Goal: Contribute content

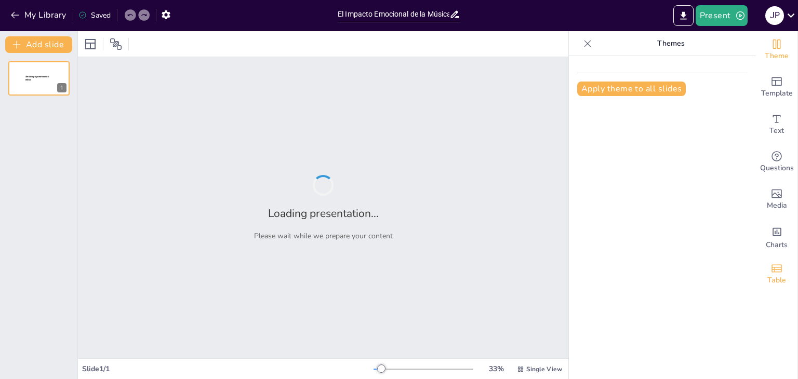
type input "El Impacto Emocional de la Música en Nuestra Vida"
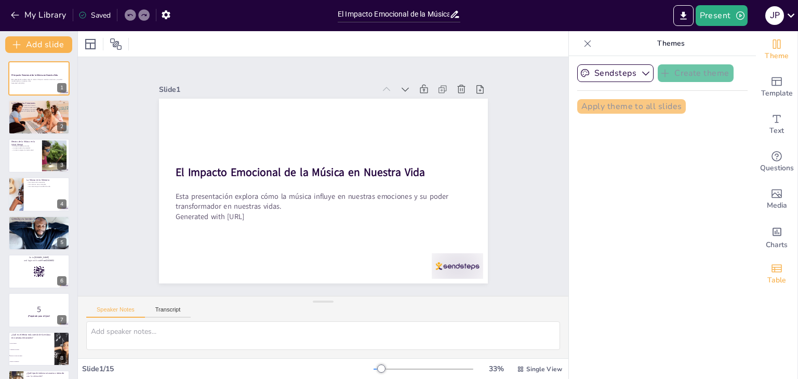
checkbox input "true"
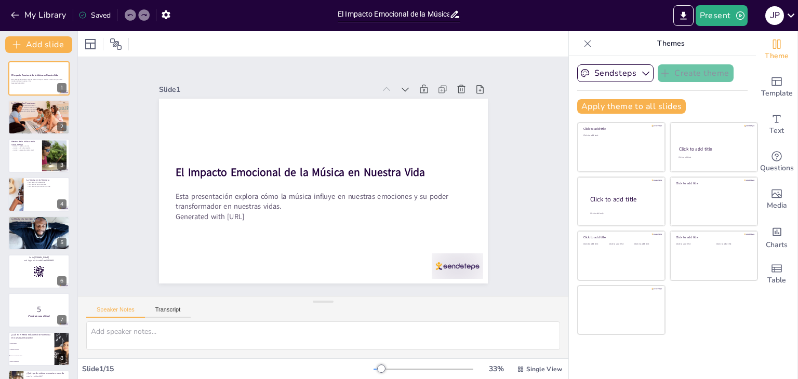
checkbox input "true"
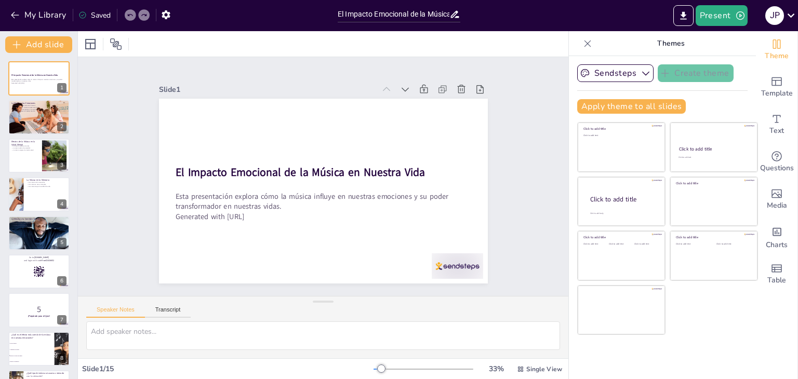
checkbox input "true"
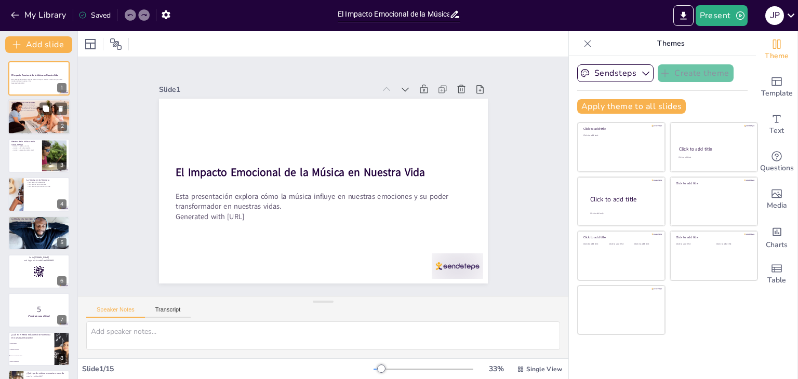
checkbox input "true"
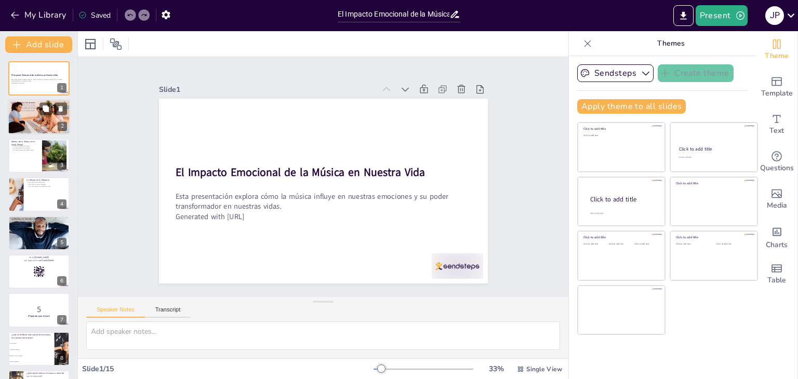
checkbox input "true"
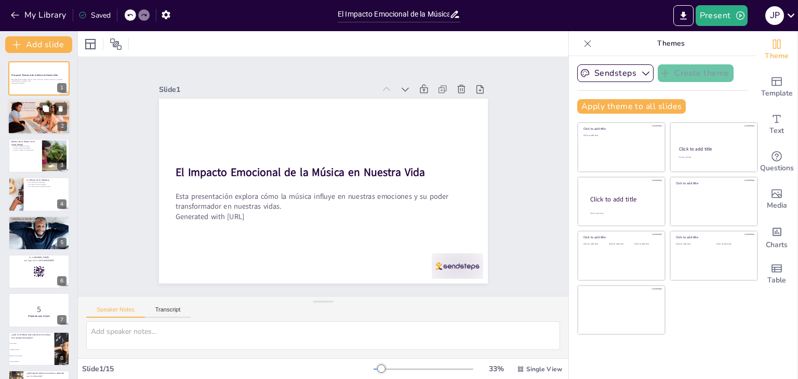
click at [23, 126] on div at bounding box center [39, 117] width 62 height 42
type textarea "La capacidad de la música para evocar emociones es un aspecto fundamental que a…"
checkbox input "true"
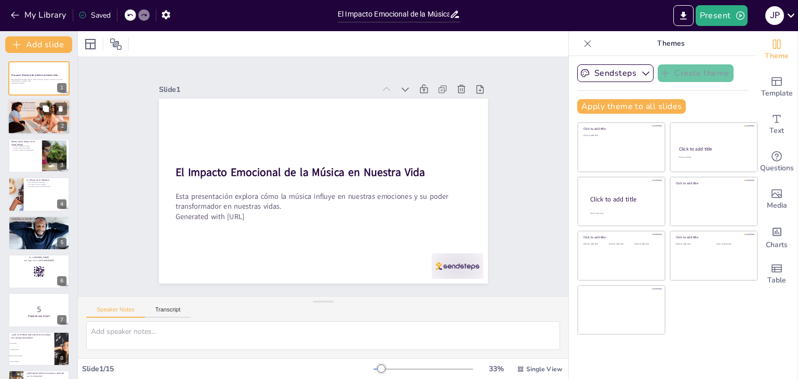
checkbox input "true"
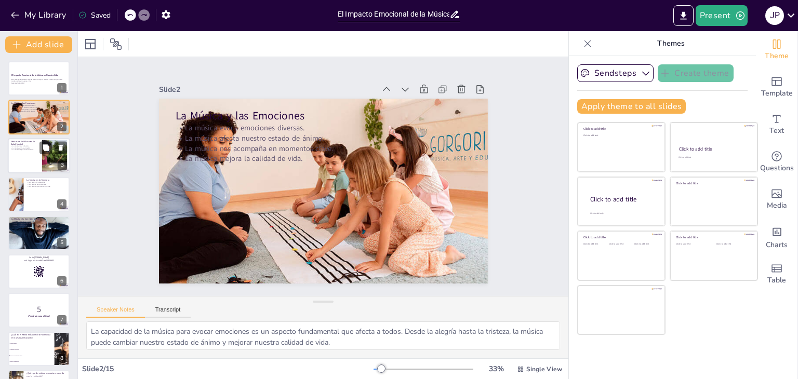
checkbox input "true"
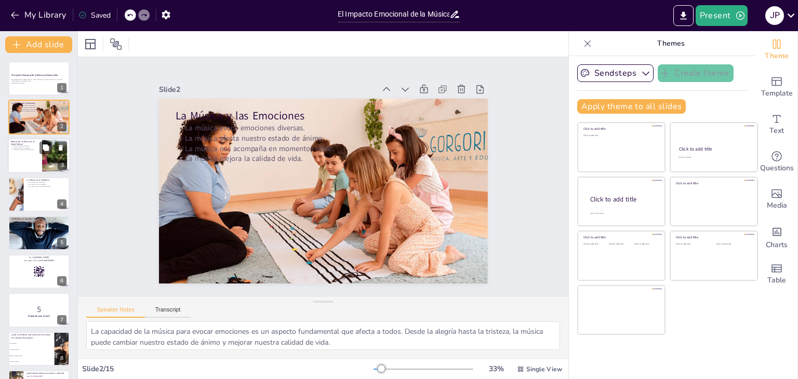
checkbox input "true"
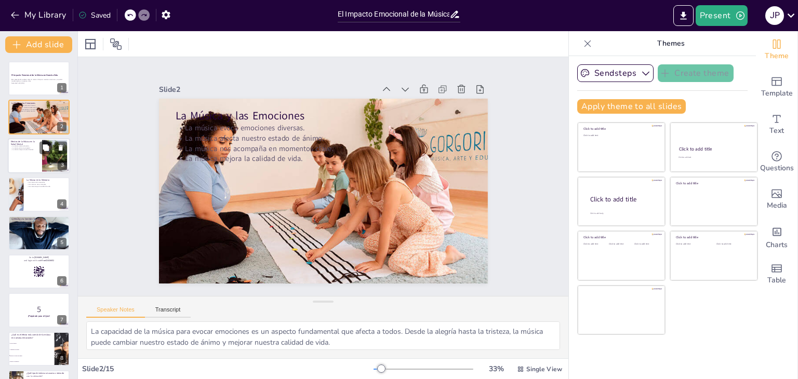
click at [26, 156] on div at bounding box center [39, 155] width 62 height 35
type textarea "La música tiene un efecto calmante que puede ayudar a reducir los niveles de es…"
checkbox input "true"
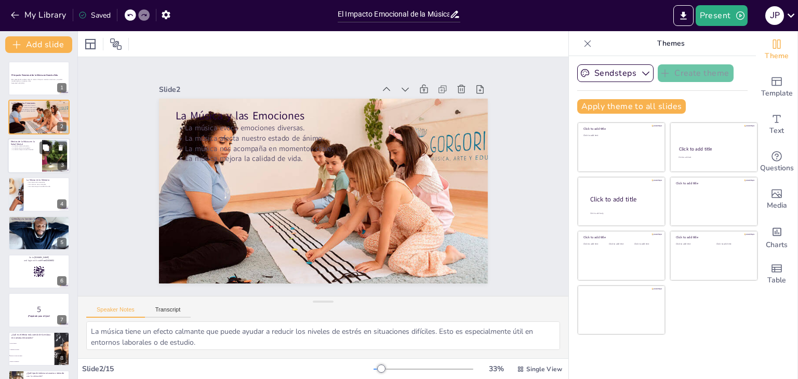
checkbox input "true"
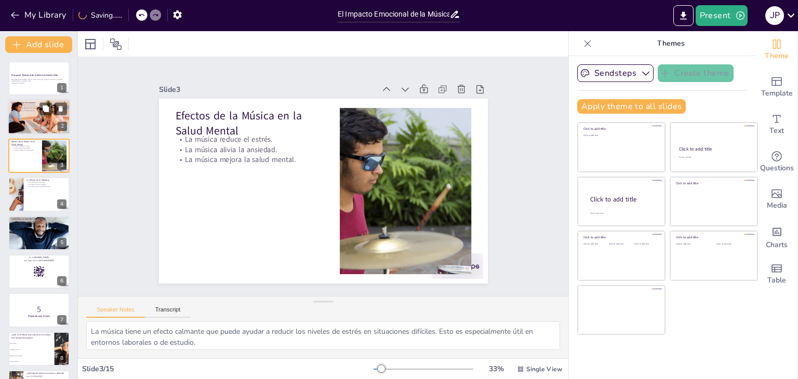
checkbox input "true"
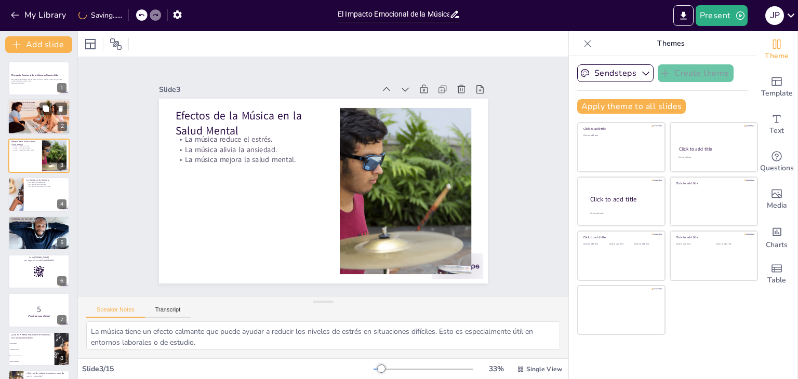
checkbox input "true"
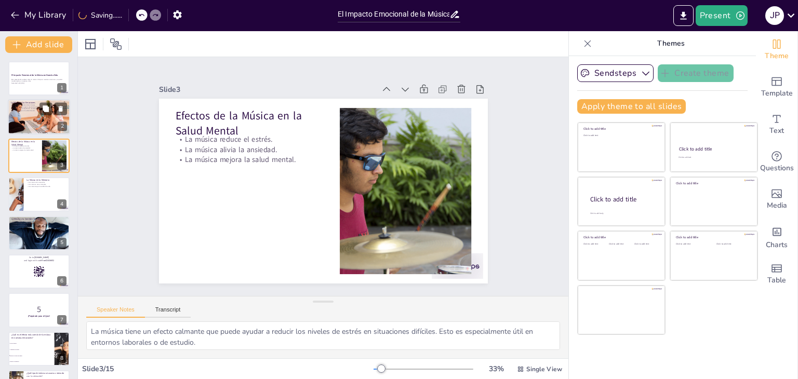
checkbox input "true"
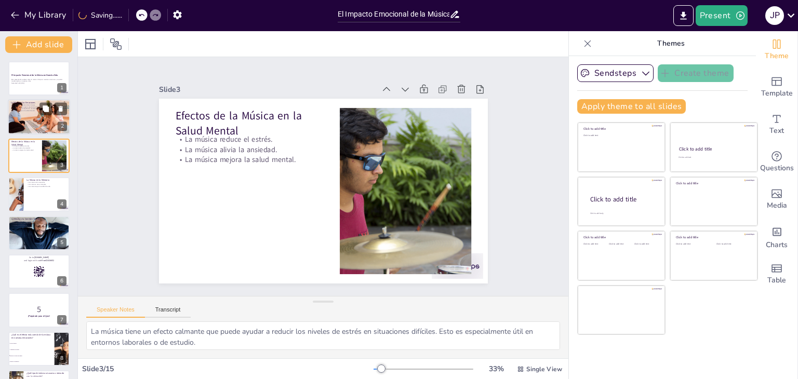
checkbox input "true"
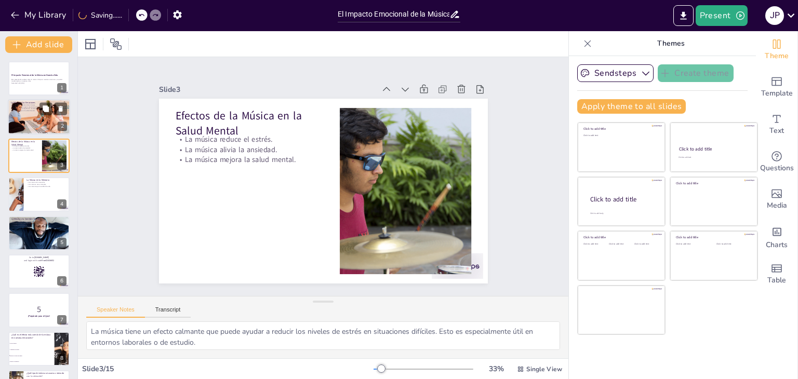
checkbox input "true"
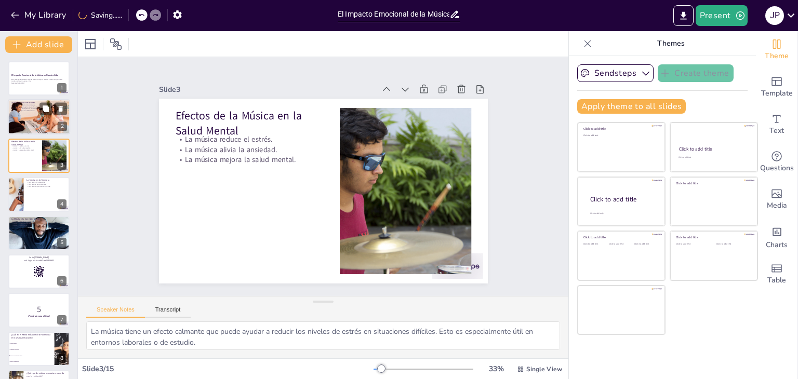
checkbox input "true"
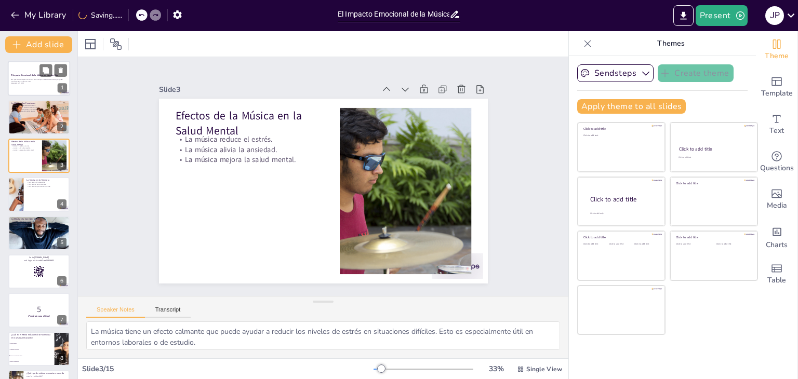
checkbox input "true"
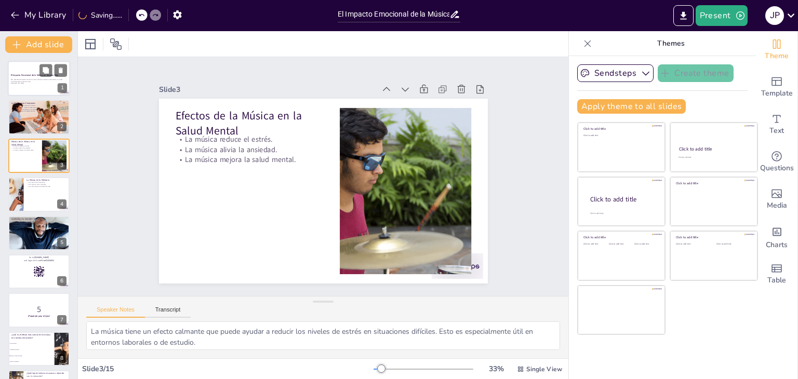
checkbox input "true"
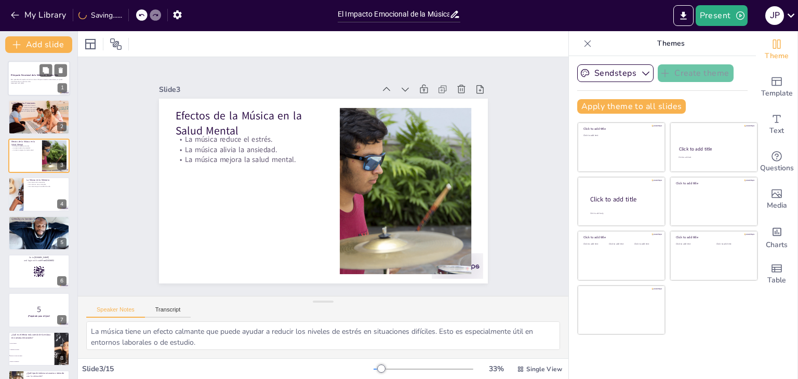
checkbox input "true"
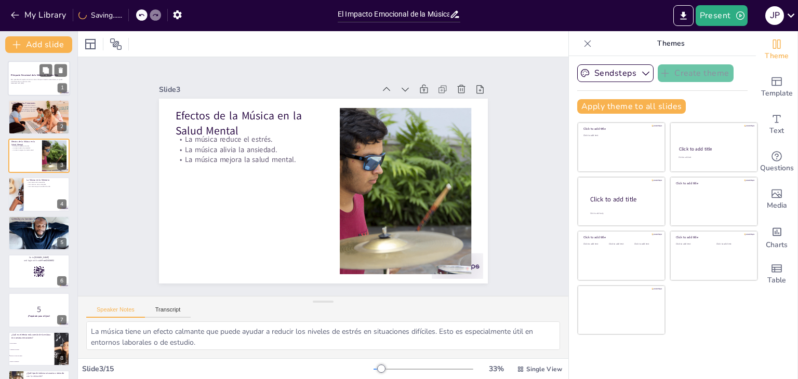
checkbox input "true"
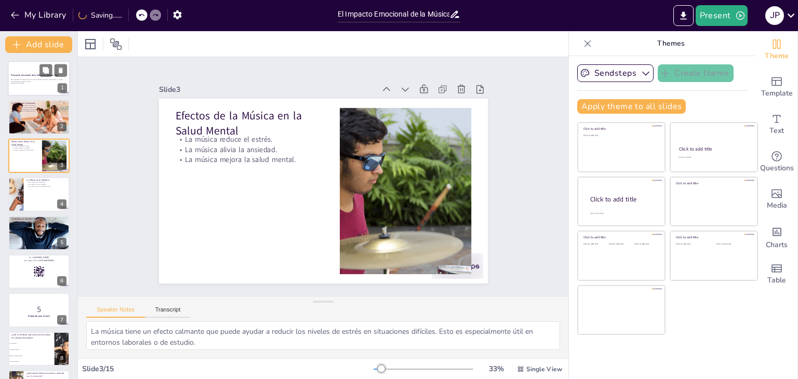
checkbox input "true"
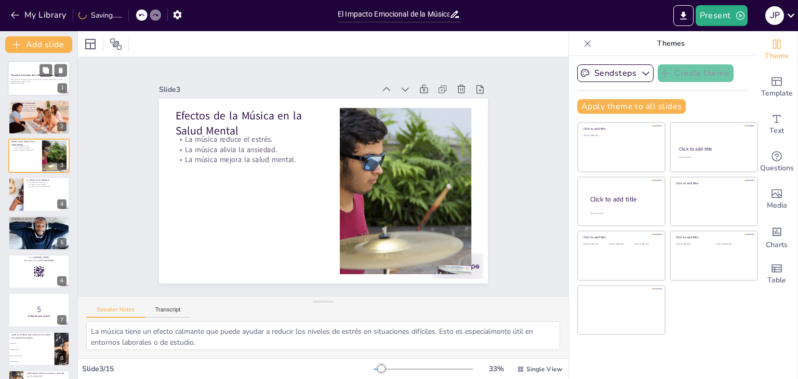
click at [22, 74] on strong "El Impacto Emocional de la Música en Nuestra Vida" at bounding box center [34, 75] width 47 height 3
checkbox input "true"
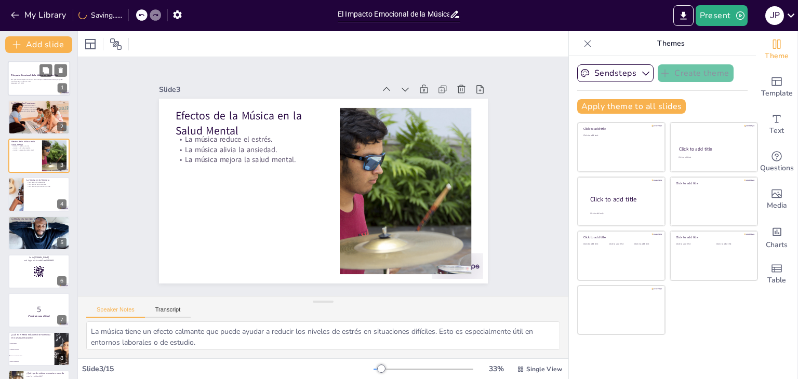
checkbox input "true"
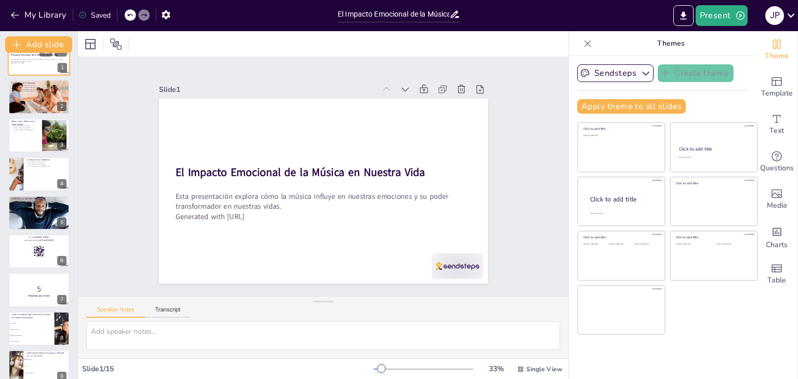
checkbox input "true"
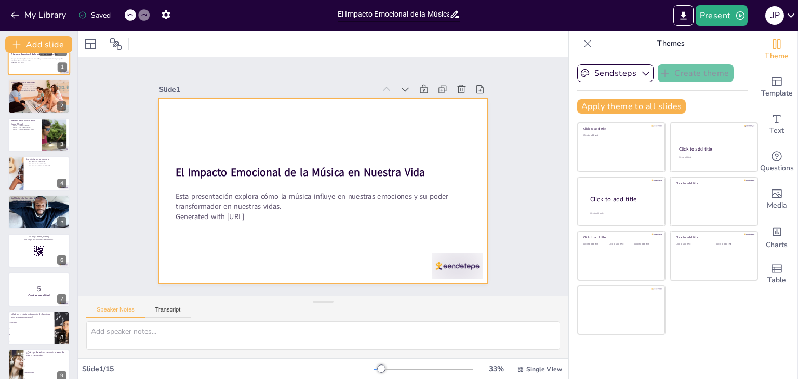
scroll to position [42, 0]
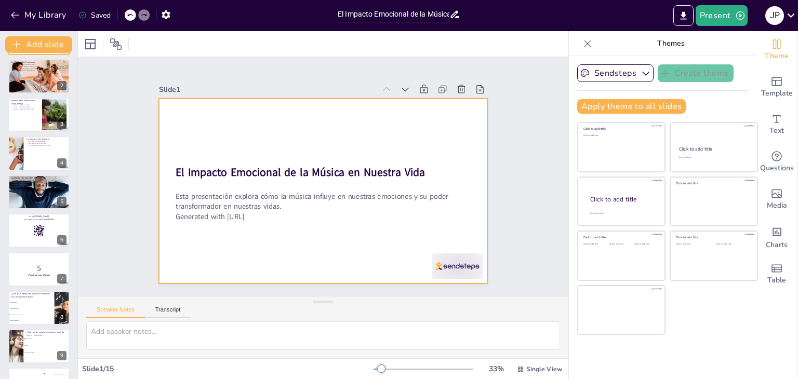
checkbox input "true"
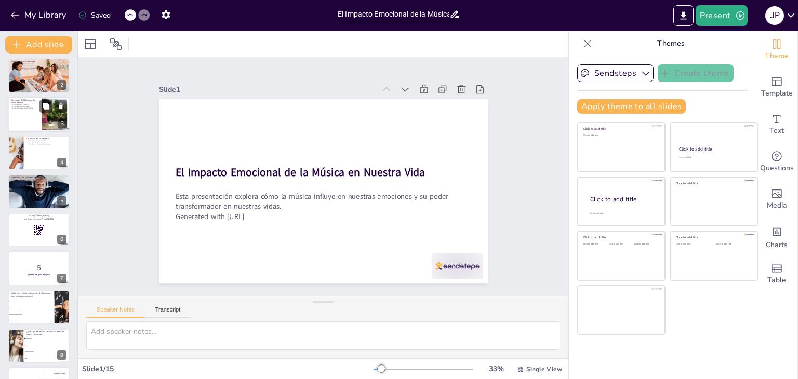
checkbox input "true"
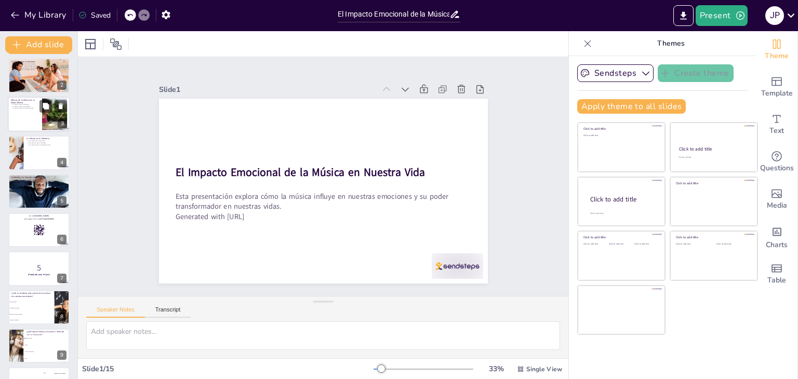
checkbox input "true"
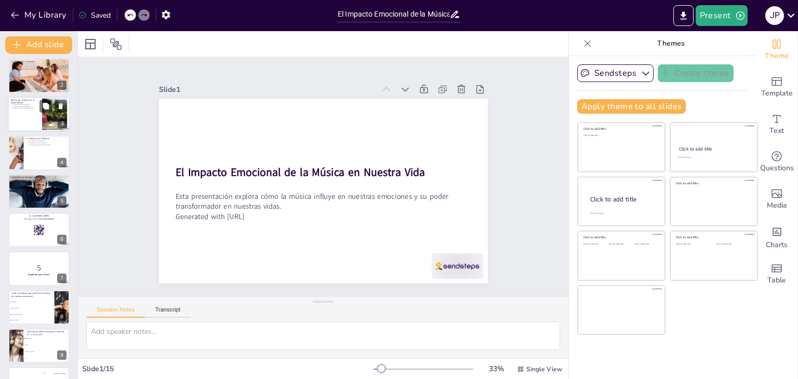
checkbox input "true"
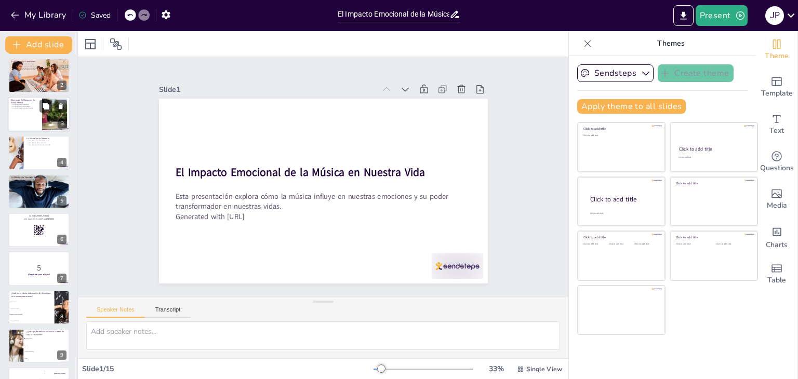
checkbox input "true"
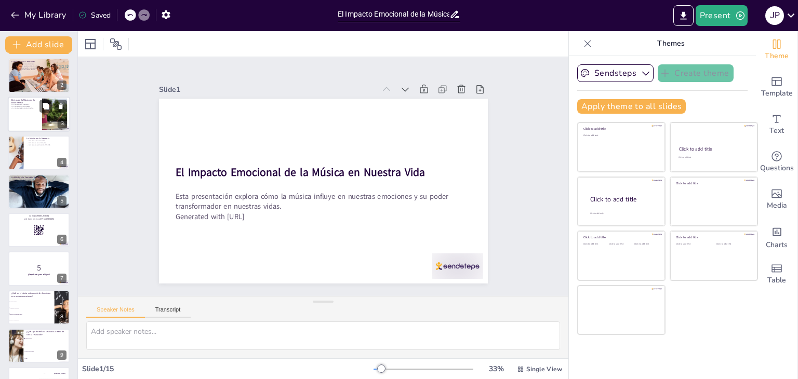
click at [36, 119] on div at bounding box center [39, 114] width 62 height 35
type textarea "La música tiene un efecto calmante que puede ayudar a reducir los niveles de es…"
checkbox input "true"
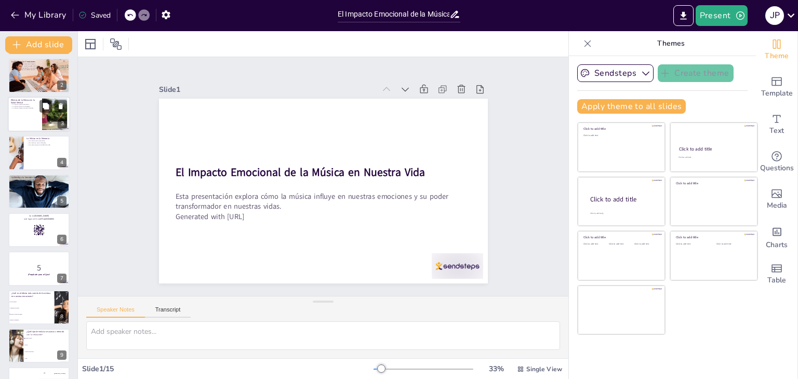
checkbox input "true"
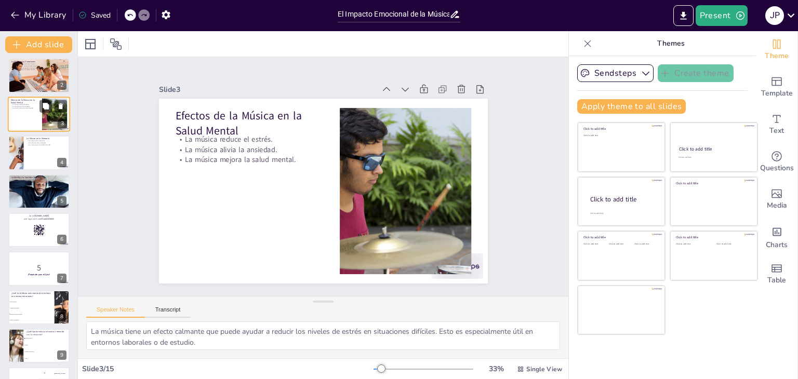
scroll to position [0, 0]
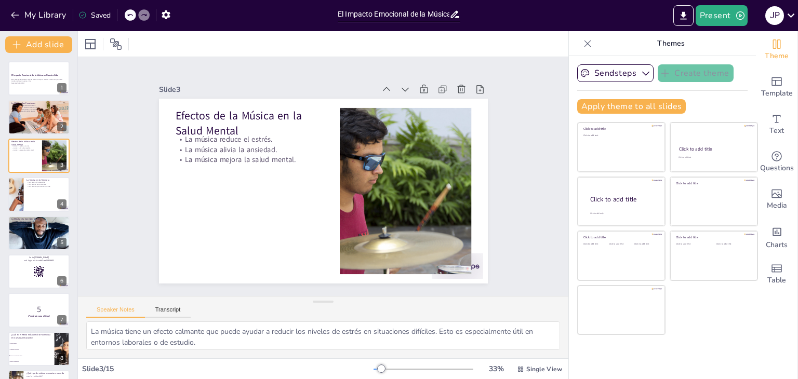
checkbox input "true"
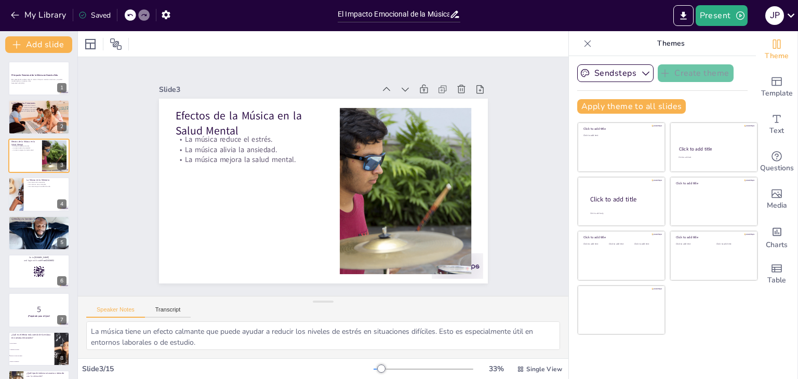
checkbox input "true"
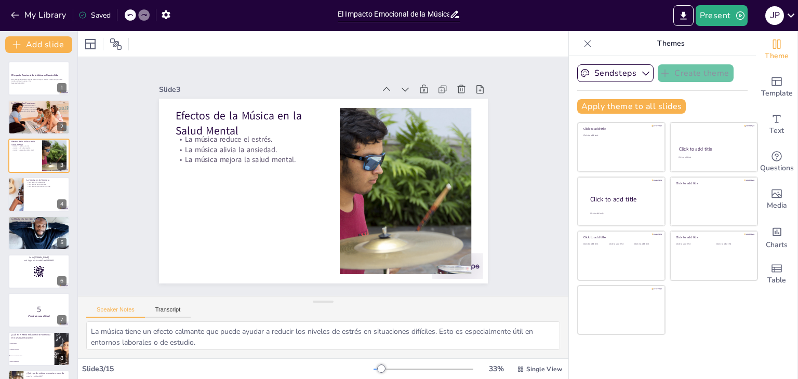
checkbox input "true"
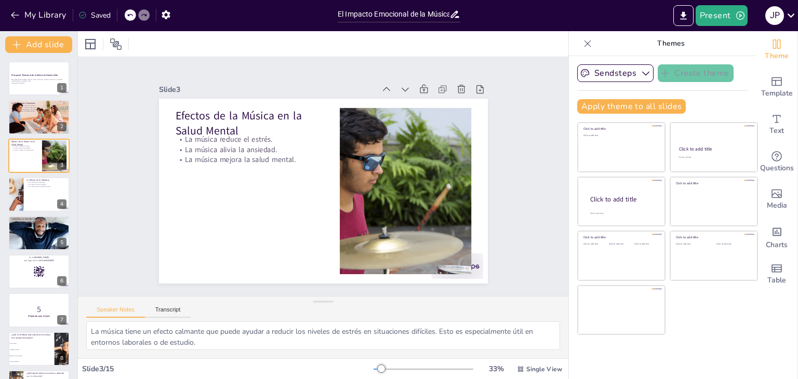
checkbox input "true"
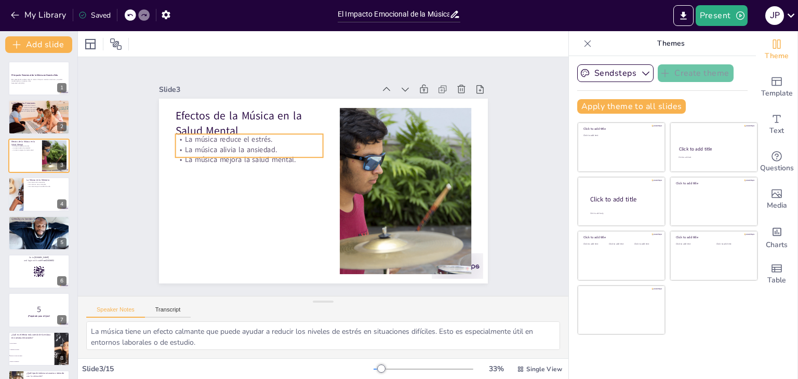
checkbox input "true"
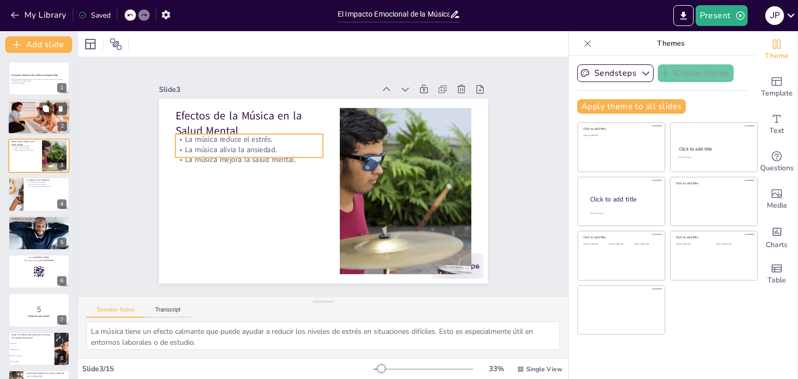
checkbox input "true"
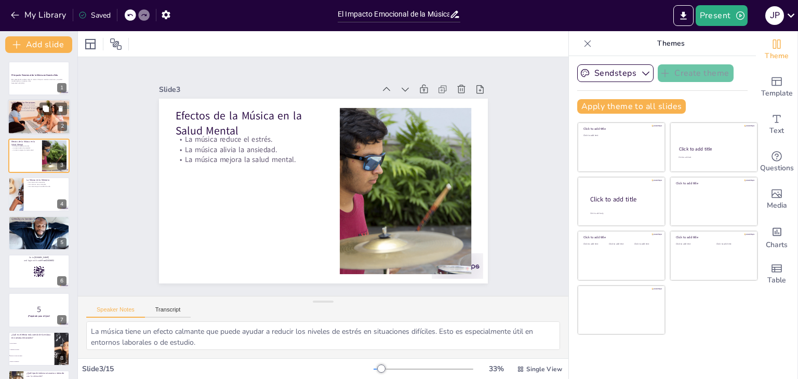
checkbox input "true"
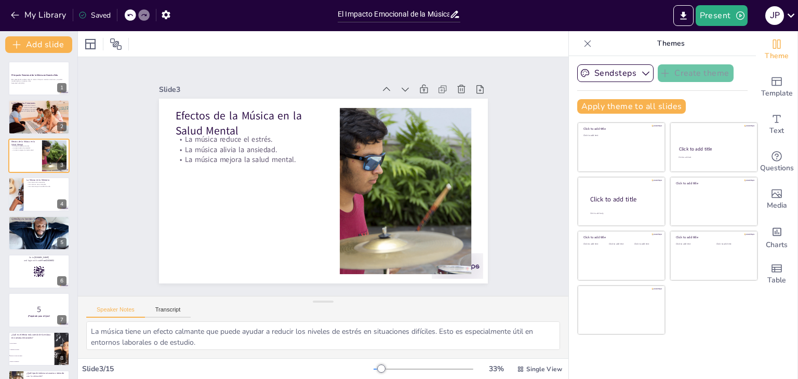
checkbox input "true"
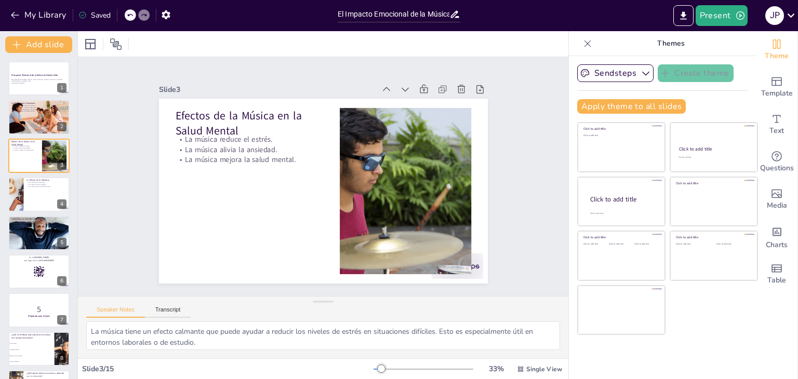
checkbox input "true"
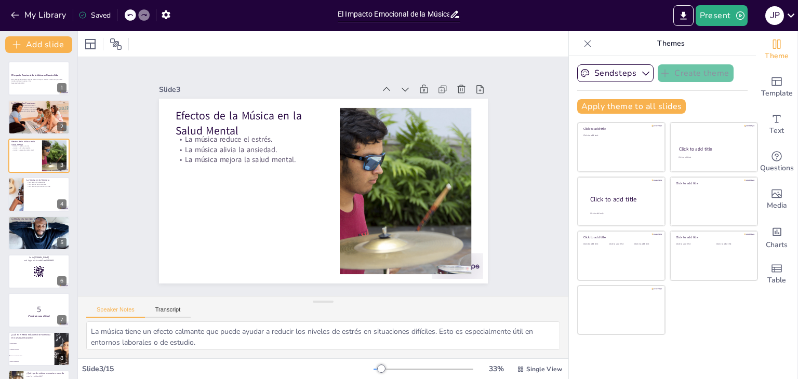
checkbox input "true"
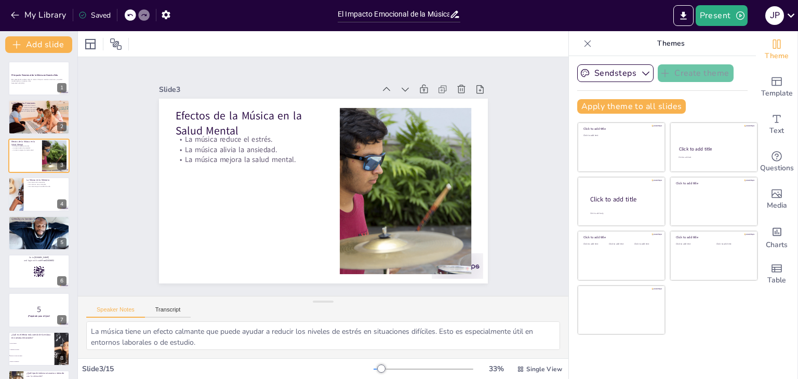
checkbox input "true"
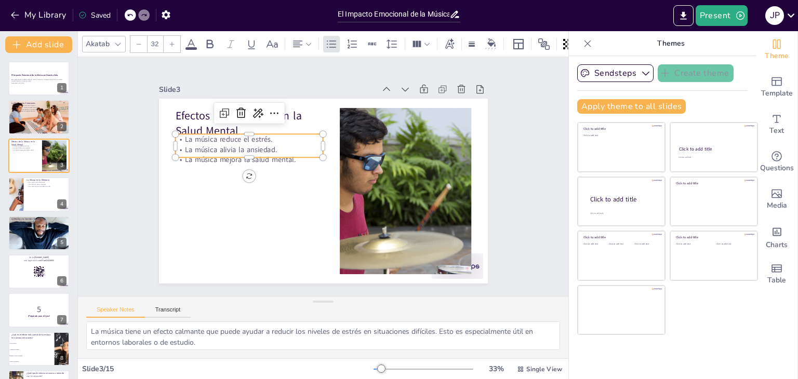
click at [185, 134] on p "La música reduce el estrés." at bounding box center [258, 124] width 147 height 41
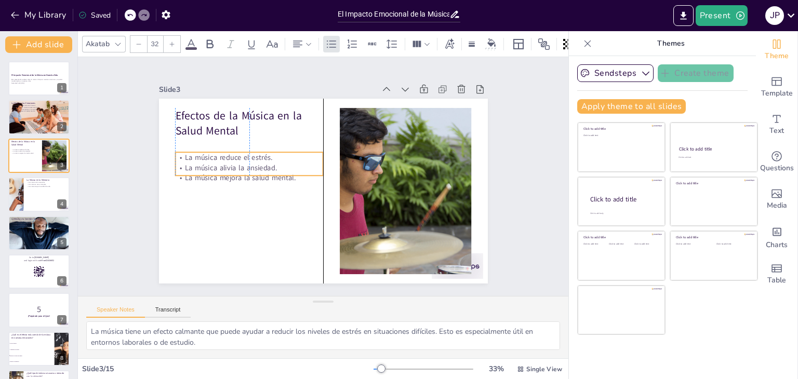
drag, startPoint x: 212, startPoint y: 144, endPoint x: 210, endPoint y: 162, distance: 18.3
click at [210, 162] on p "La música alivia la ansiedad." at bounding box center [259, 138] width 139 height 70
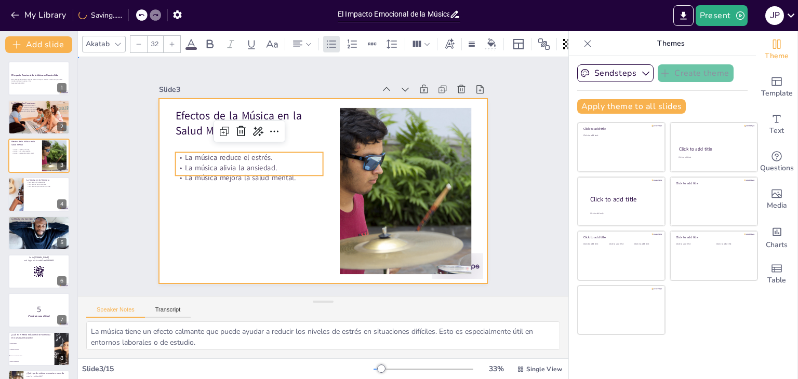
click at [218, 191] on div at bounding box center [322, 191] width 347 height 218
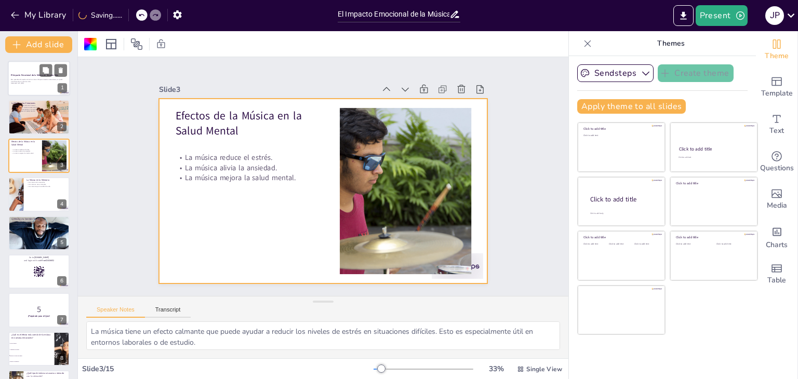
click at [34, 88] on div at bounding box center [39, 78] width 62 height 35
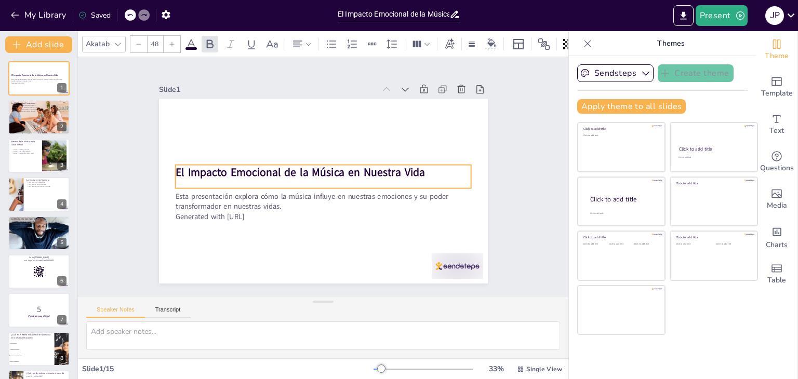
click at [251, 169] on strong "El Impacto Emocional de la Música en Nuestra Vida" at bounding box center [312, 155] width 159 height 210
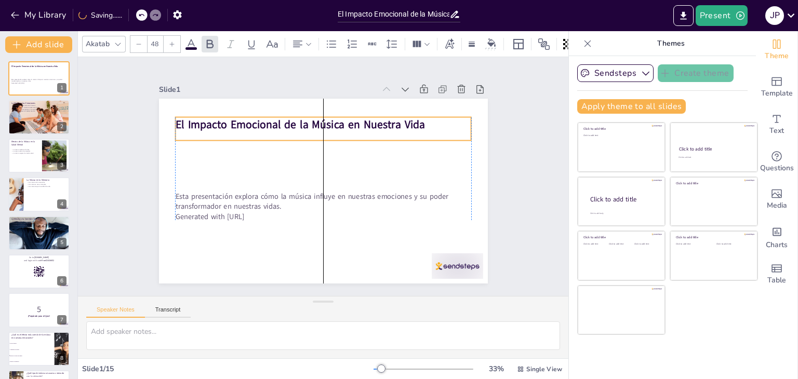
drag, startPoint x: 251, startPoint y: 169, endPoint x: 250, endPoint y: 121, distance: 47.8
click at [250, 121] on strong "El Impacto Emocional de la Música en Nuestra Vida" at bounding box center [299, 124] width 249 height 15
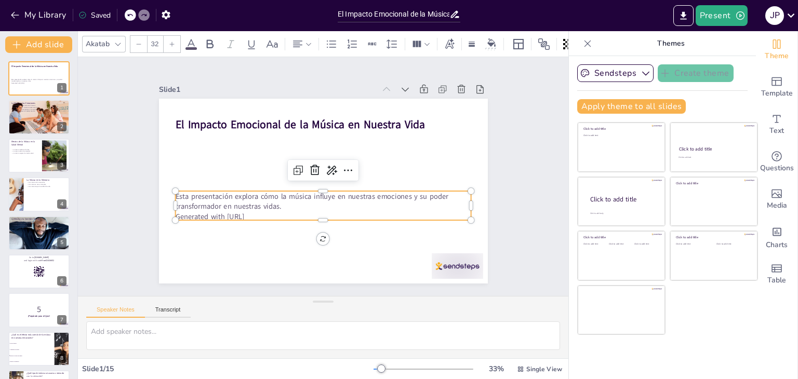
click at [222, 192] on p "Esta presentación explora cómo la música influye en nuestras emociones y su pod…" at bounding box center [320, 201] width 297 height 51
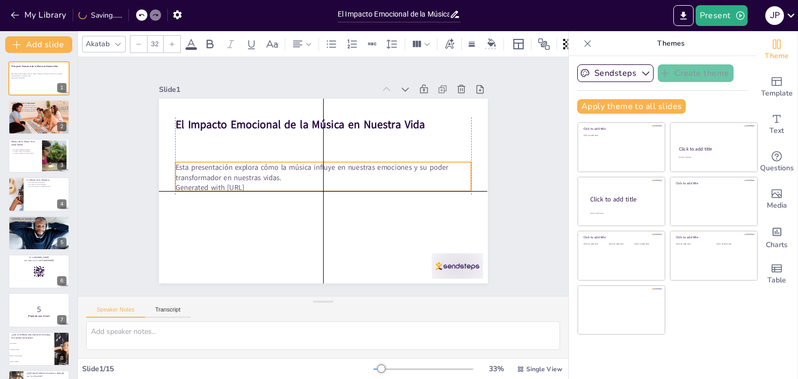
drag, startPoint x: 222, startPoint y: 192, endPoint x: 225, endPoint y: 166, distance: 25.6
click at [225, 166] on p "Esta presentación explora cómo la música influye en nuestras emociones y su pod…" at bounding box center [324, 172] width 297 height 51
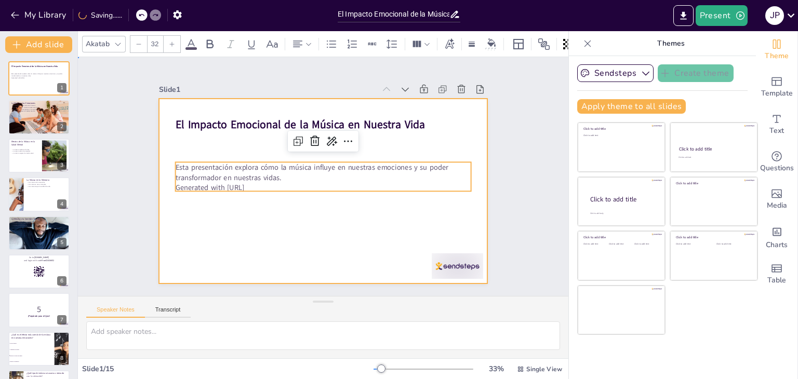
click at [248, 223] on div at bounding box center [320, 190] width 360 height 249
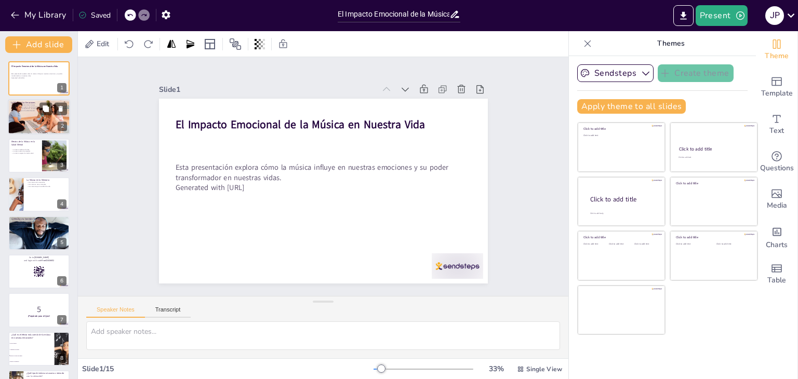
click at [46, 119] on div at bounding box center [39, 117] width 62 height 42
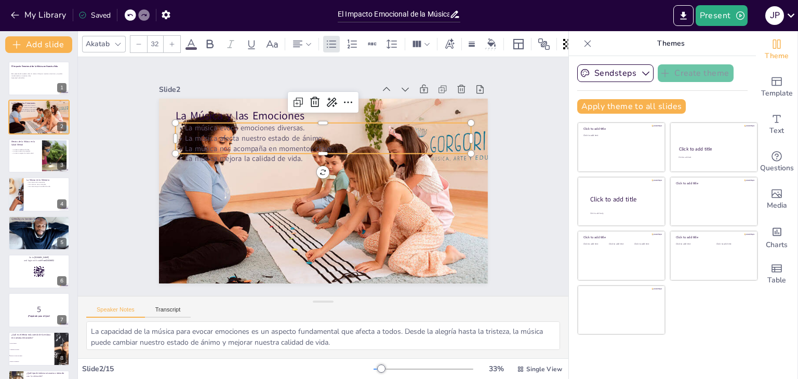
click at [247, 151] on div "La Música y las Emociones La música evoca emociones diversas. La música afecta …" at bounding box center [319, 190] width 370 height 277
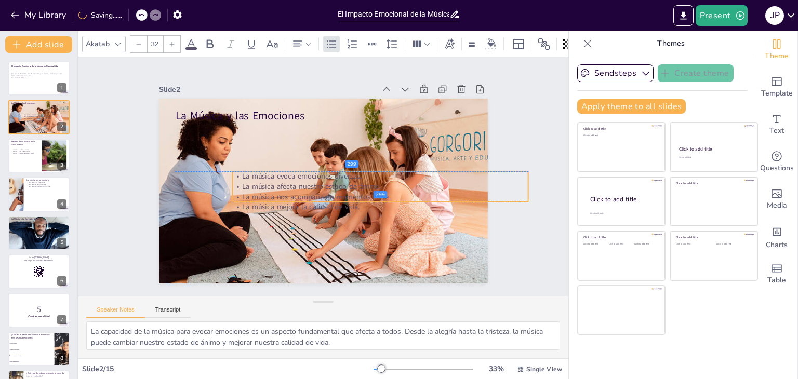
drag, startPoint x: 241, startPoint y: 142, endPoint x: 298, endPoint y: 188, distance: 73.2
click at [298, 188] on p "La música nos acompaña en momentos clave." at bounding box center [378, 202] width 296 height 41
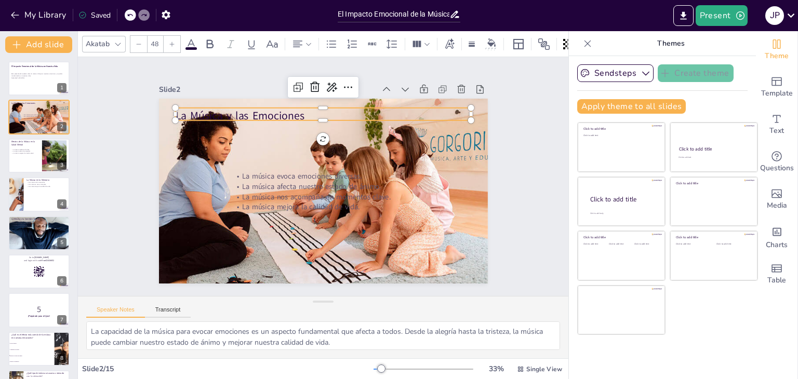
click at [245, 109] on p "La Música y las Emociones" at bounding box center [336, 117] width 293 height 76
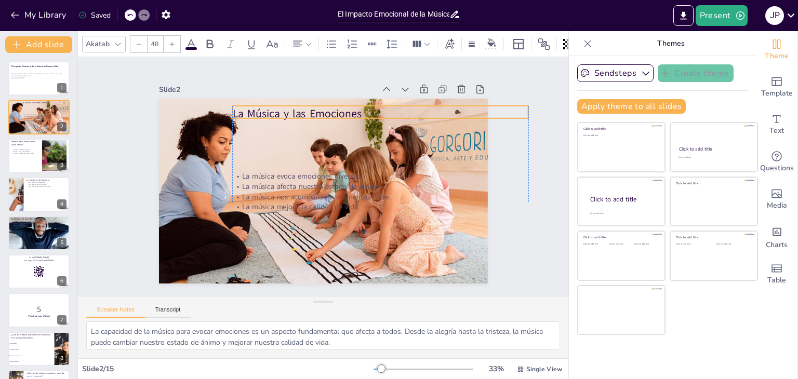
drag, startPoint x: 245, startPoint y: 109, endPoint x: 303, endPoint y: 107, distance: 58.2
click at [303, 107] on p "La Música y las Emociones" at bounding box center [386, 120] width 296 height 46
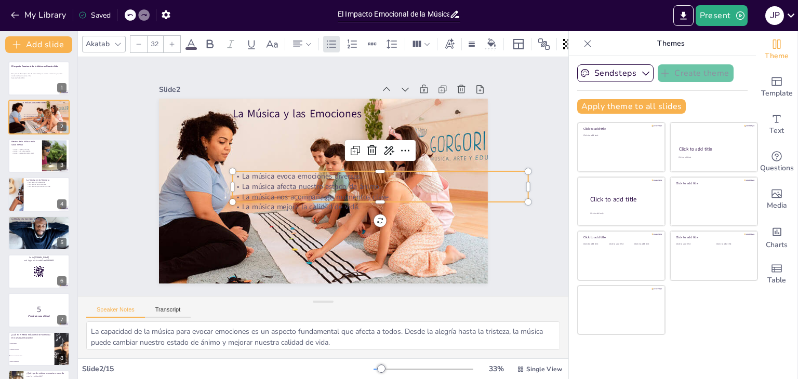
click at [271, 194] on p "La música nos acompaña en momentos clave." at bounding box center [371, 213] width 285 height 101
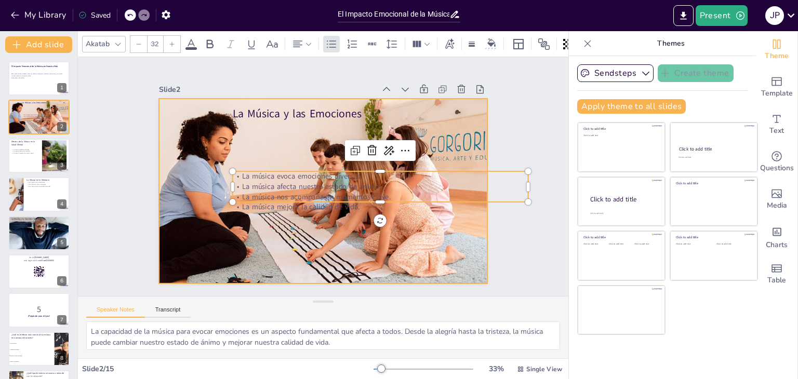
click at [262, 240] on div at bounding box center [320, 190] width 367 height 283
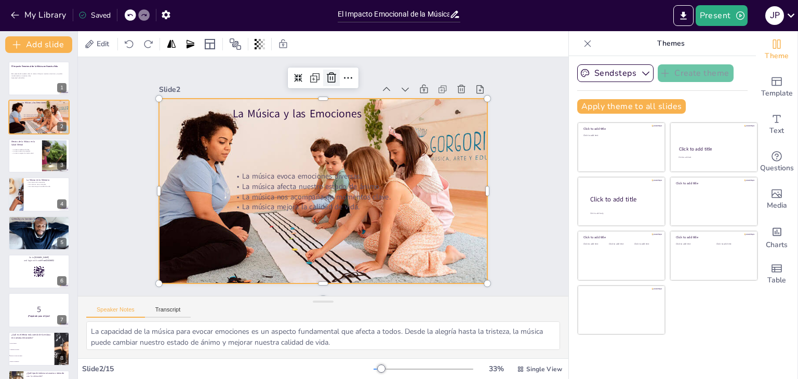
click at [344, 74] on icon at bounding box center [351, 81] width 15 height 15
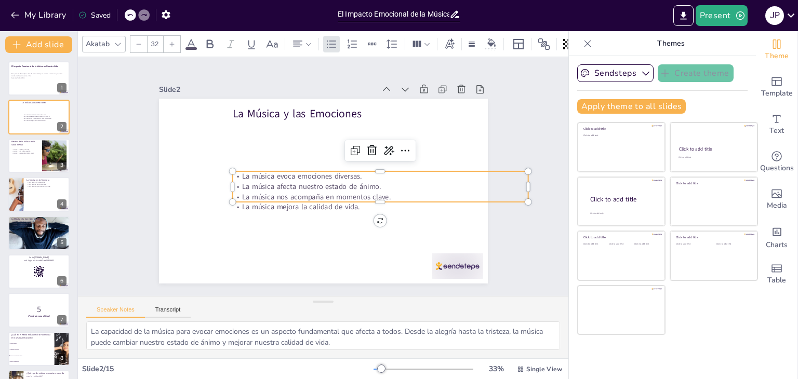
click at [277, 178] on p "La música afecta nuestro estado de ánimo." at bounding box center [371, 209] width 274 height 130
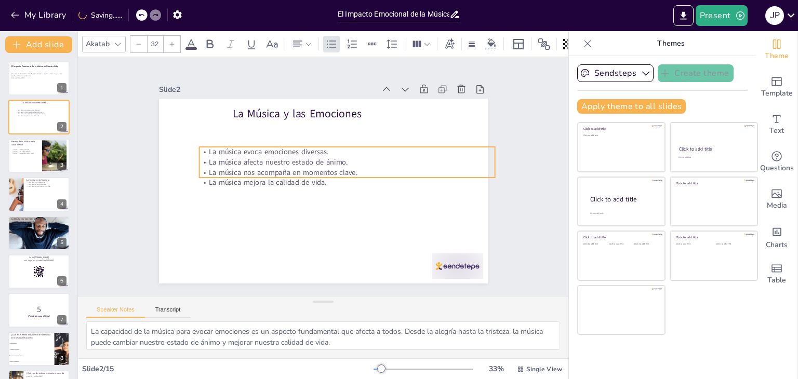
drag, startPoint x: 277, startPoint y: 178, endPoint x: 244, endPoint y: 153, distance: 41.3
click at [244, 153] on p "La música afecta nuestro estado de ánimo." at bounding box center [350, 176] width 261 height 157
click at [125, 16] on div at bounding box center [130, 14] width 11 height 11
click at [114, 181] on div "Slide 1 El Impacto Emocional de la Música en Nuestra Vida Esta presentación exp…" at bounding box center [323, 176] width 513 height 289
click at [218, 164] on span "La música nos acompaña en momentos clave." at bounding box center [288, 157] width 140 height 70
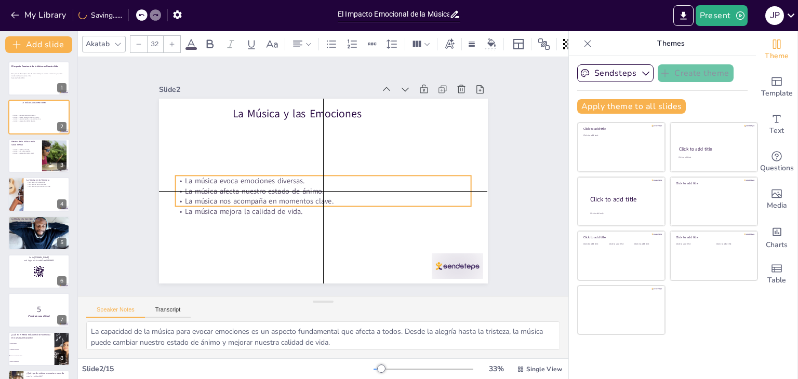
drag, startPoint x: 208, startPoint y: 164, endPoint x: 183, endPoint y: 196, distance: 40.8
click at [184, 196] on span "La música nos acompaña en momentos clave." at bounding box center [254, 173] width 140 height 70
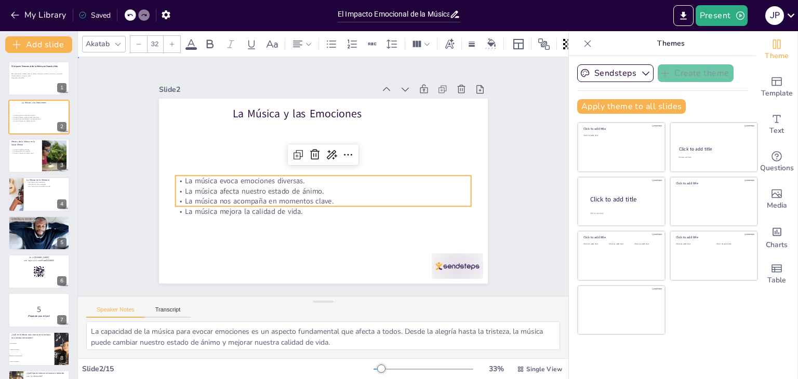
click at [112, 163] on div "Slide 1 El Impacto Emocional de la Música en Nuestra Vida Esta presentación exp…" at bounding box center [322, 177] width 529 height 336
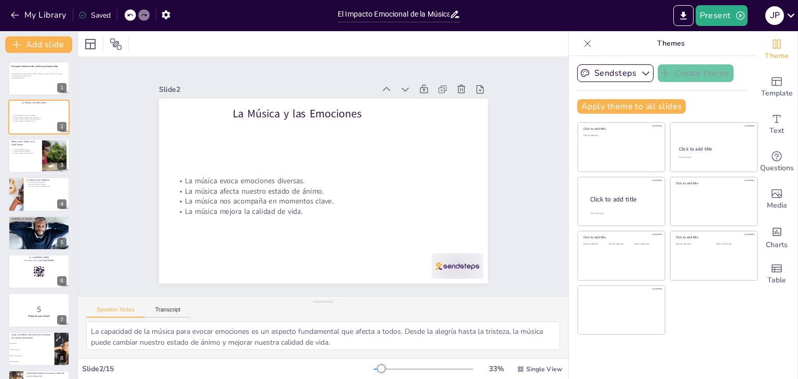
click at [129, 15] on icon at bounding box center [129, 15] width 5 height 3
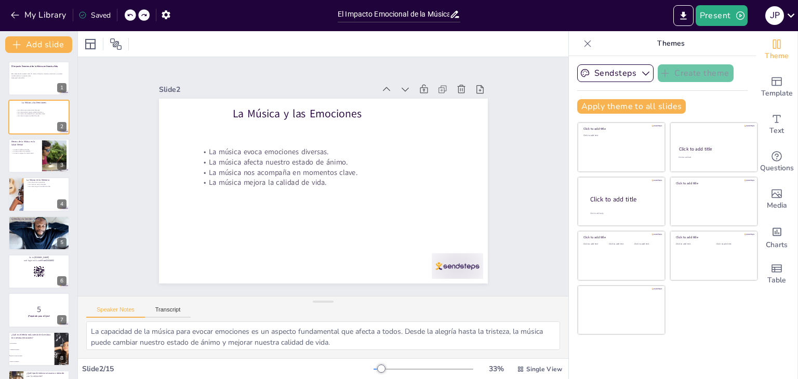
click at [129, 15] on icon at bounding box center [129, 15] width 5 height 3
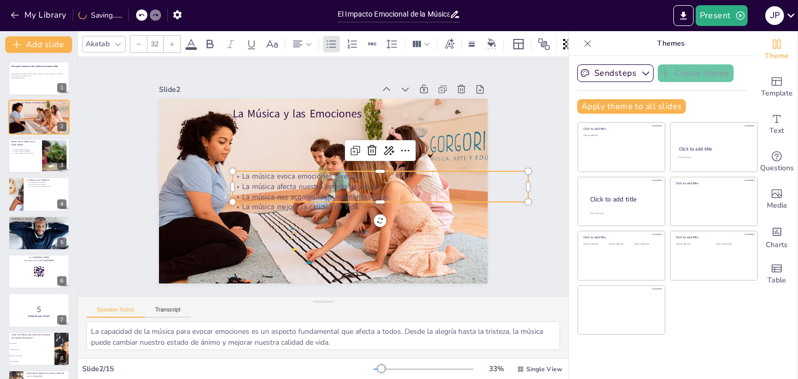
click at [249, 180] on p "La música afecta nuestro estado de ánimo." at bounding box center [379, 192] width 296 height 41
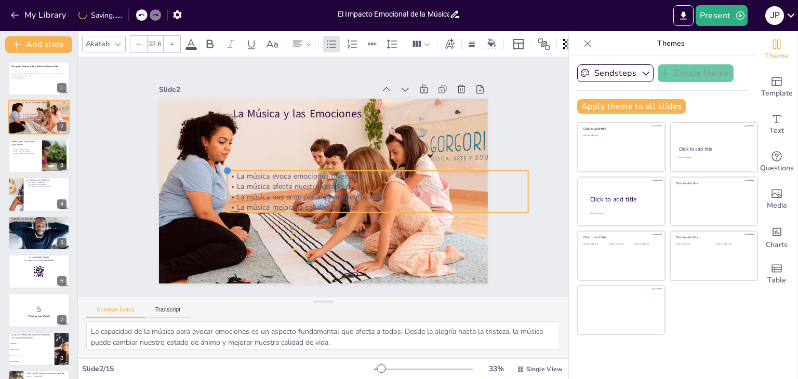
drag, startPoint x: 228, startPoint y: 170, endPoint x: 222, endPoint y: 194, distance: 24.5
click at [222, 194] on div "La Música y las Emociones La música evoca emociones diversas. La música afecta …" at bounding box center [319, 190] width 370 height 277
click at [238, 186] on p "La música afecta nuestro estado de ánimo." at bounding box center [376, 192] width 301 height 42
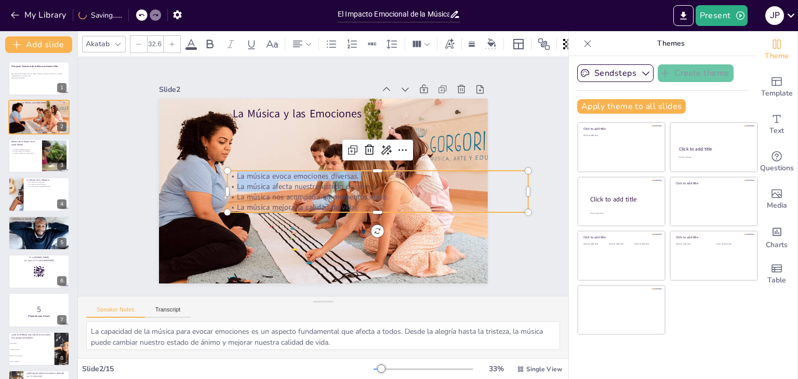
drag, startPoint x: 228, startPoint y: 172, endPoint x: 373, endPoint y: 210, distance: 149.5
click at [373, 210] on div "La Música y las Emociones La música evoca emociones diversas. La música afecta …" at bounding box center [319, 190] width 370 height 277
click at [228, 169] on p "La música evoca emociones diversas." at bounding box center [377, 182] width 301 height 42
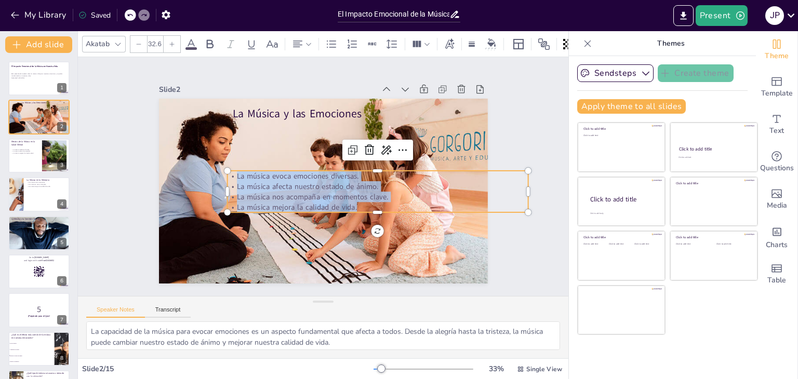
drag, startPoint x: 228, startPoint y: 169, endPoint x: 413, endPoint y: 208, distance: 188.9
click at [413, 208] on div "La música evoca emociones diversas. La música afecta nuestro estado de ánimo. L…" at bounding box center [373, 202] width 303 height 103
click at [187, 41] on icon at bounding box center [191, 44] width 12 height 12
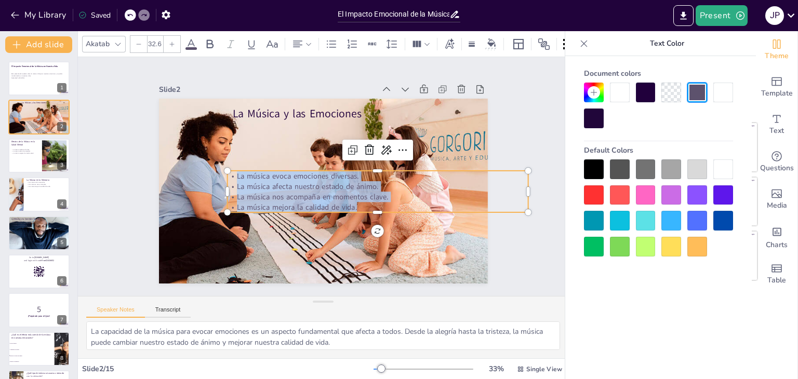
click at [591, 163] on div at bounding box center [594, 170] width 20 height 20
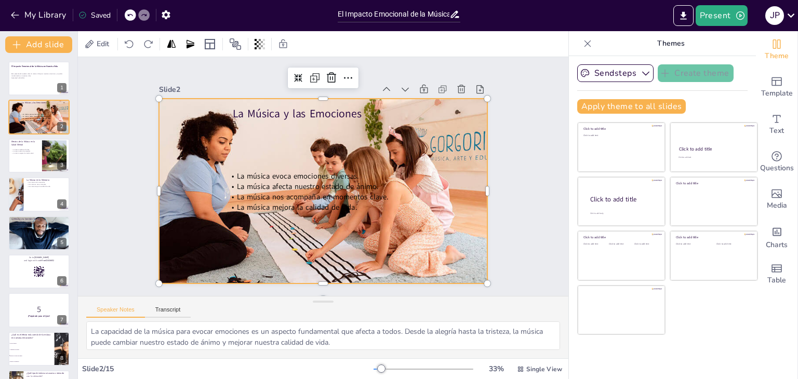
click at [435, 254] on div at bounding box center [323, 191] width 329 height 219
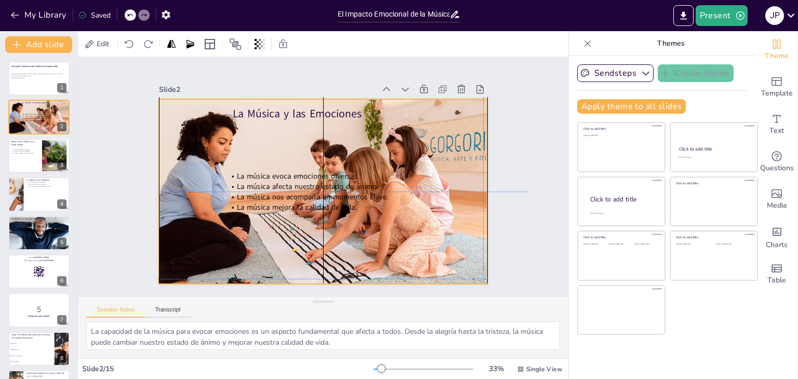
click at [285, 184] on span "La música afecta nuestro estado de ánimo." at bounding box center [307, 184] width 142 height 25
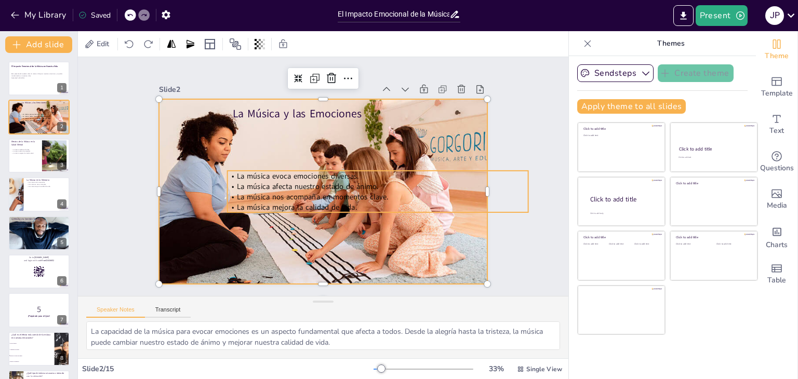
click at [316, 188] on span "La música nos acompaña en momentos clave." at bounding box center [306, 192] width 147 height 57
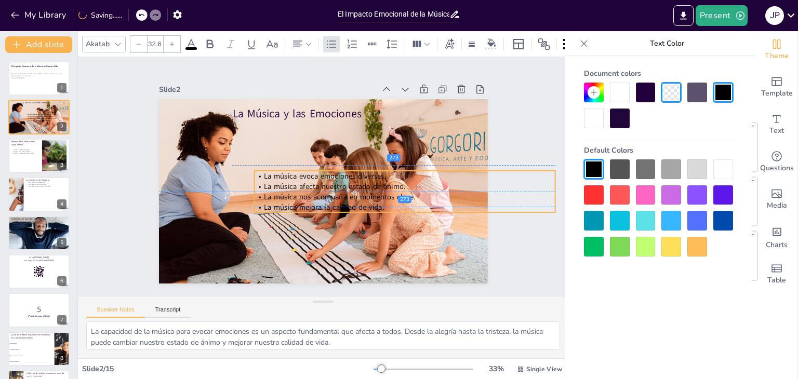
drag, startPoint x: 226, startPoint y: 173, endPoint x: 253, endPoint y: 171, distance: 27.1
click at [254, 171] on p "La música evoca emociones diversas." at bounding box center [404, 185] width 301 height 42
click at [255, 171] on p "La música evoca emociones diversas." at bounding box center [403, 193] width 297 height 73
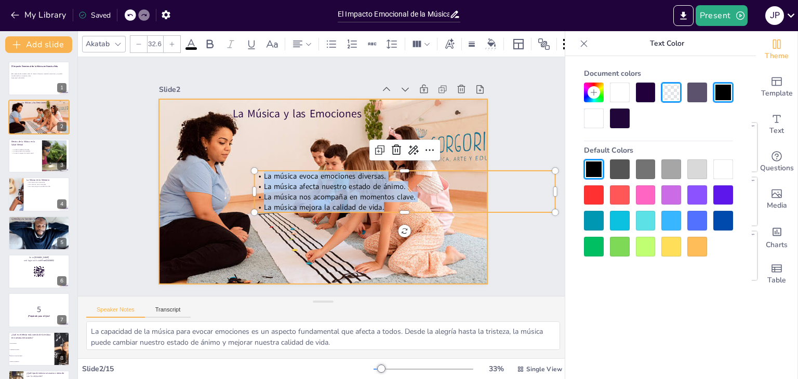
drag, startPoint x: 255, startPoint y: 171, endPoint x: 413, endPoint y: 214, distance: 164.1
click at [413, 214] on div "La Música y las Emociones La música evoca emociones diversas. La música afecta …" at bounding box center [322, 191] width 347 height 218
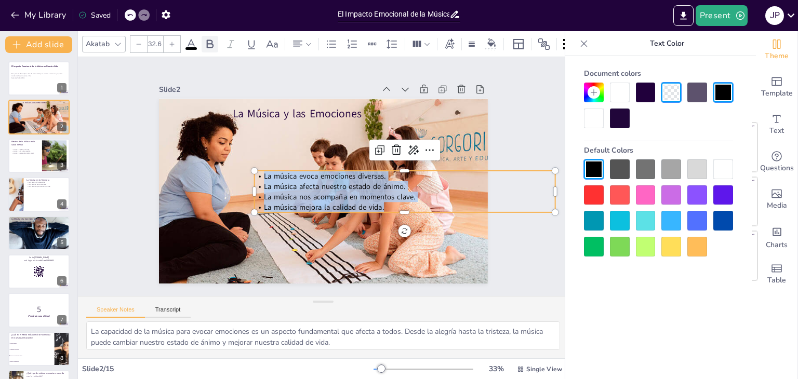
click at [208, 42] on icon at bounding box center [210, 44] width 12 height 12
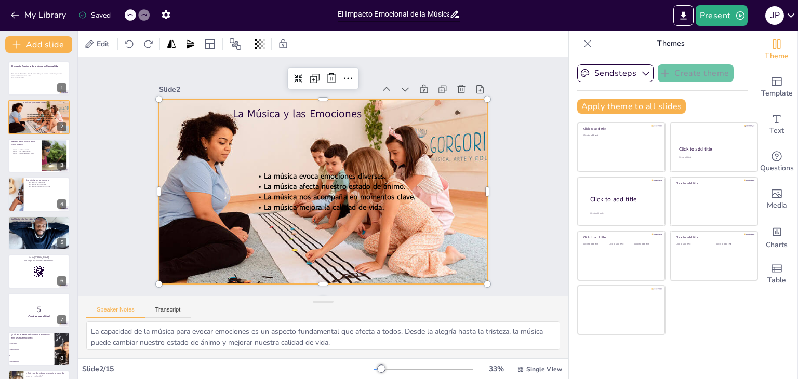
click at [266, 138] on div at bounding box center [323, 191] width 329 height 219
click at [286, 193] on span "La música nos acompaña en momentos clave." at bounding box center [337, 198] width 152 height 26
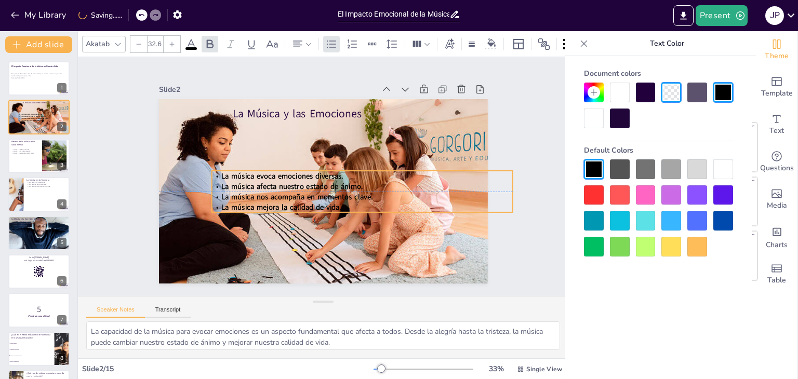
drag, startPoint x: 286, startPoint y: 193, endPoint x: 243, endPoint y: 192, distance: 42.6
click at [243, 192] on span "La música nos acompaña en momentos clave." at bounding box center [295, 194] width 152 height 26
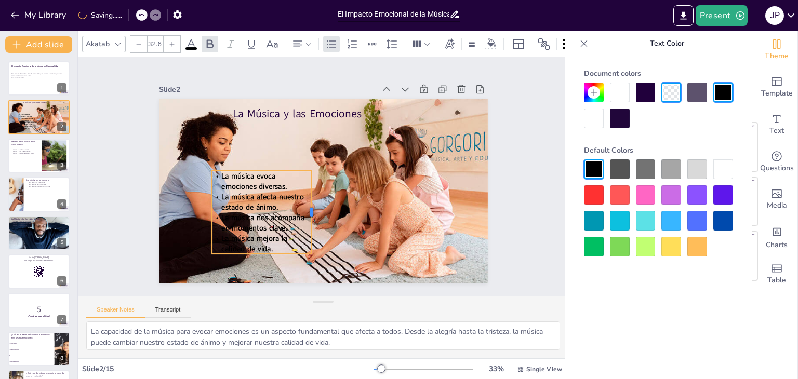
drag, startPoint x: 505, startPoint y: 186, endPoint x: 304, endPoint y: 206, distance: 202.1
click at [304, 206] on div at bounding box center [311, 212] width 17 height 84
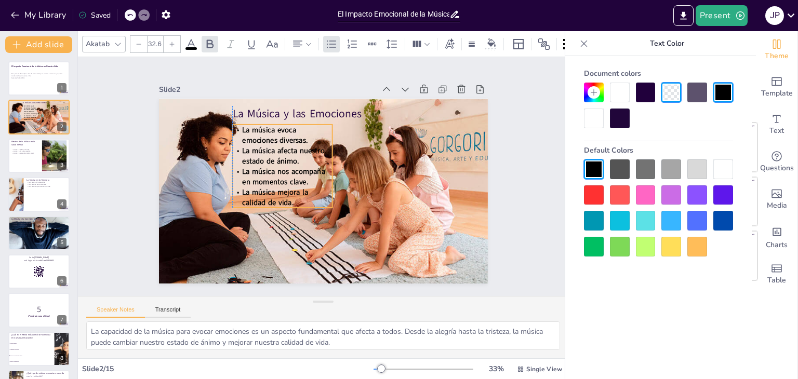
drag, startPoint x: 278, startPoint y: 173, endPoint x: 298, endPoint y: 127, distance: 50.3
click at [298, 127] on p "La música evoca emociones diversas." at bounding box center [287, 130] width 102 height 31
click at [526, 190] on div "Slide 1 El Impacto Emocional de la Música en Nuestra Vida Esta presentación exp…" at bounding box center [323, 176] width 513 height 289
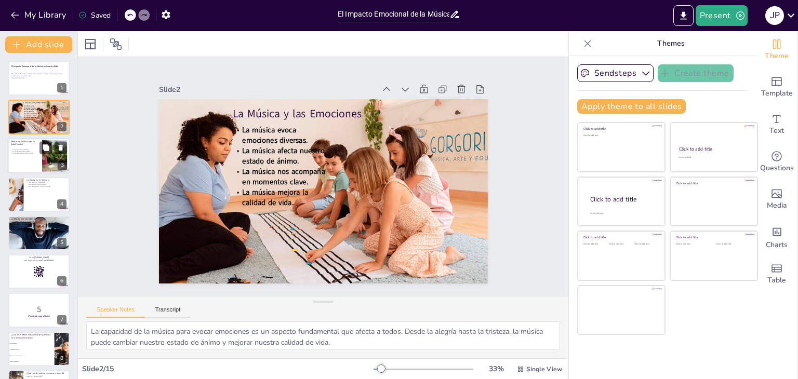
click at [25, 153] on p "La música mejora la salud mental." at bounding box center [25, 153] width 28 height 2
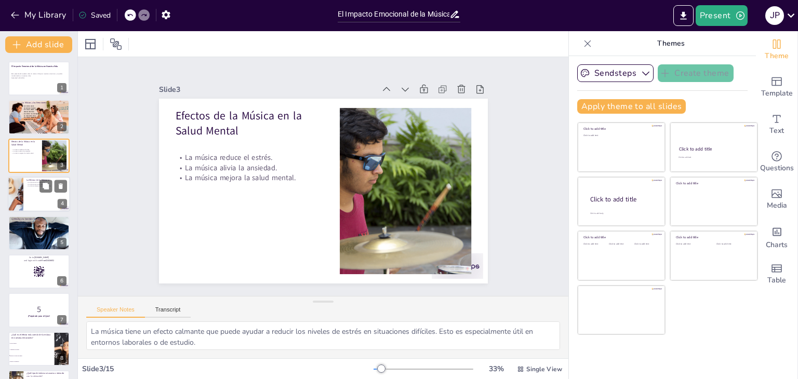
click at [24, 189] on div at bounding box center [39, 194] width 62 height 35
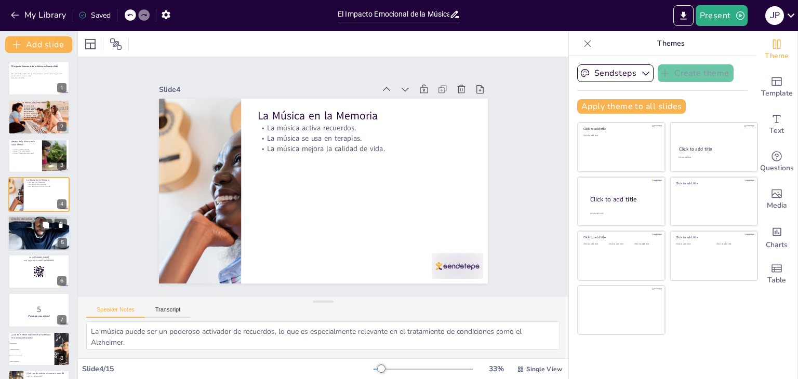
click at [37, 238] on div at bounding box center [39, 233] width 62 height 39
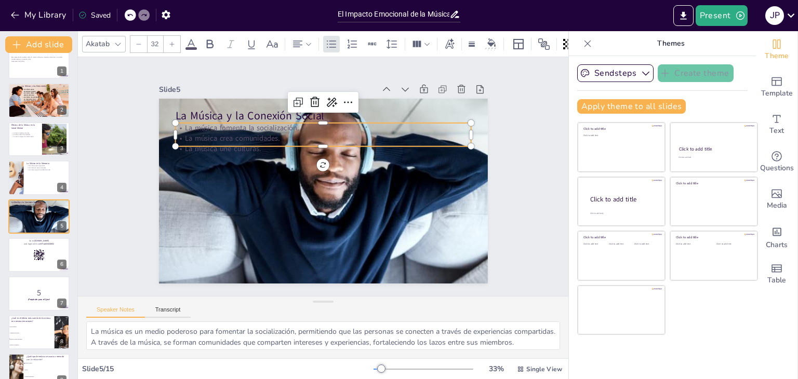
click at [186, 142] on div "La Música y la Conexión Social La música fomenta la socialización. La música cr…" at bounding box center [322, 191] width 347 height 218
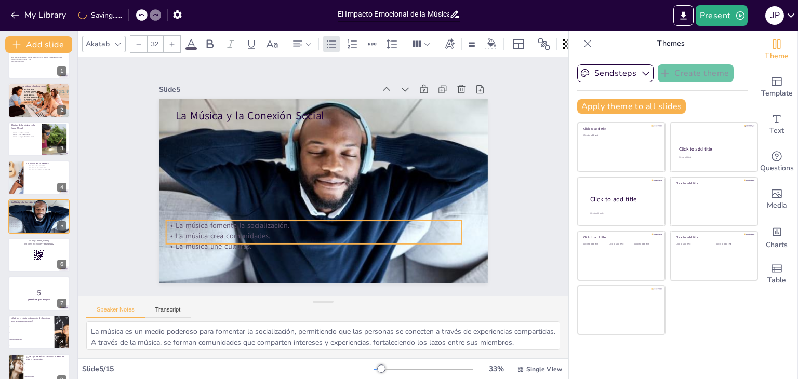
drag, startPoint x: 201, startPoint y: 134, endPoint x: 192, endPoint y: 231, distance: 98.1
click at [192, 231] on p "La música crea comunidades." at bounding box center [308, 234] width 296 height 41
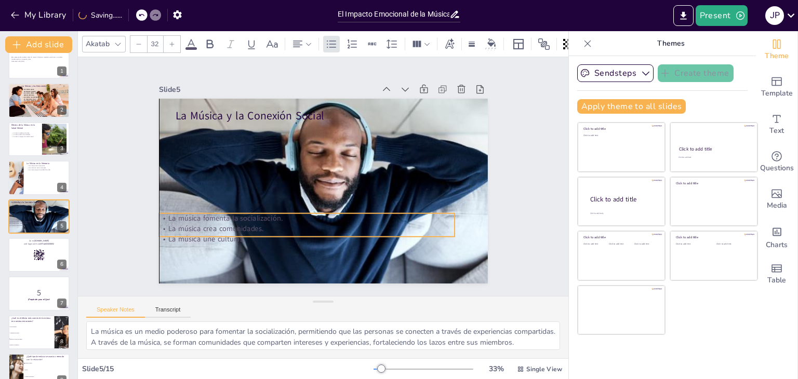
drag, startPoint x: 453, startPoint y: 230, endPoint x: 443, endPoint y: 223, distance: 12.3
click at [443, 223] on p "La música crea comunidades." at bounding box center [302, 226] width 296 height 41
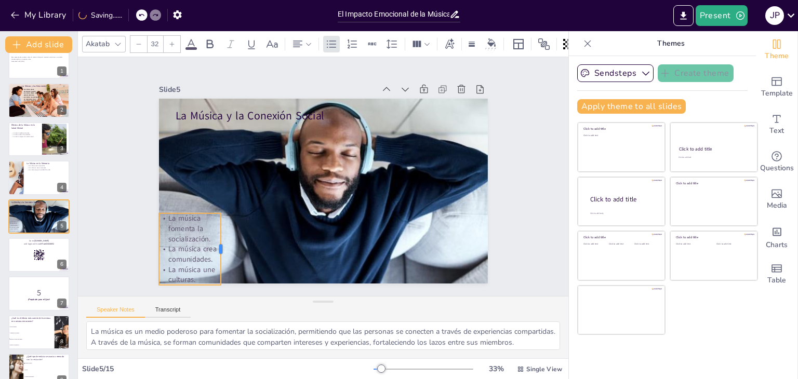
drag, startPoint x: 448, startPoint y: 222, endPoint x: 215, endPoint y: 221, distance: 233.8
click at [215, 221] on div at bounding box center [212, 227] width 23 height 72
click at [162, 212] on p "La música fomenta la socialización." at bounding box center [185, 214] width 65 height 37
click at [162, 212] on p "La música fomenta la socialización." at bounding box center [181, 199] width 67 height 43
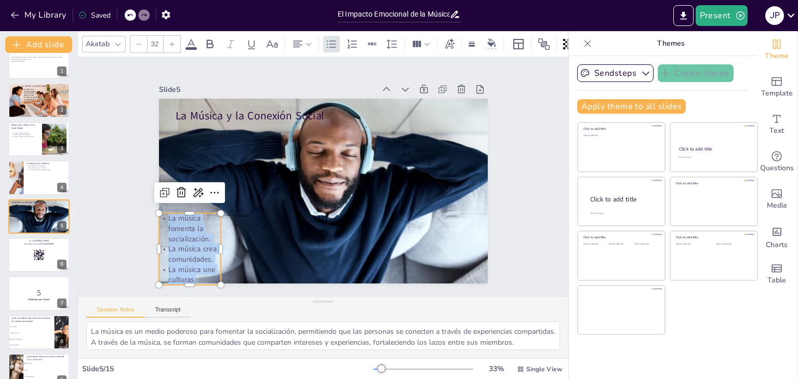
drag, startPoint x: 161, startPoint y: 213, endPoint x: 201, endPoint y: 278, distance: 76.7
click at [201, 274] on div "La música fomenta la socialización. La música crea comunidades. La música une c…" at bounding box center [182, 235] width 69 height 78
click at [207, 38] on icon at bounding box center [210, 44] width 12 height 12
click at [185, 42] on icon at bounding box center [191, 44] width 12 height 12
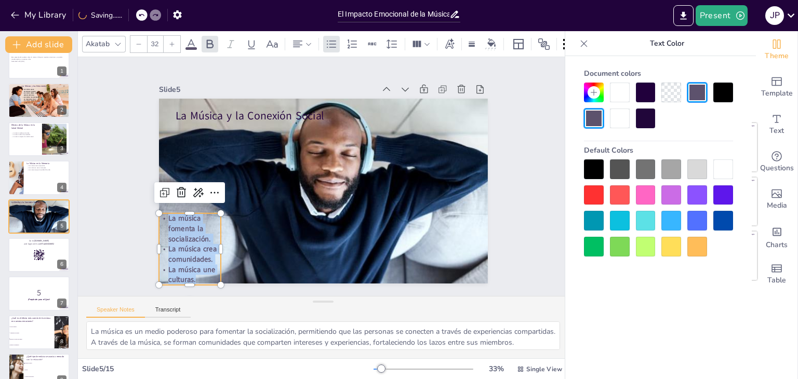
click at [589, 172] on div at bounding box center [594, 170] width 20 height 20
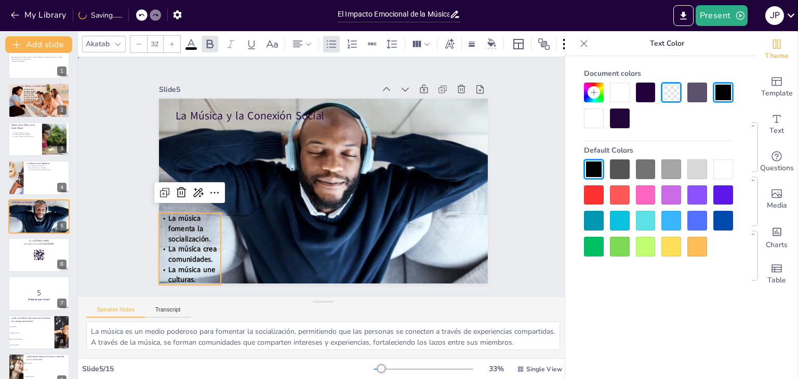
click at [504, 202] on div "Slide 1 El Impacto Emocional de la Música en Nuestra Vida Esta presentación exp…" at bounding box center [323, 176] width 407 height 253
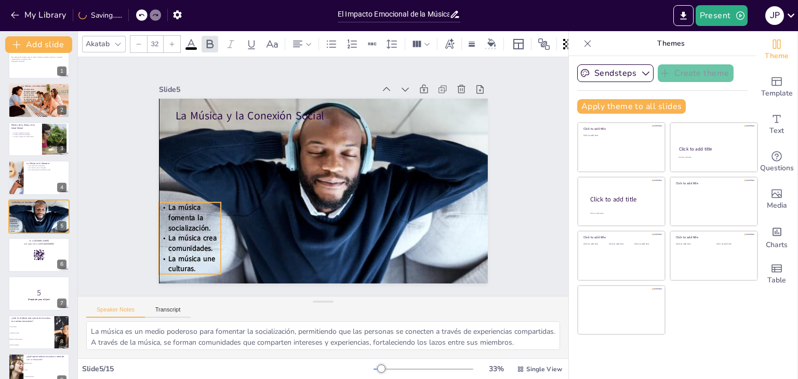
drag, startPoint x: 186, startPoint y: 225, endPoint x: 189, endPoint y: 215, distance: 11.3
click at [189, 215] on span "La música fomenta la socialización." at bounding box center [189, 218] width 43 height 31
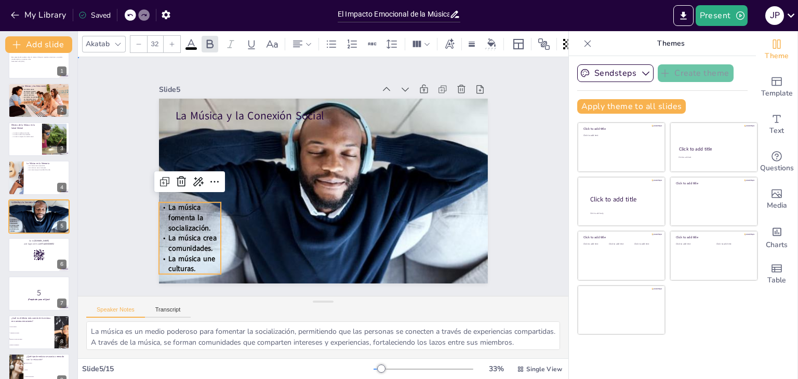
click at [502, 249] on div "Slide 1 El Impacto Emocional de la Música en Nuestra Vida Esta presentación exp…" at bounding box center [323, 176] width 407 height 253
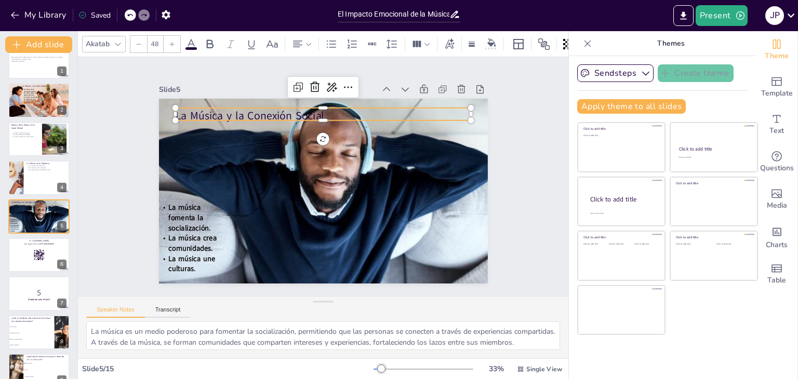
click at [253, 111] on p "La Música y la Conexión Social" at bounding box center [329, 116] width 296 height 46
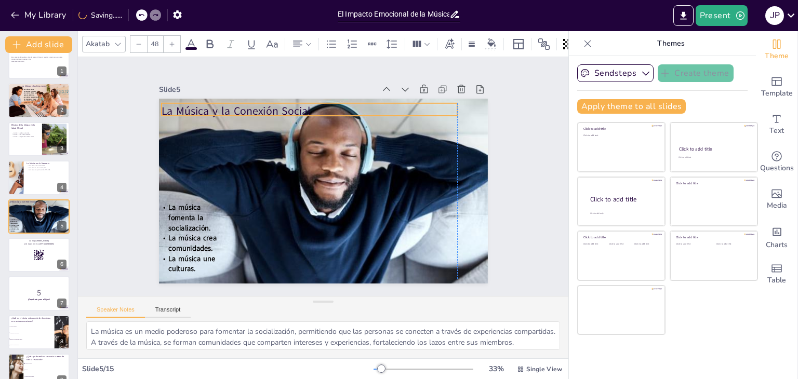
drag, startPoint x: 253, startPoint y: 111, endPoint x: 239, endPoint y: 106, distance: 14.8
click at [239, 106] on p "La Música y la Conexión Social" at bounding box center [310, 111] width 296 height 16
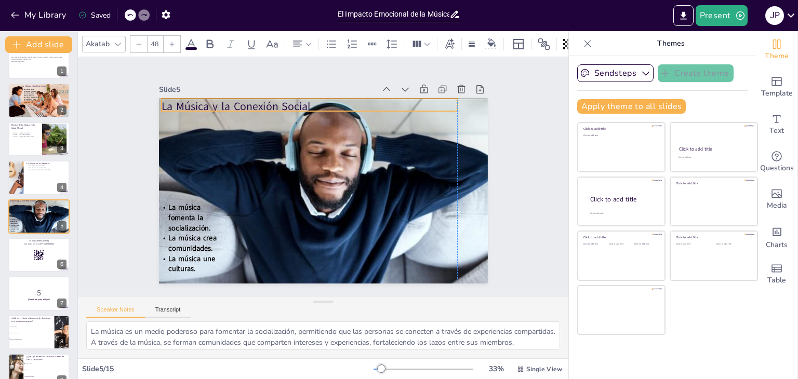
click at [239, 102] on p "La Música y la Conexión Social" at bounding box center [324, 105] width 293 height 77
click at [503, 176] on div "Slide 1 El Impacto Emocional de la Música en Nuestra Vida Esta presentación exp…" at bounding box center [323, 177] width 387 height 214
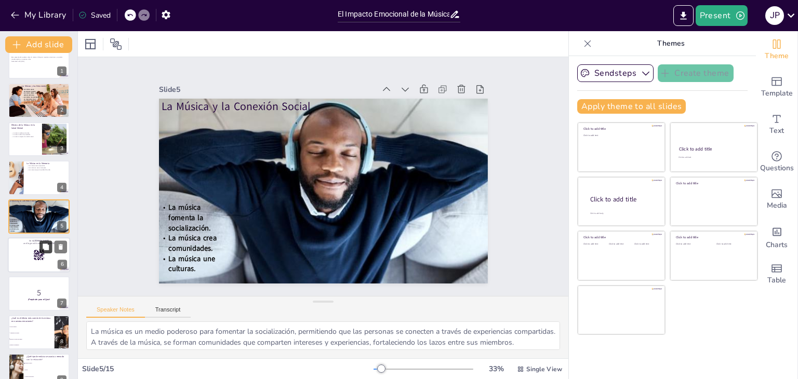
click at [46, 246] on icon at bounding box center [46, 247] width 6 height 6
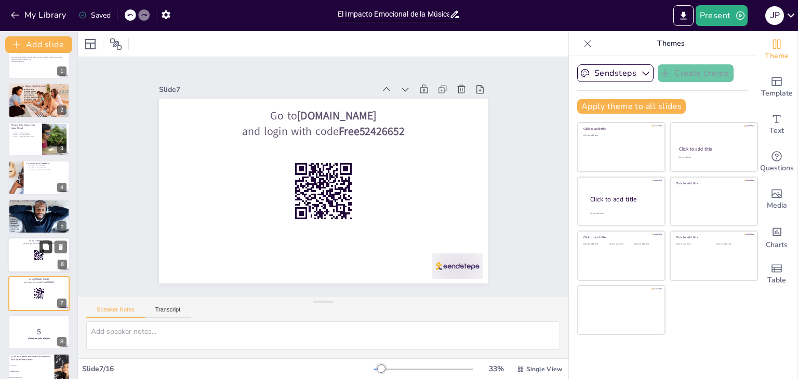
scroll to position [94, 0]
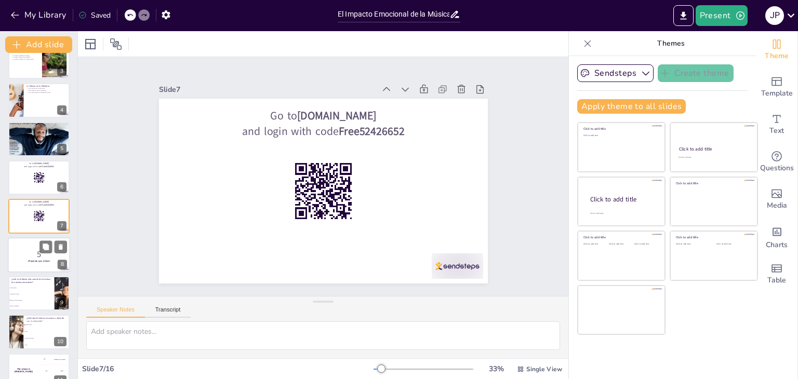
click at [37, 251] on p "5" at bounding box center [39, 254] width 56 height 11
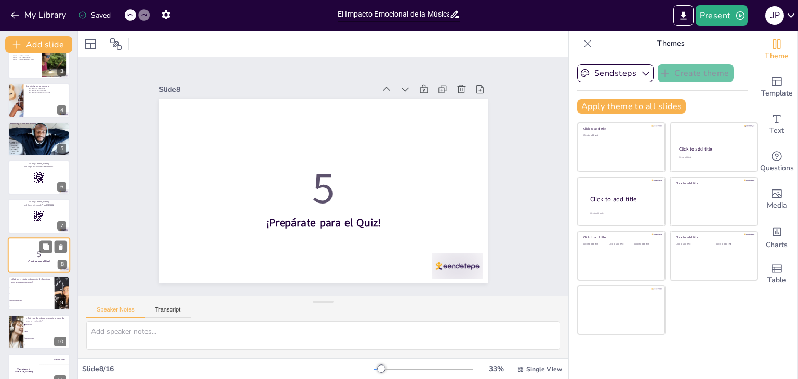
scroll to position [133, 0]
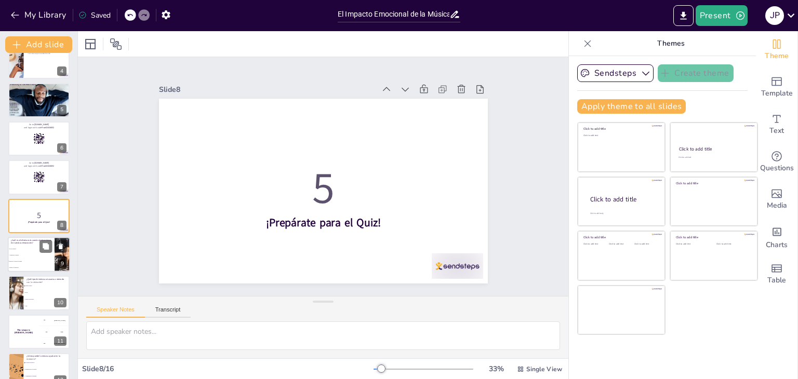
click at [24, 250] on li "Evocar alegría" at bounding box center [31, 249] width 47 height 6
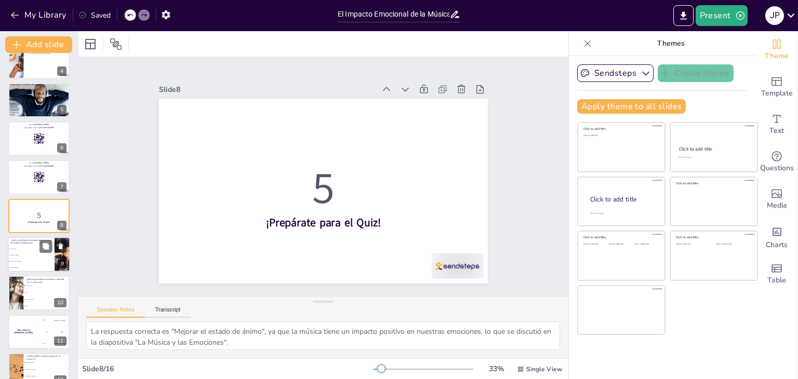
scroll to position [171, 0]
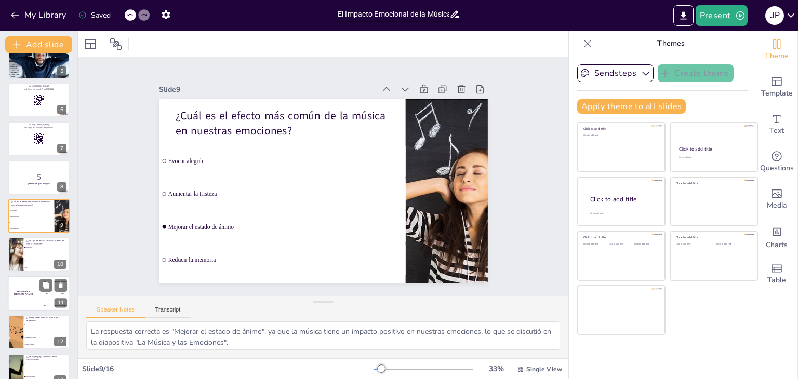
click at [25, 299] on div "The winner is Niels 🏆" at bounding box center [23, 293] width 31 height 35
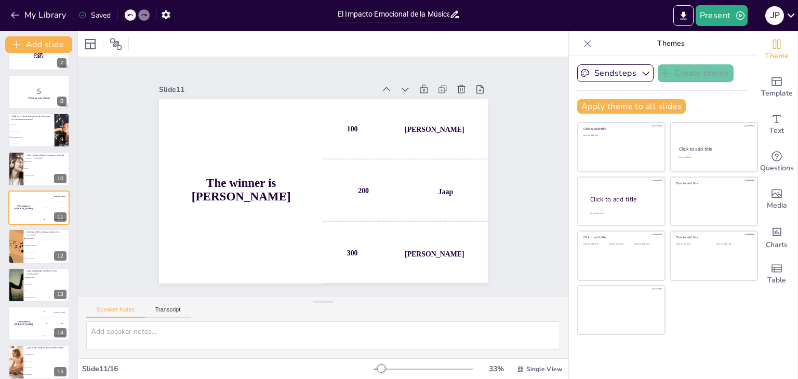
scroll to position [256, 0]
click at [29, 176] on span "Música electrónica" at bounding box center [47, 177] width 45 height 2
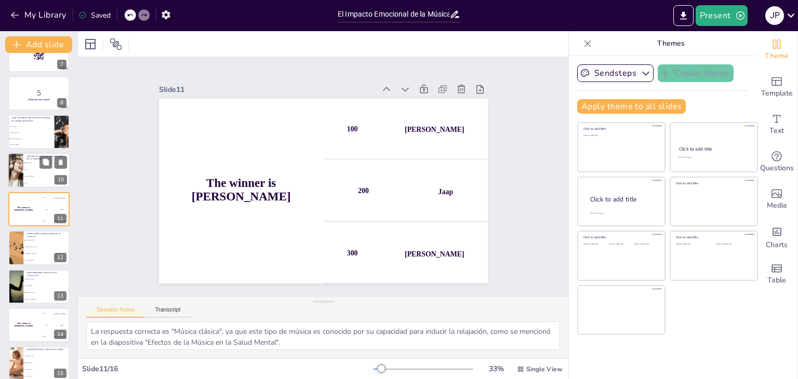
scroll to position [210, 0]
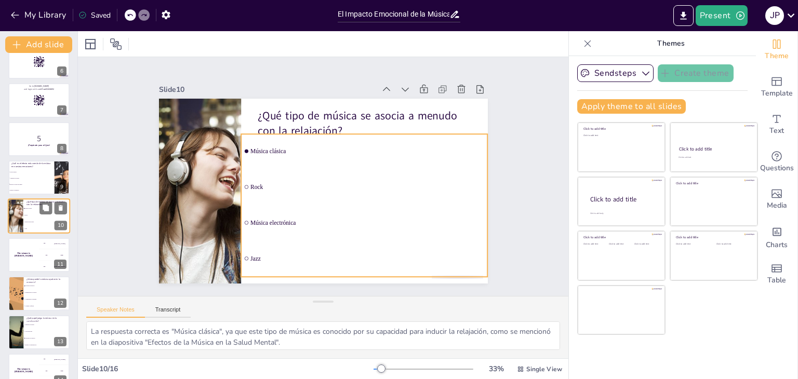
click at [31, 215] on span "Rock" at bounding box center [47, 216] width 45 height 2
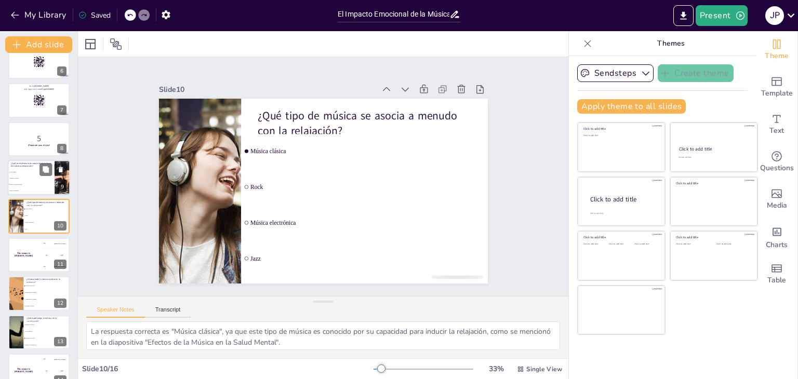
click at [31, 176] on li "Aumentar la tristeza" at bounding box center [31, 178] width 47 height 6
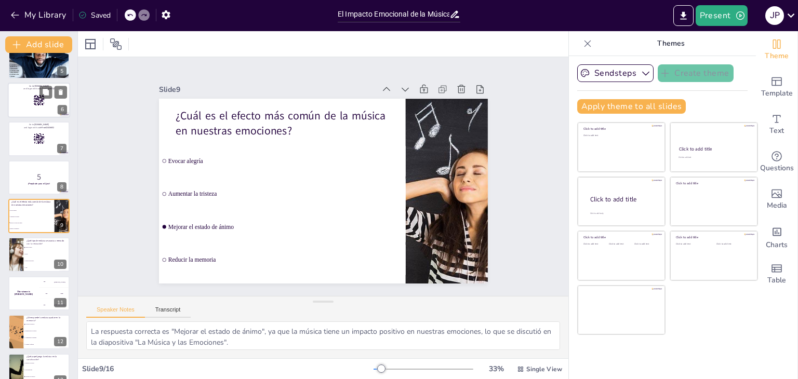
click at [29, 114] on div at bounding box center [39, 100] width 62 height 35
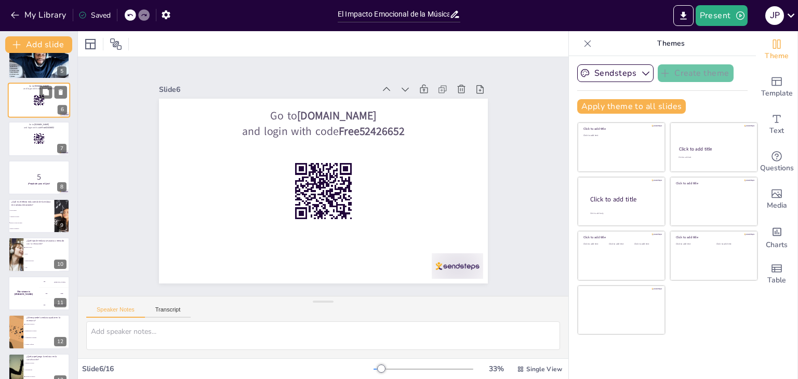
scroll to position [56, 0]
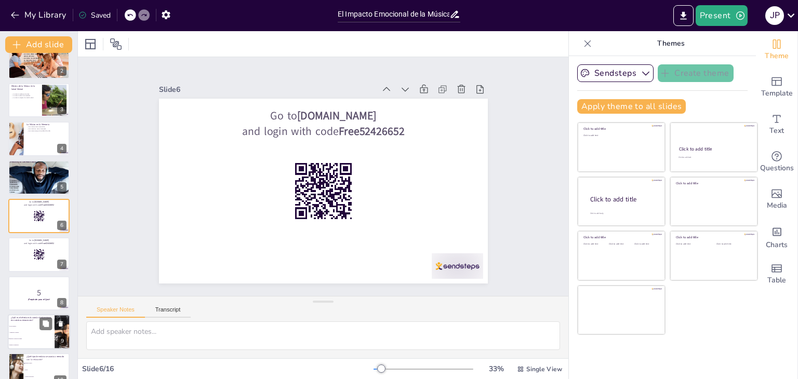
click at [30, 328] on li "Evocar alegría" at bounding box center [31, 326] width 47 height 6
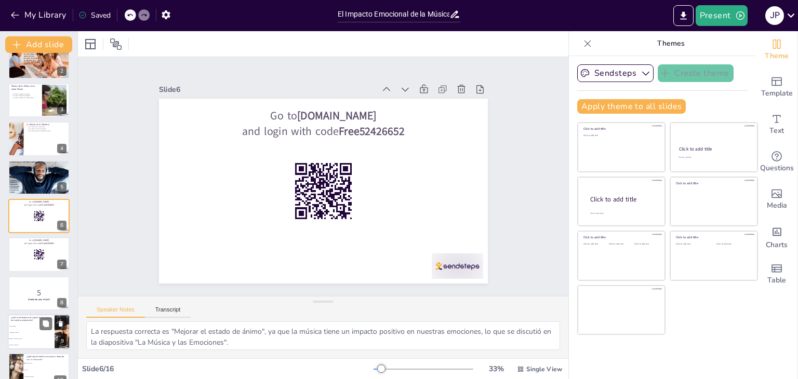
scroll to position [171, 0]
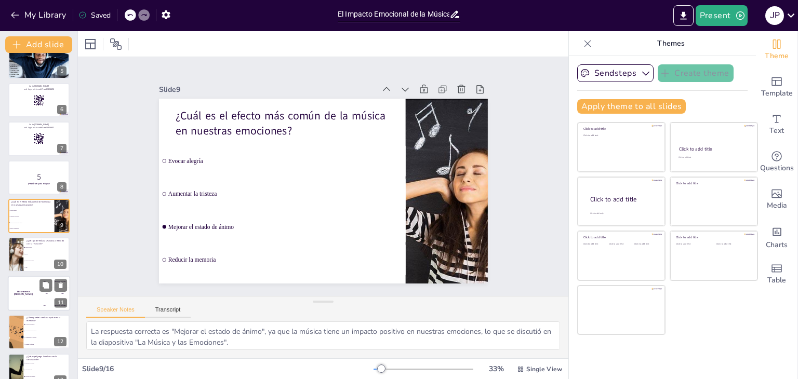
click at [23, 294] on div "The winner is Niels 🏆" at bounding box center [23, 293] width 31 height 35
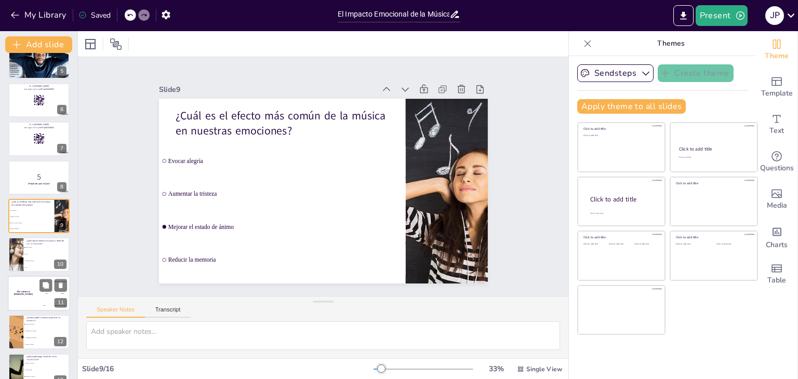
scroll to position [249, 0]
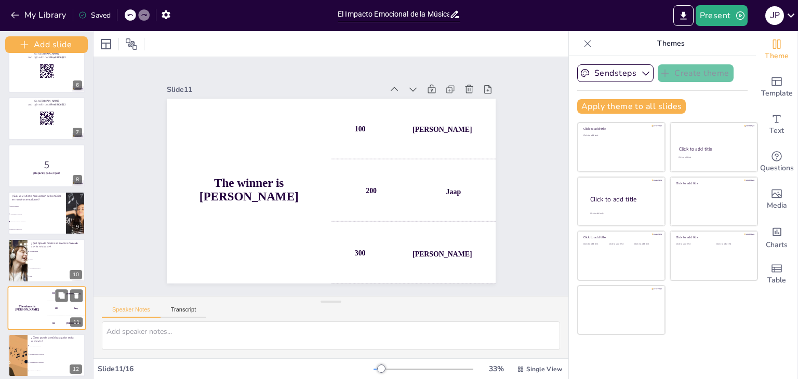
drag, startPoint x: 75, startPoint y: 308, endPoint x: 76, endPoint y: 327, distance: 19.3
click at [76, 327] on div "Add slide El Impacto Emocional de la Música en Nuestra Vida Esta presentación e…" at bounding box center [47, 205] width 94 height 348
click at [38, 348] on li "Evocando recuerdos" at bounding box center [56, 346] width 59 height 8
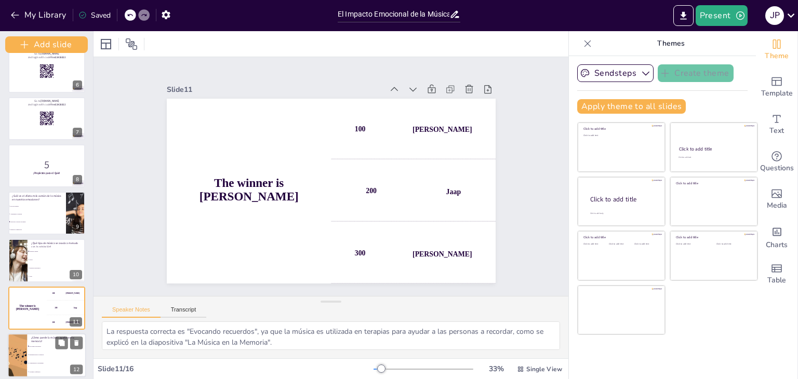
scroll to position [388, 0]
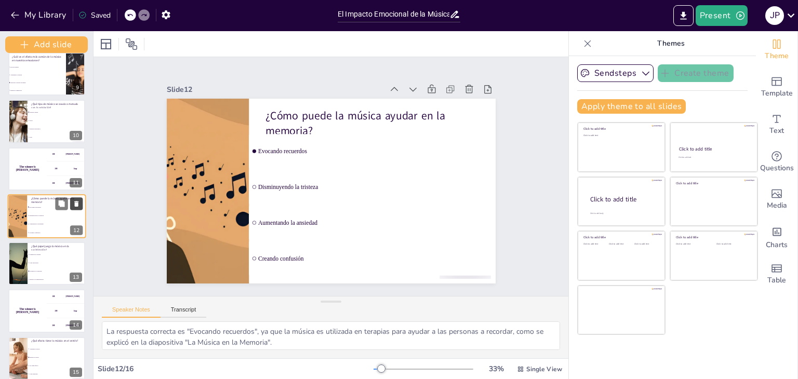
click at [77, 205] on icon at bounding box center [76, 204] width 4 height 6
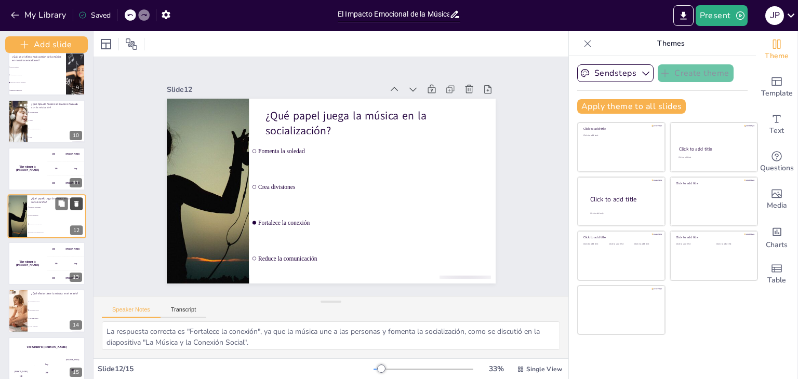
click at [77, 205] on icon at bounding box center [76, 204] width 4 height 6
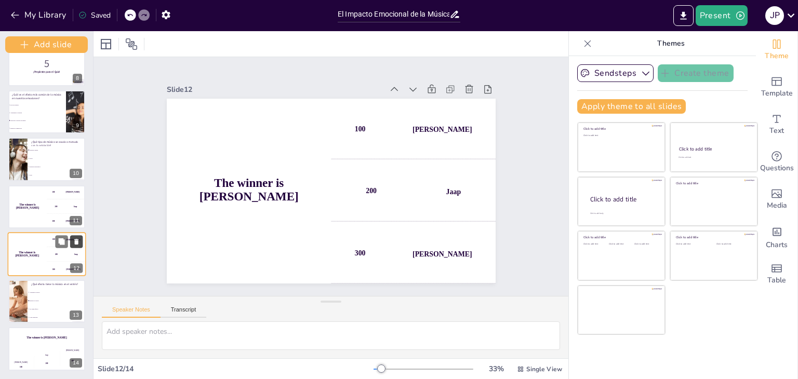
scroll to position [350, 0]
click at [76, 195] on icon at bounding box center [76, 195] width 4 height 6
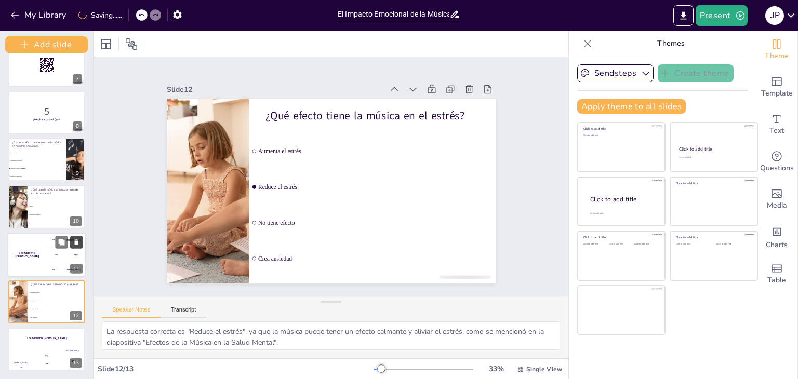
scroll to position [302, 0]
click at [75, 289] on icon at bounding box center [76, 290] width 4 height 6
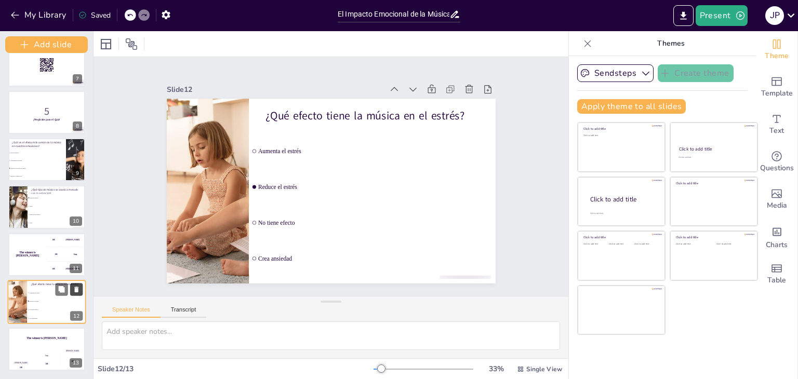
scroll to position [255, 0]
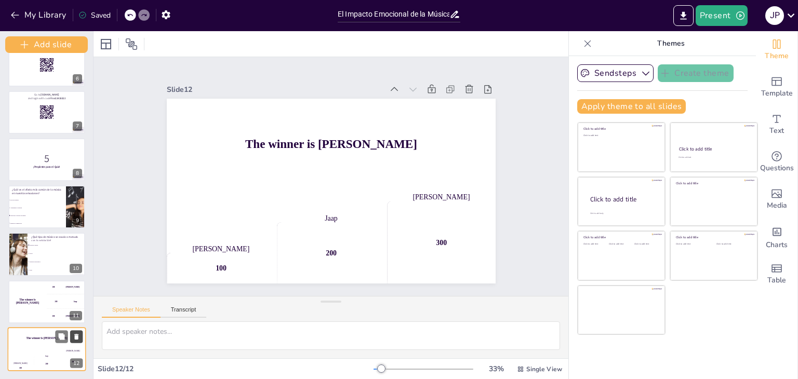
click at [78, 338] on icon at bounding box center [76, 336] width 7 height 7
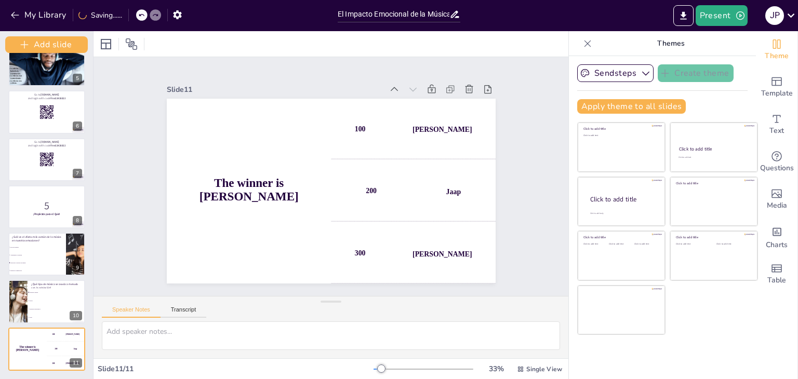
scroll to position [208, 0]
click at [57, 221] on div at bounding box center [47, 207] width 78 height 44
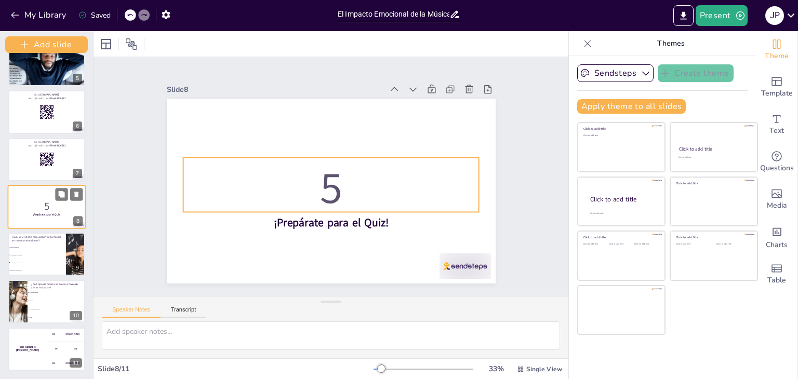
scroll to position [198, 0]
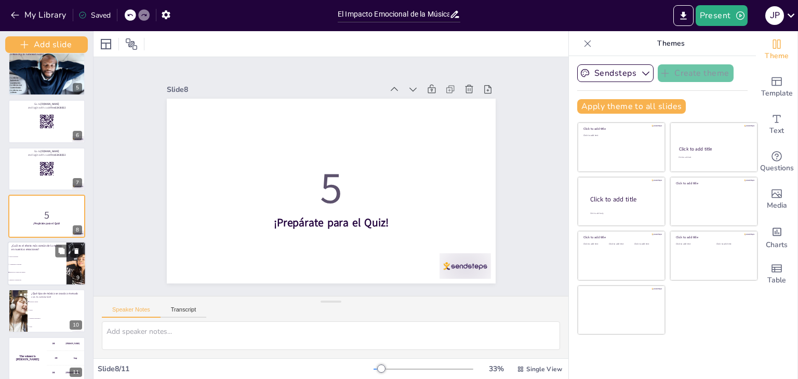
click at [48, 252] on div at bounding box center [47, 264] width 78 height 44
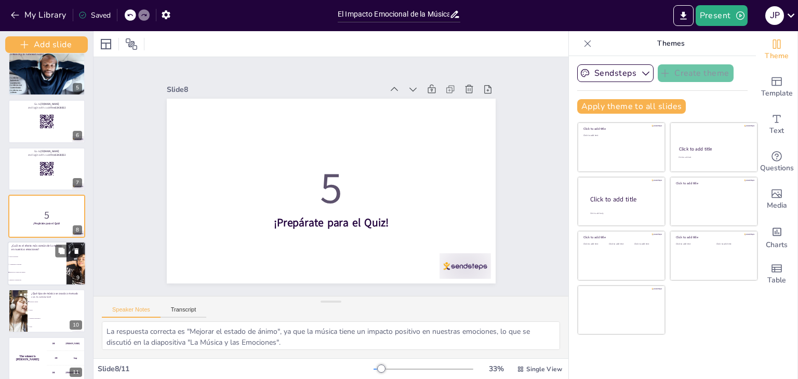
scroll to position [208, 0]
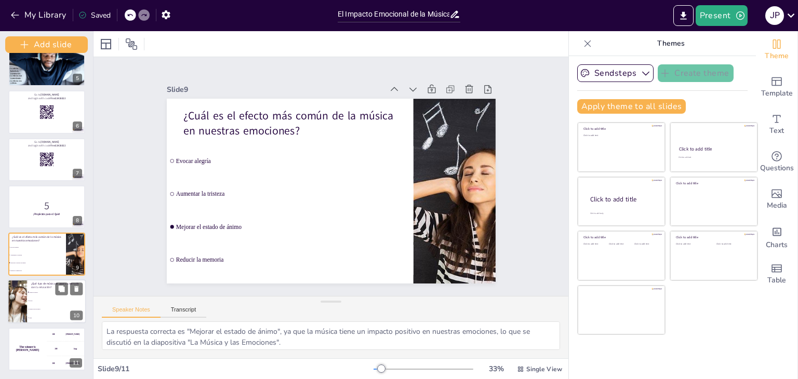
click at [44, 309] on span "Música electrónica" at bounding box center [58, 310] width 56 height 2
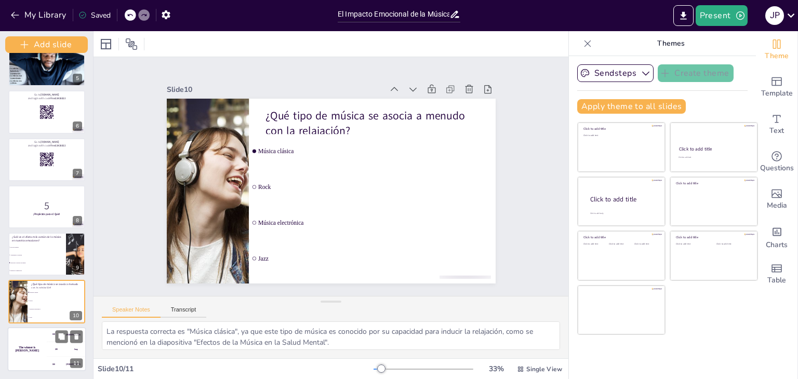
click at [44, 342] on div "The winner is Niels 🏆" at bounding box center [27, 349] width 39 height 44
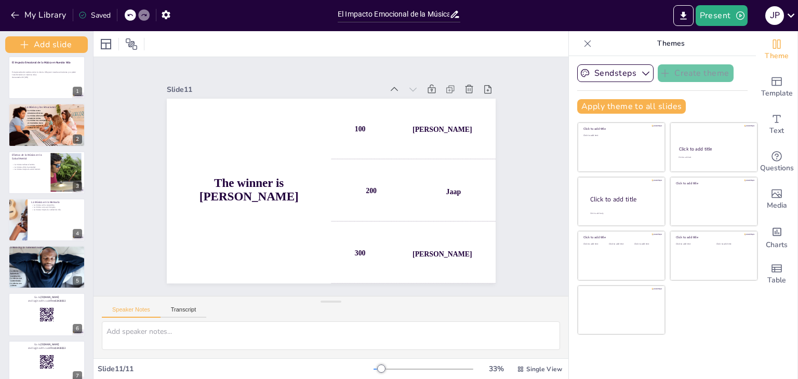
scroll to position [0, 0]
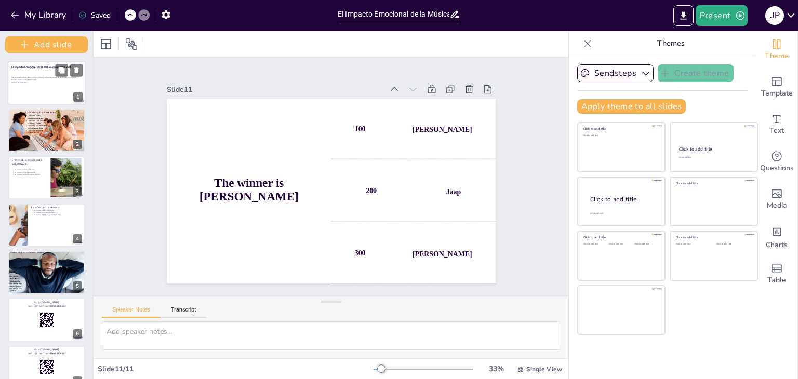
click at [33, 98] on div at bounding box center [47, 83] width 78 height 44
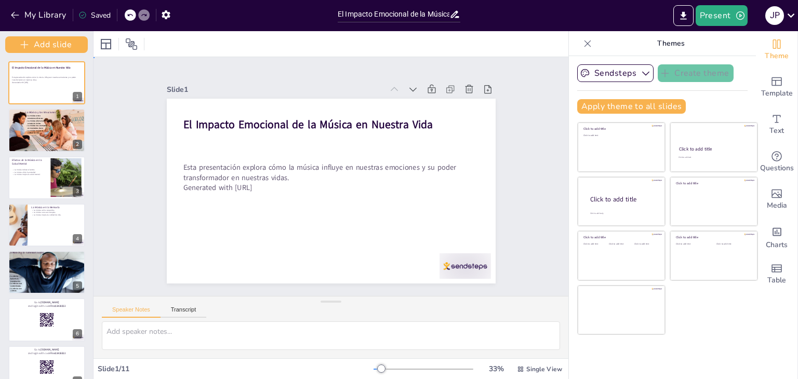
click at [141, 173] on div "Slide 1 El Impacto Emocional de la Música en Nuestra Vida Esta presentación exp…" at bounding box center [330, 177] width 407 height 254
click at [685, 12] on icon "Export to PowerPoint" at bounding box center [683, 15] width 6 height 8
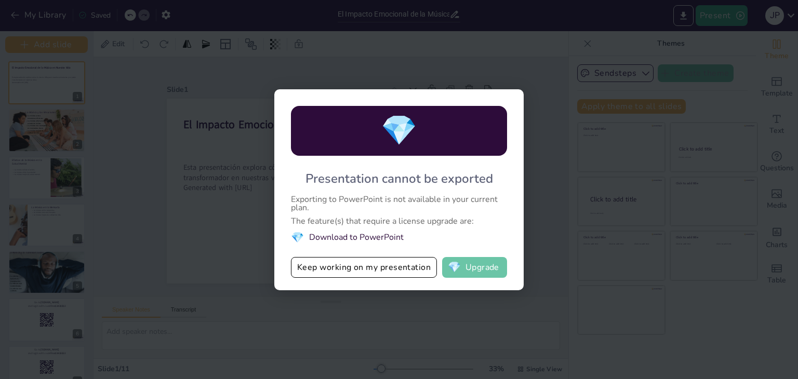
click at [466, 275] on button "💎 Upgrade" at bounding box center [474, 267] width 65 height 21
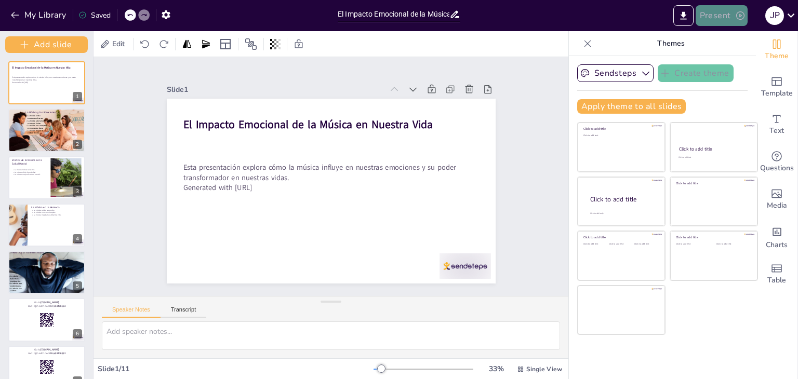
click at [718, 23] on button "Present" at bounding box center [722, 15] width 52 height 21
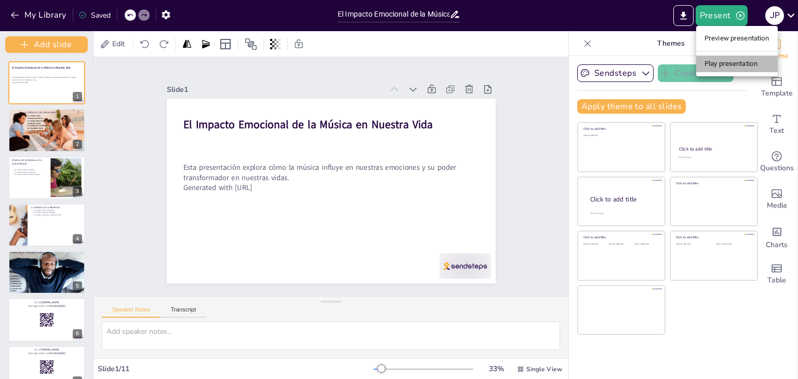
click at [715, 57] on li "Play presentation" at bounding box center [737, 64] width 82 height 17
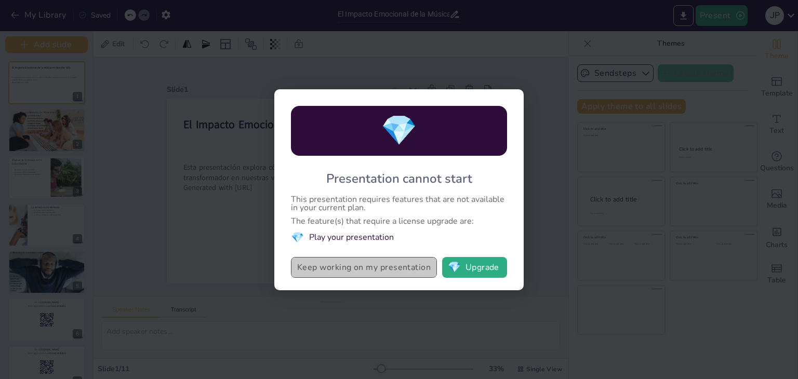
click at [368, 260] on button "Keep working on my presentation" at bounding box center [364, 267] width 146 height 21
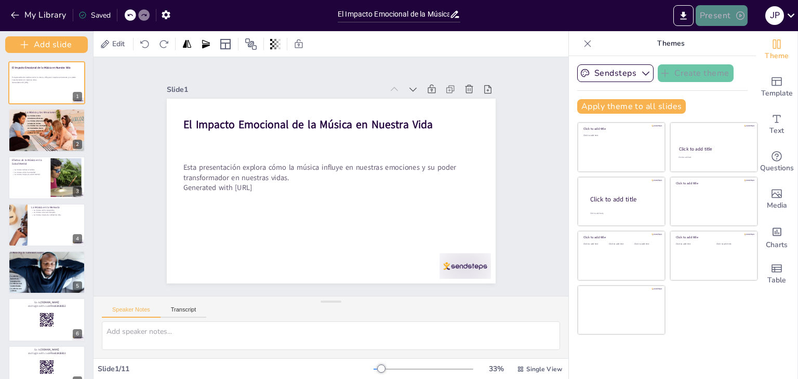
click at [727, 14] on button "Present" at bounding box center [722, 15] width 52 height 21
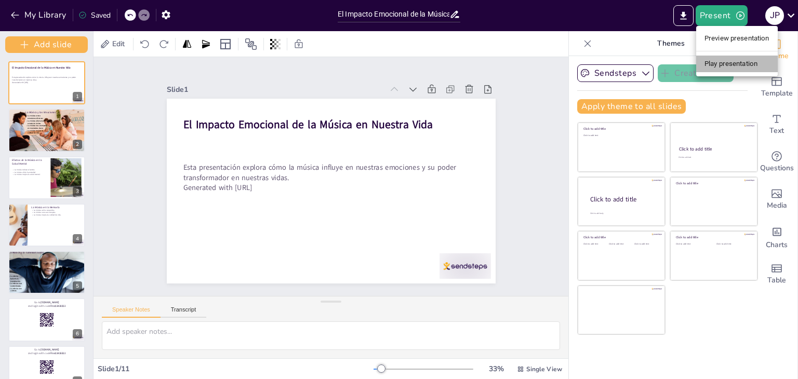
click at [721, 66] on li "Play presentation" at bounding box center [737, 64] width 82 height 17
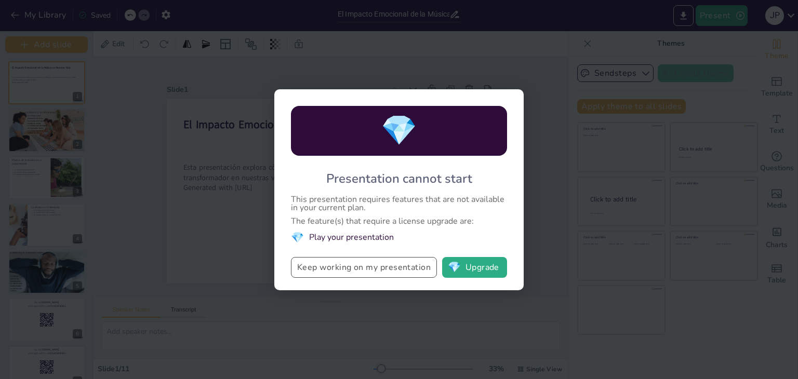
click at [376, 272] on button "Keep working on my presentation" at bounding box center [364, 267] width 146 height 21
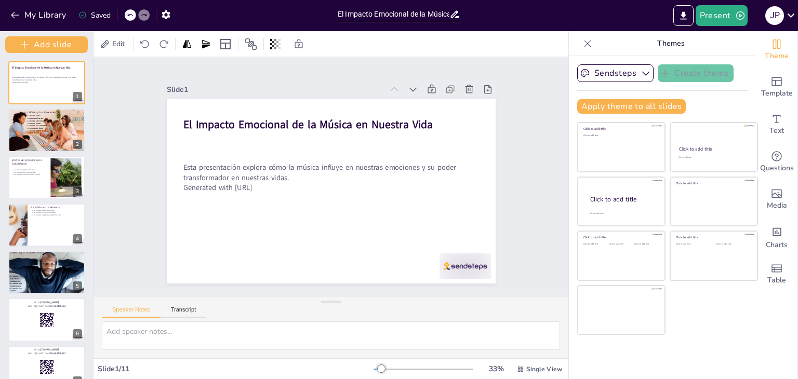
drag, startPoint x: 798, startPoint y: 77, endPoint x: 792, endPoint y: 118, distance: 42.0
click at [792, 118] on div "Theme Template Text Questions Media Charts Table" at bounding box center [777, 205] width 42 height 348
click at [725, 339] on div "Sendsteps Create theme Apply theme to all slides Click to add title Click to ad…" at bounding box center [662, 217] width 187 height 323
click at [48, 360] on rect at bounding box center [46, 367] width 15 height 15
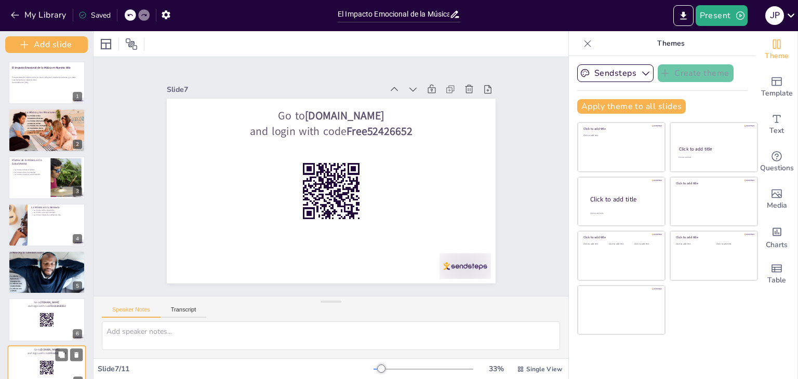
scroll to position [151, 0]
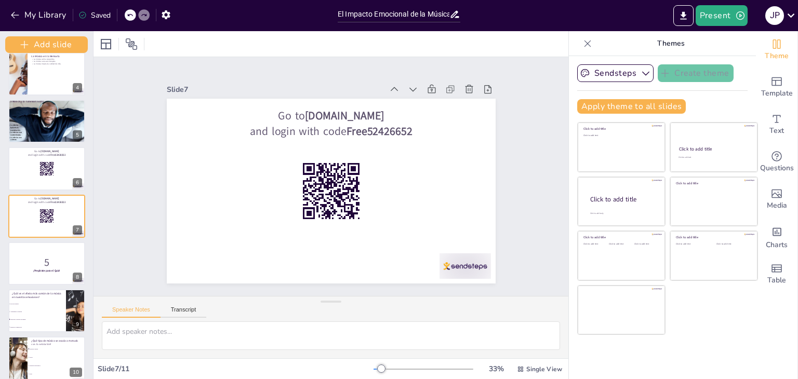
drag, startPoint x: 92, startPoint y: 294, endPoint x: 87, endPoint y: 327, distance: 33.1
click at [87, 327] on div "Add slide El Impacto Emocional de la Música en Nuestra Vida Esta presentación e…" at bounding box center [47, 205] width 94 height 348
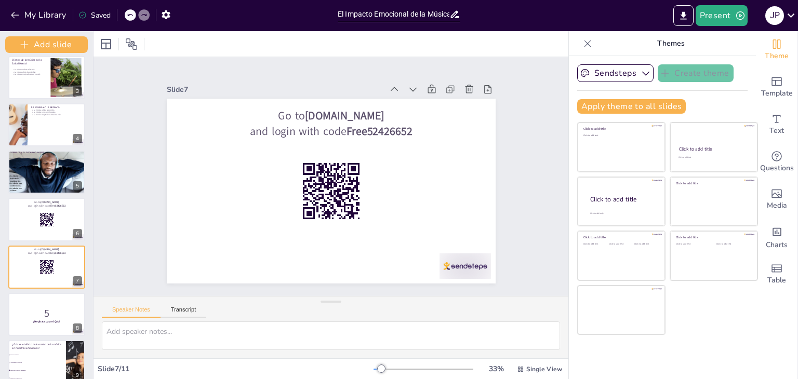
scroll to position [0, 0]
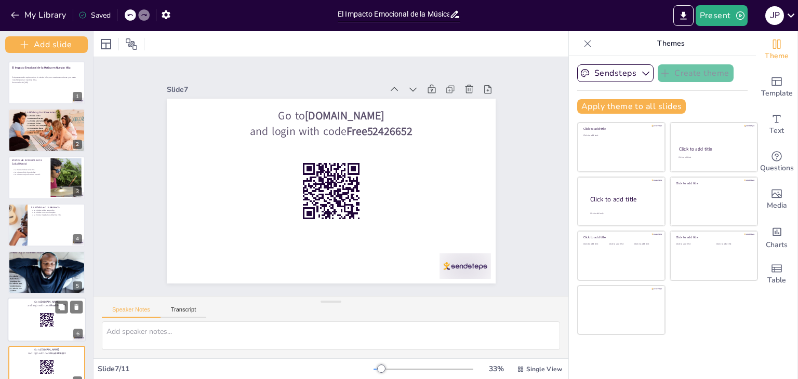
click at [32, 304] on p "and login with code Free52426652" at bounding box center [46, 306] width 71 height 4
click at [49, 82] on p "Generated with [URL]" at bounding box center [46, 82] width 71 height 3
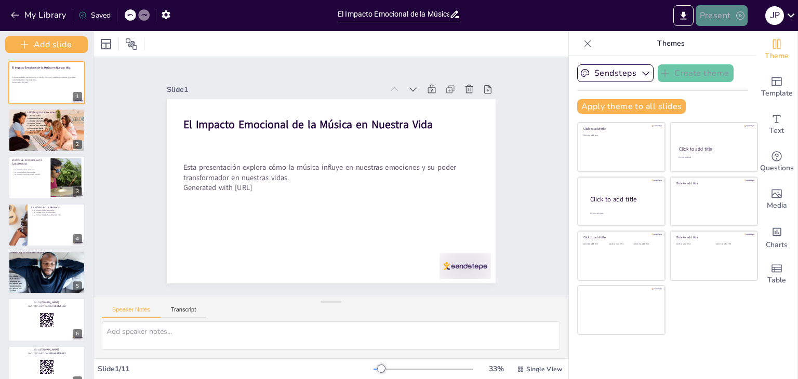
click at [707, 20] on button "Present" at bounding box center [722, 15] width 52 height 21
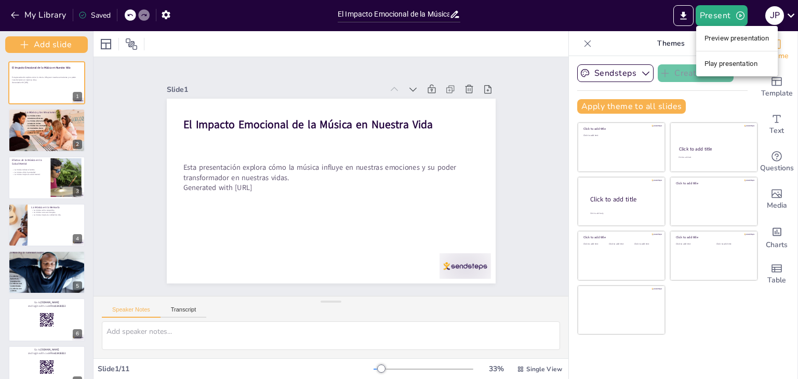
click at [710, 41] on li "Preview presentation" at bounding box center [737, 38] width 82 height 17
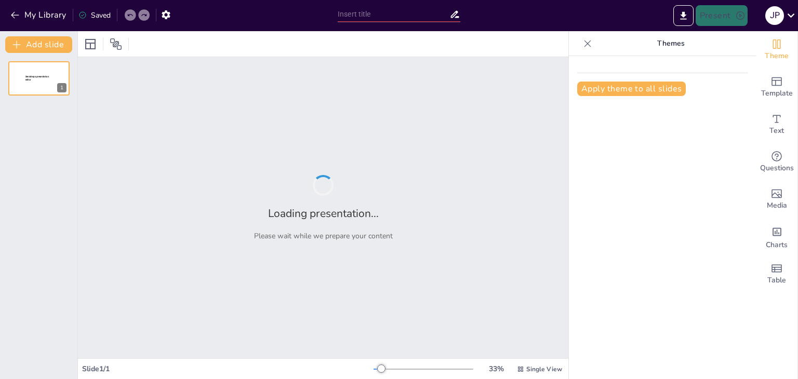
type input "El Impacto Emocional de la Música en Nuestra Vida"
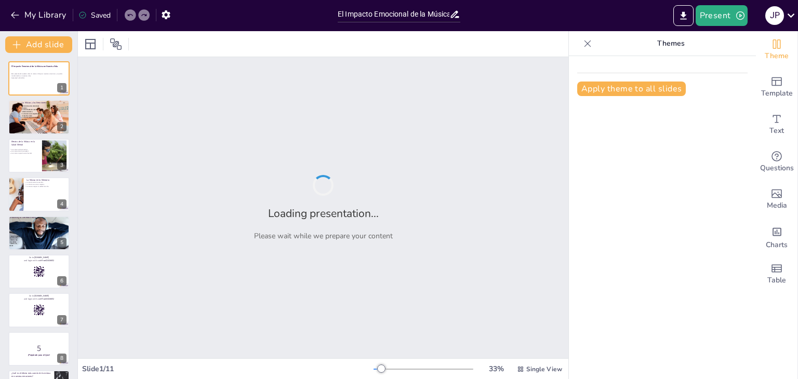
checkbox input "true"
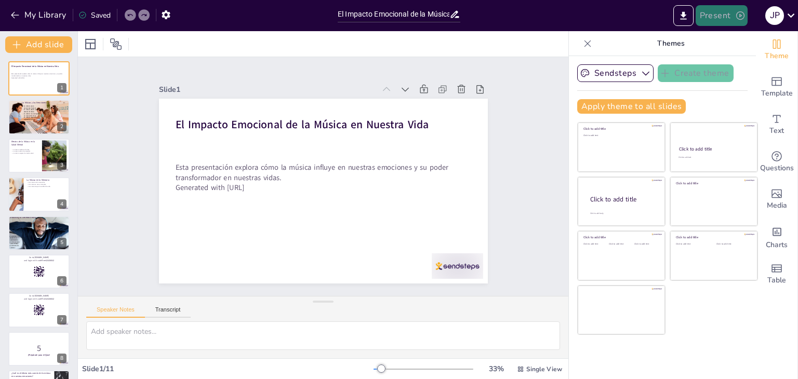
checkbox input "true"
click at [721, 19] on button "Present" at bounding box center [722, 15] width 52 height 21
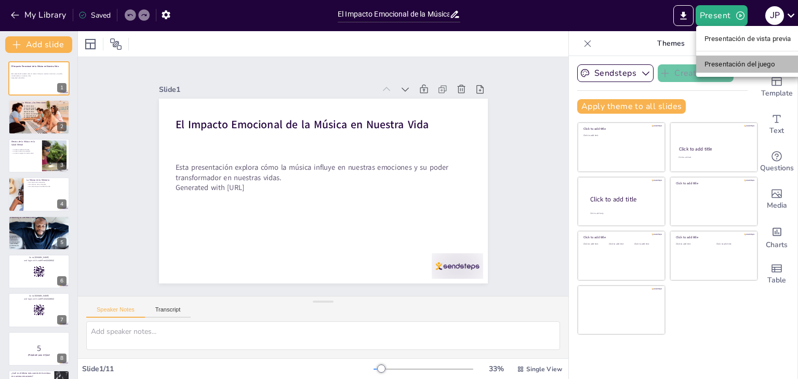
click at [713, 61] on font "Presentación del juego" at bounding box center [740, 64] width 71 height 8
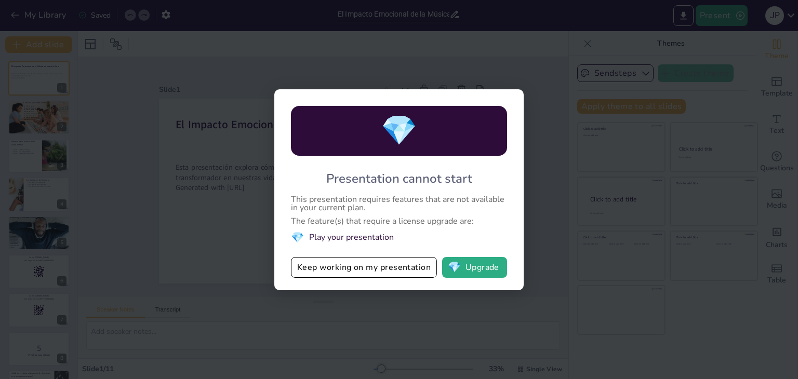
drag, startPoint x: 399, startPoint y: 214, endPoint x: 366, endPoint y: 282, distance: 75.8
click at [366, 282] on div "💎 Presentation cannot start This presentation requires features that are not av…" at bounding box center [398, 189] width 249 height 201
click at [357, 269] on button "Keep working on my presentation" at bounding box center [364, 267] width 146 height 21
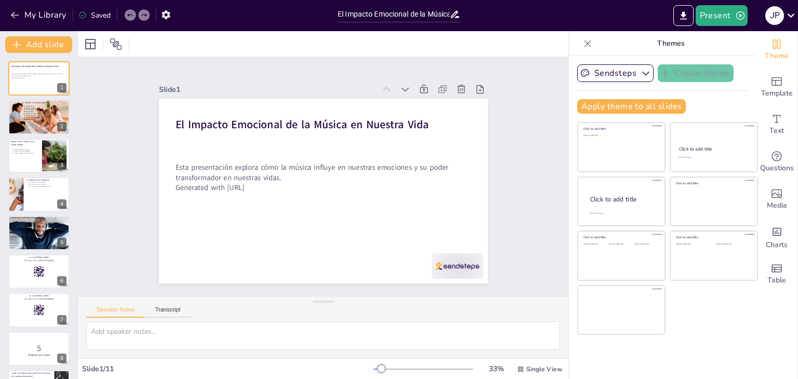
checkbox input "true"
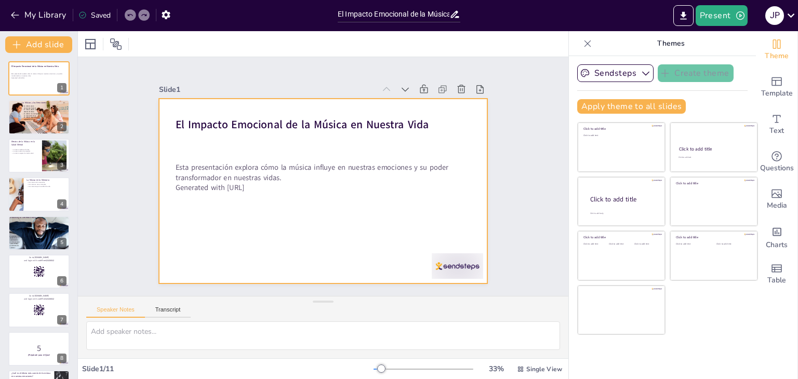
checkbox input "true"
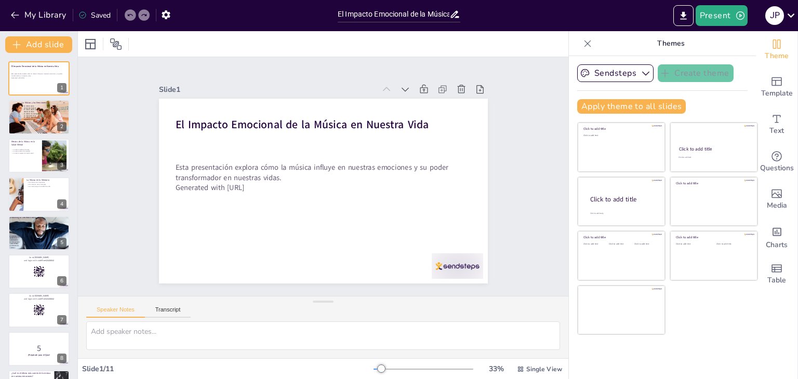
checkbox input "true"
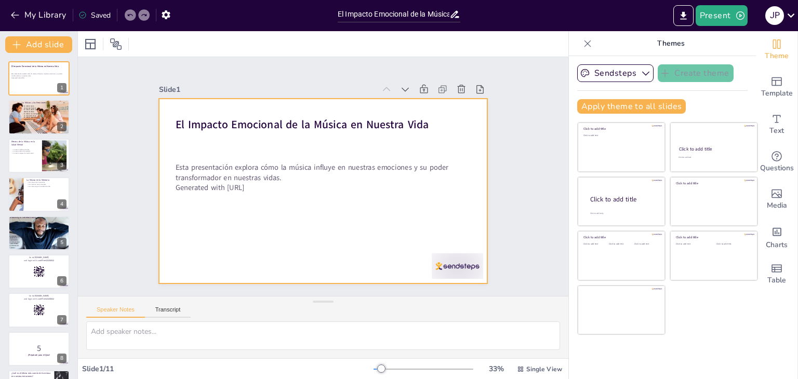
checkbox input "true"
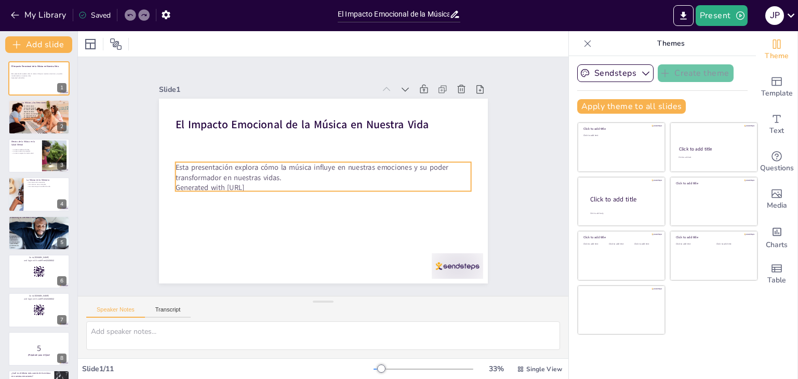
checkbox input "true"
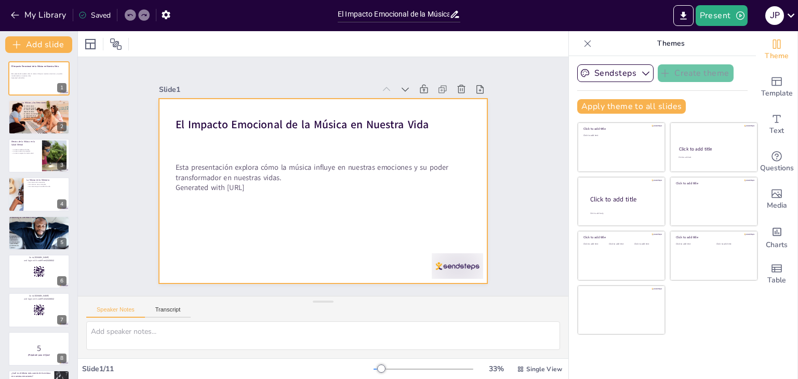
checkbox input "true"
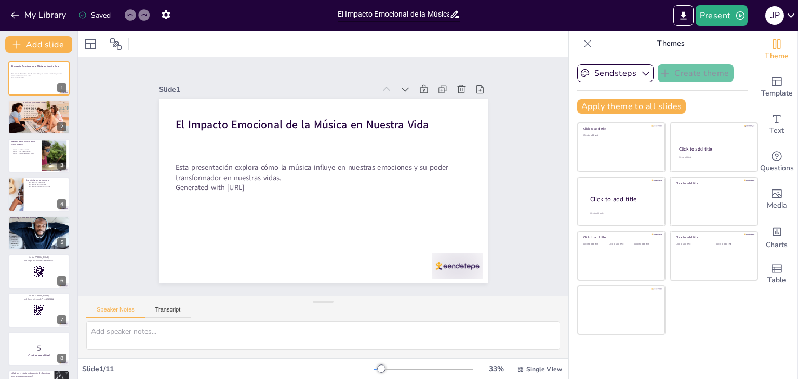
checkbox input "true"
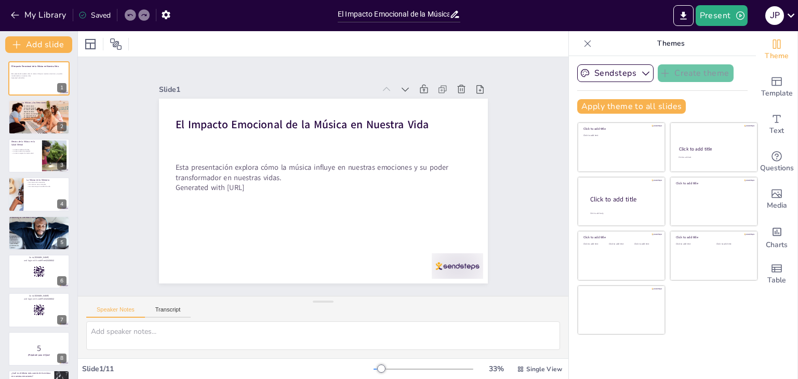
checkbox input "true"
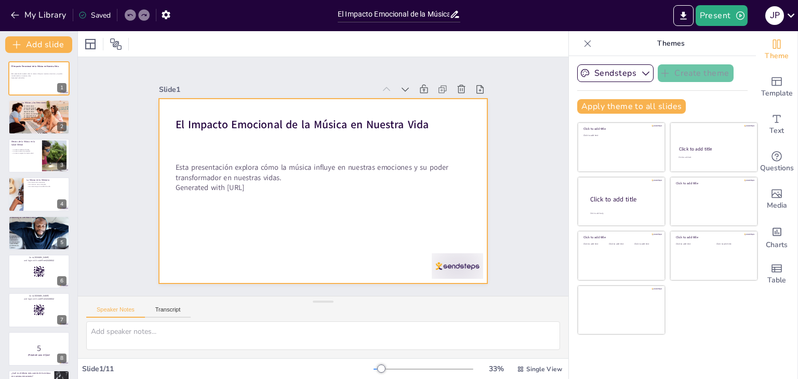
checkbox input "true"
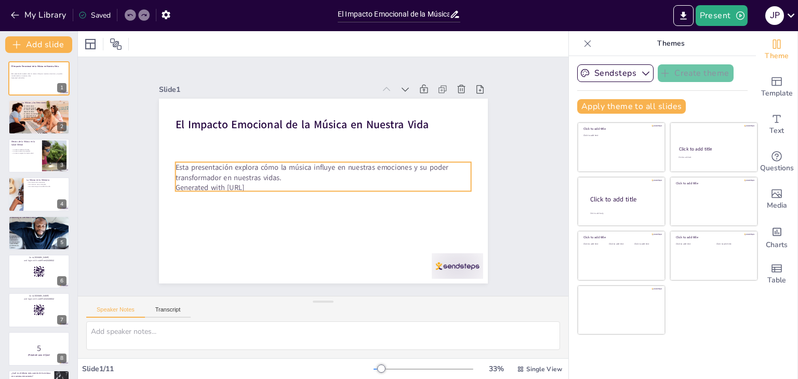
checkbox input "true"
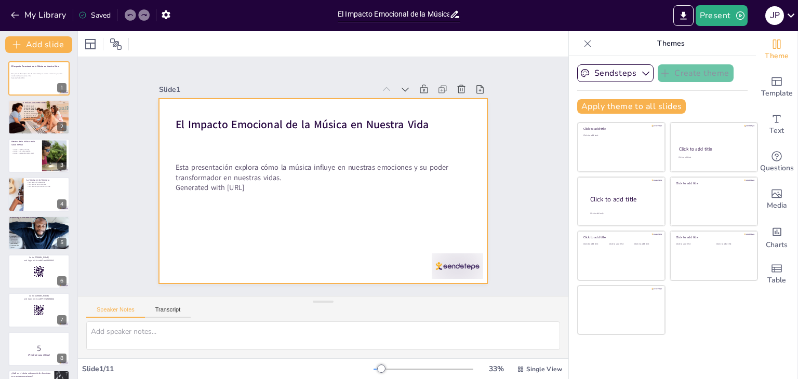
checkbox input "true"
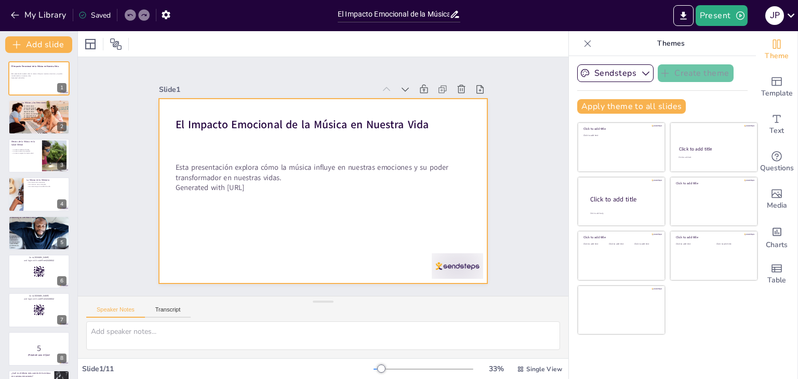
checkbox input "true"
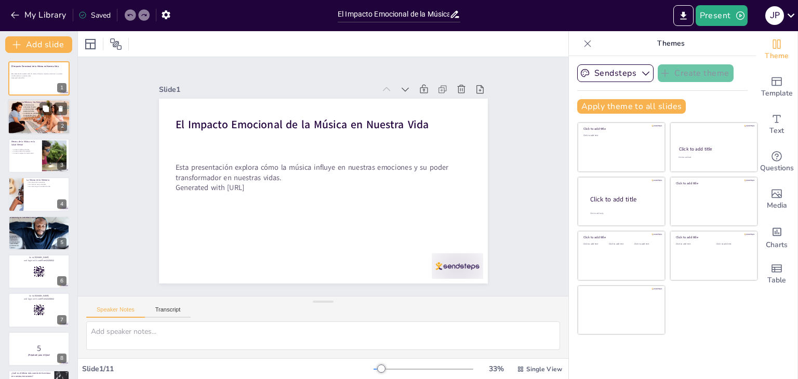
checkbox input "true"
click at [28, 131] on div at bounding box center [39, 118] width 62 height 42
type textarea "La capacidad de la música para evocar emociones es un aspecto fundamental que a…"
checkbox input "true"
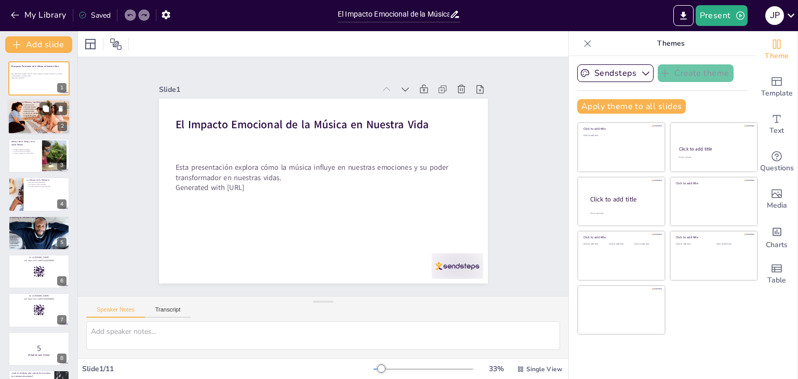
checkbox input "true"
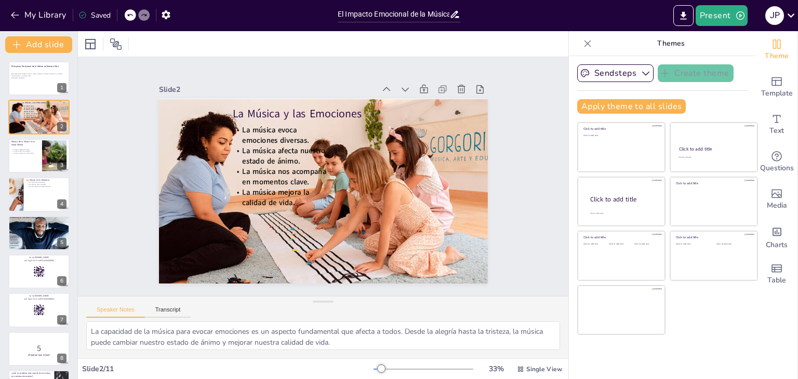
checkbox input "true"
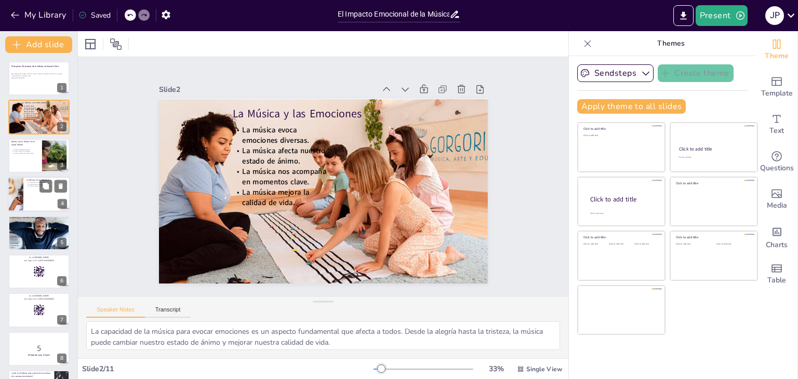
checkbox input "true"
click at [28, 192] on div at bounding box center [39, 194] width 62 height 35
type textarea "La música puede ser un poderoso activador de recuerdos, lo que es especialmente…"
checkbox input "true"
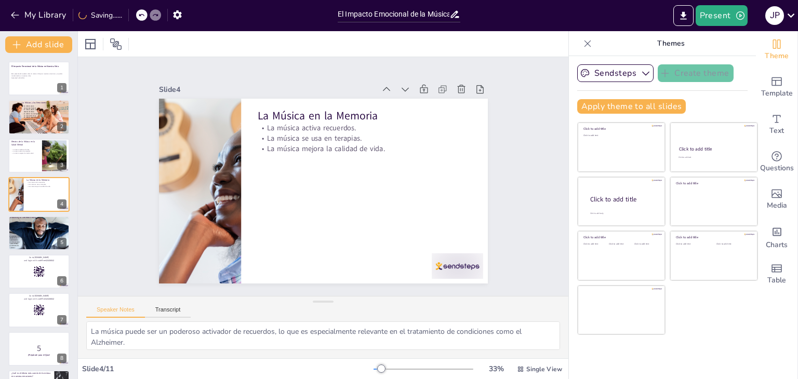
checkbox input "true"
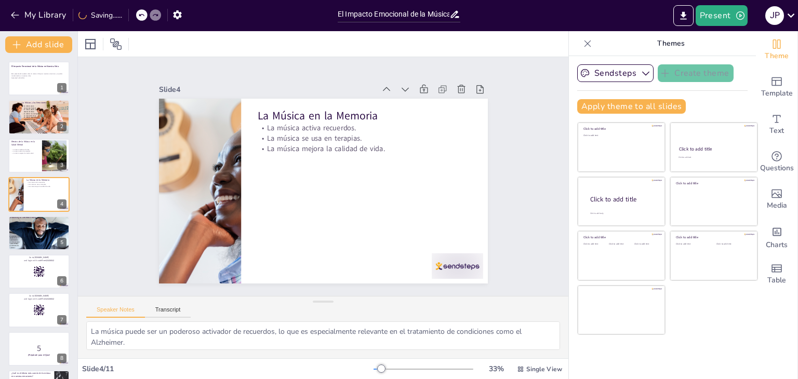
checkbox input "true"
drag, startPoint x: 76, startPoint y: 196, endPoint x: 72, endPoint y: 207, distance: 11.2
click at [72, 207] on div "Add slide El Impacto Emocional de la Música en Nuestra Vida Esta presentación e…" at bounding box center [39, 205] width 78 height 348
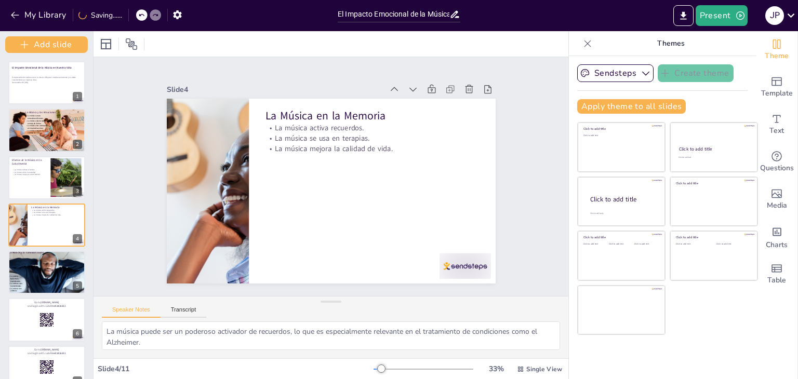
checkbox input "true"
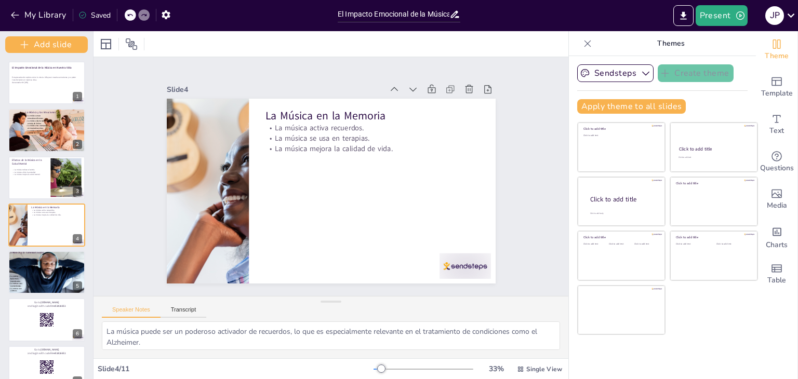
checkbox input "true"
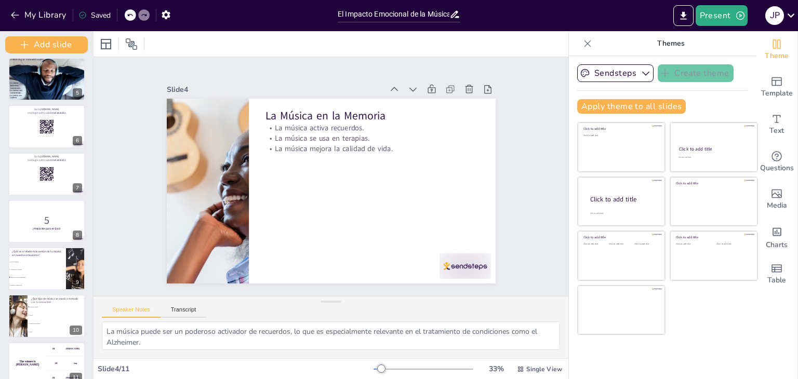
scroll to position [208, 0]
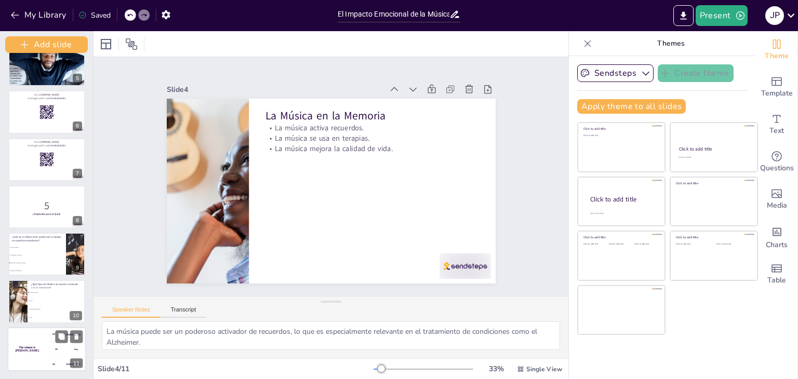
checkbox input "true"
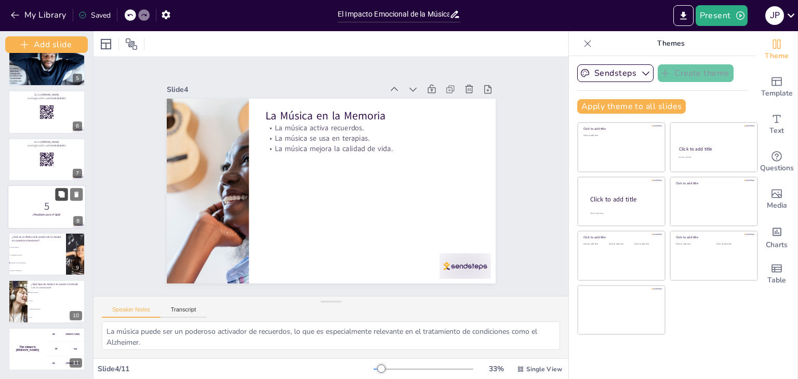
checkbox input "true"
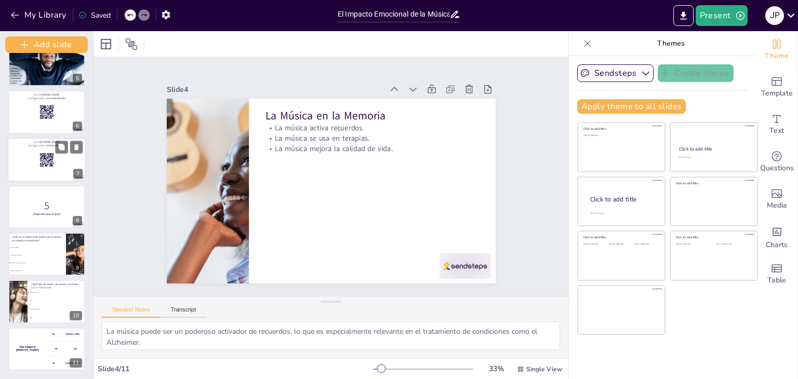
checkbox input "true"
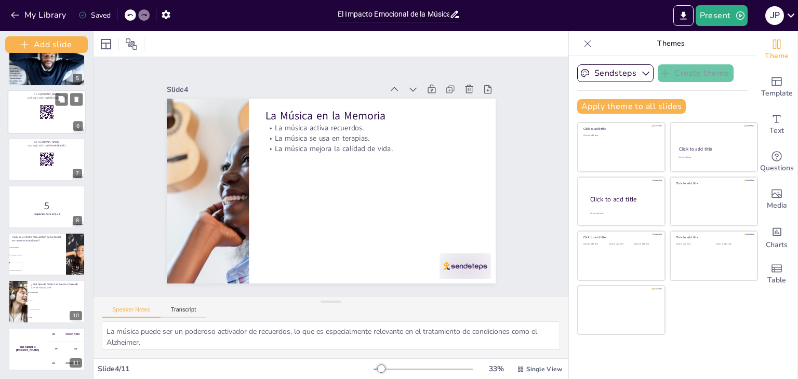
checkbox input "true"
click at [56, 131] on div at bounding box center [47, 112] width 78 height 44
checkbox input "true"
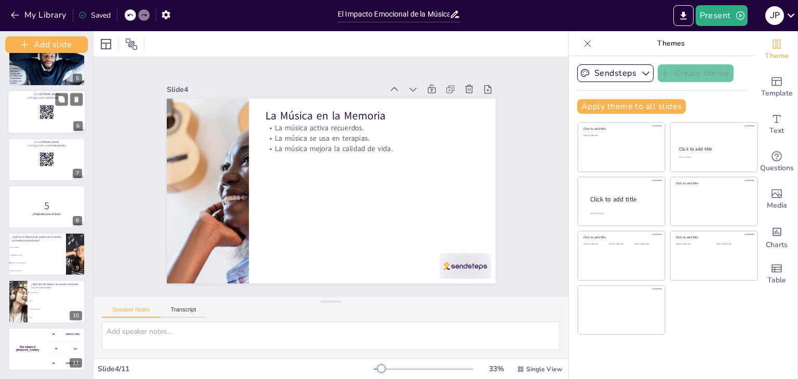
checkbox input "true"
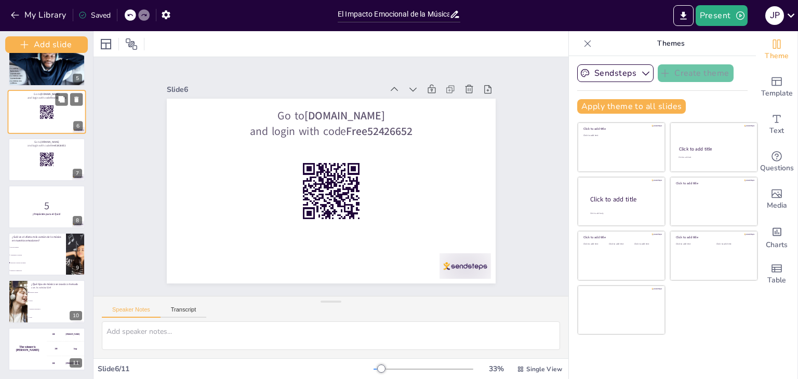
scroll to position [104, 0]
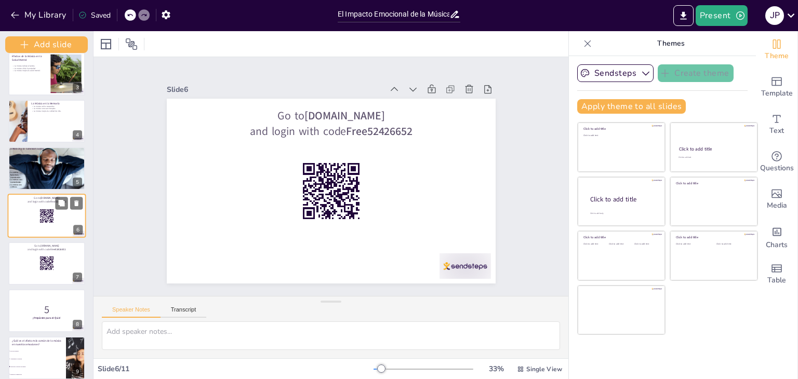
checkbox input "true"
click at [464, 87] on icon at bounding box center [469, 89] width 10 height 10
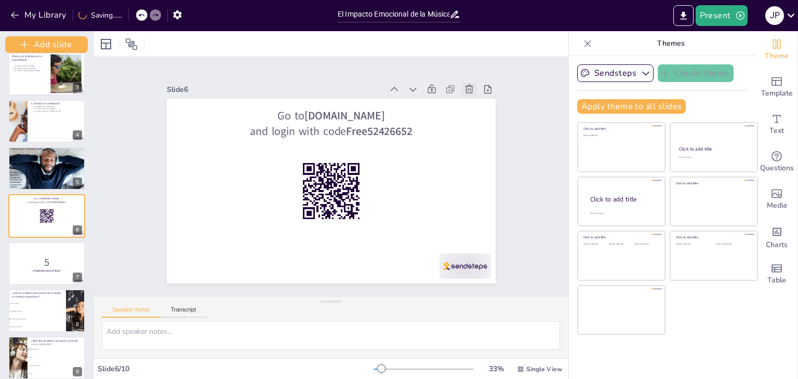
click at [472, 99] on icon at bounding box center [477, 104] width 11 height 11
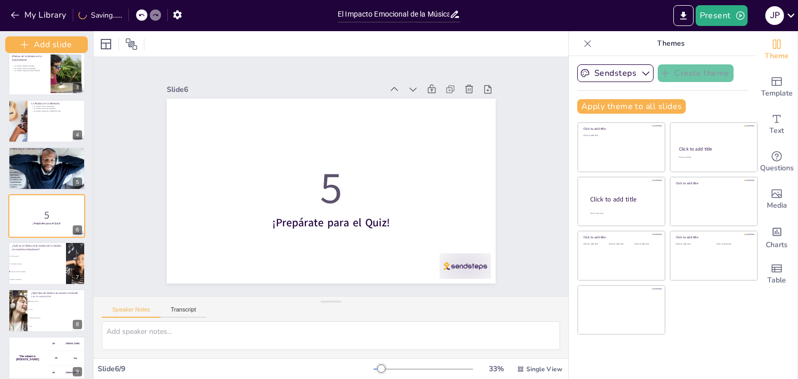
checkbox input "true"
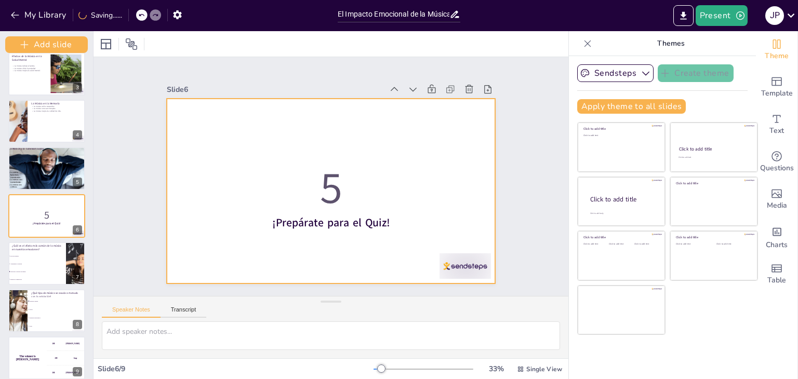
checkbox input "true"
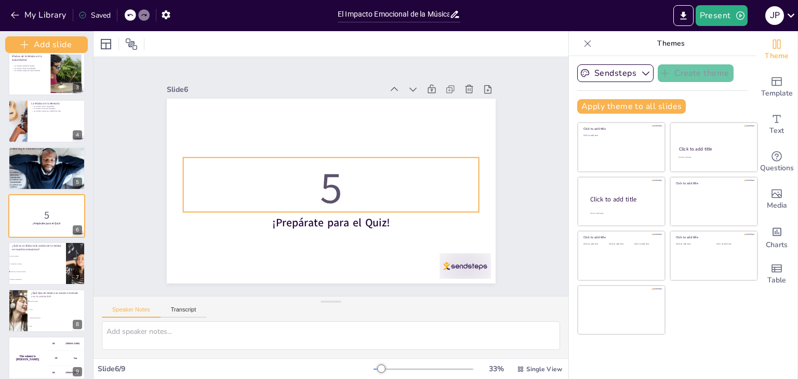
checkbox input "true"
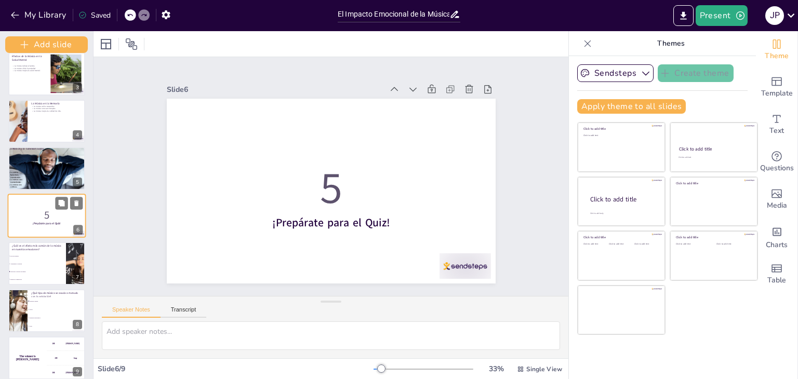
checkbox input "true"
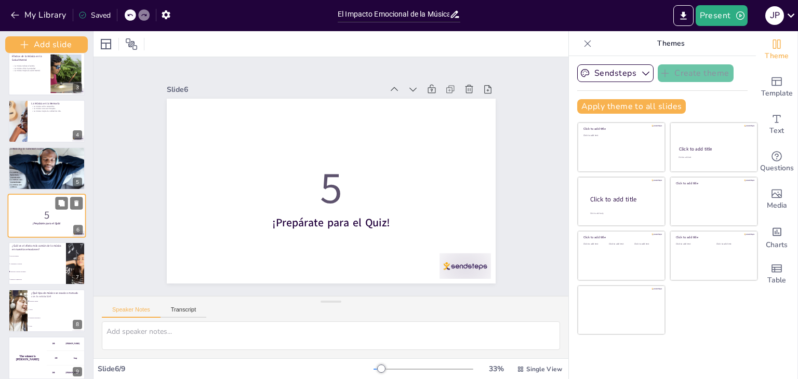
checkbox input "true"
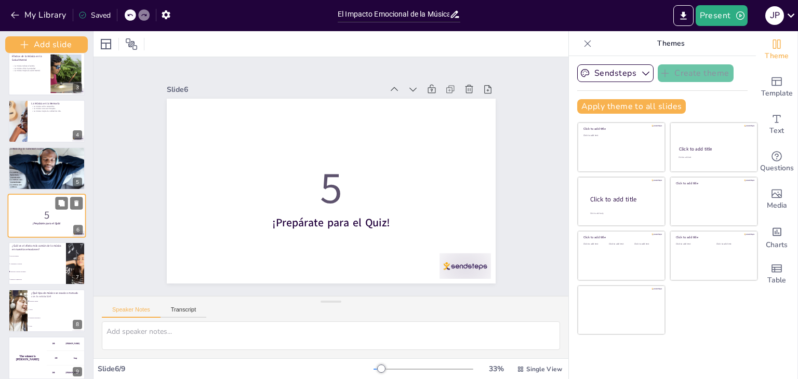
checkbox input "true"
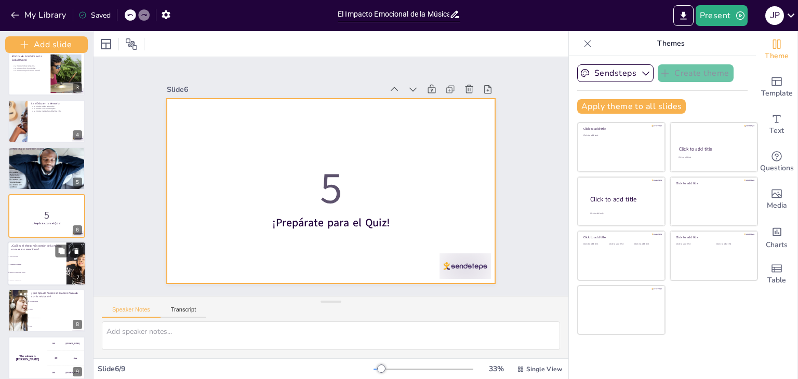
checkbox input "true"
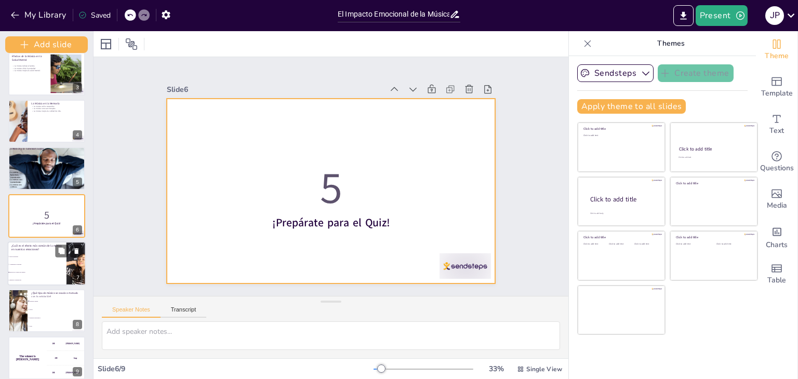
checkbox input "true"
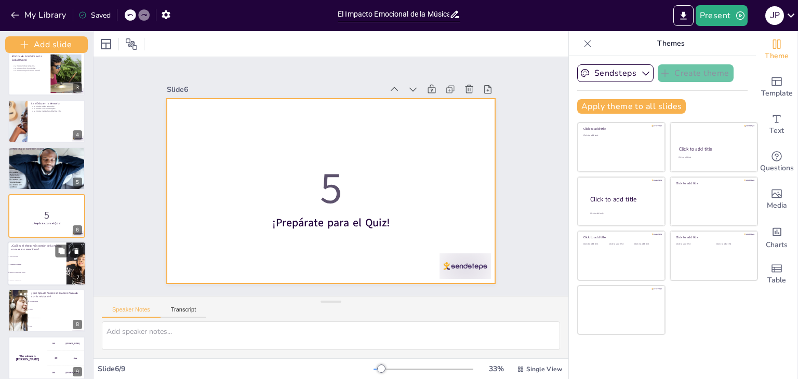
checkbox input "true"
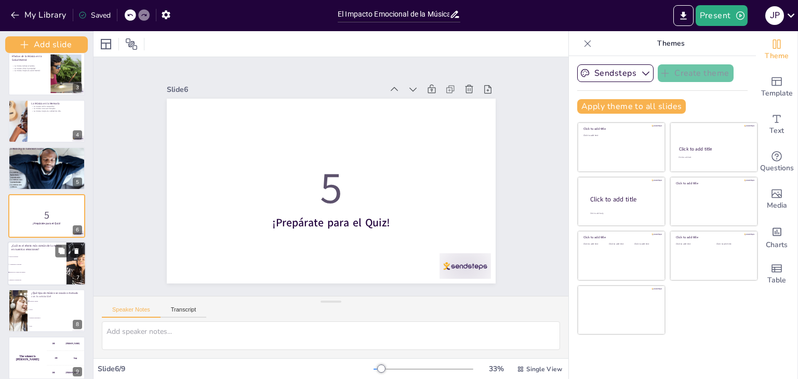
click at [49, 258] on li "Evocar alegría" at bounding box center [37, 257] width 59 height 8
type textarea "La respuesta correcta es "Mejorar el estado de ánimo", ya que la música tiene u…"
checkbox input "true"
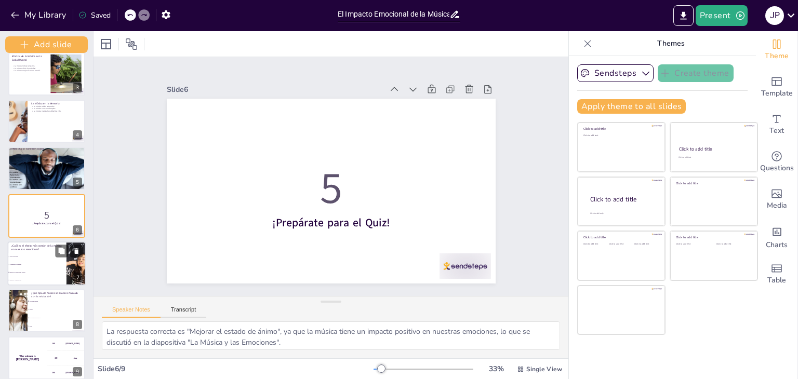
scroll to position [113, 0]
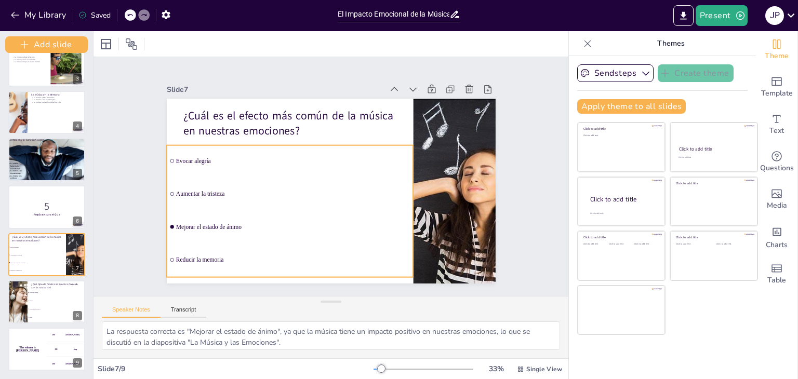
checkbox input "true"
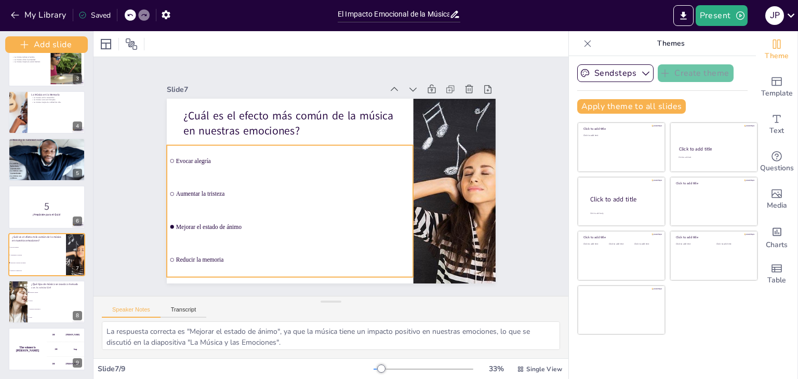
checkbox input "true"
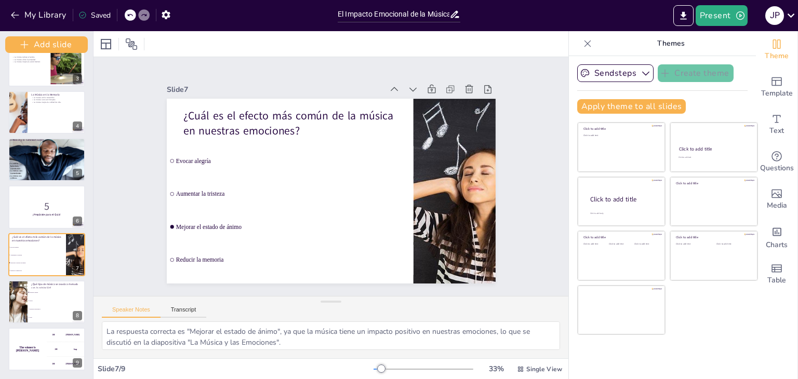
checkbox input "true"
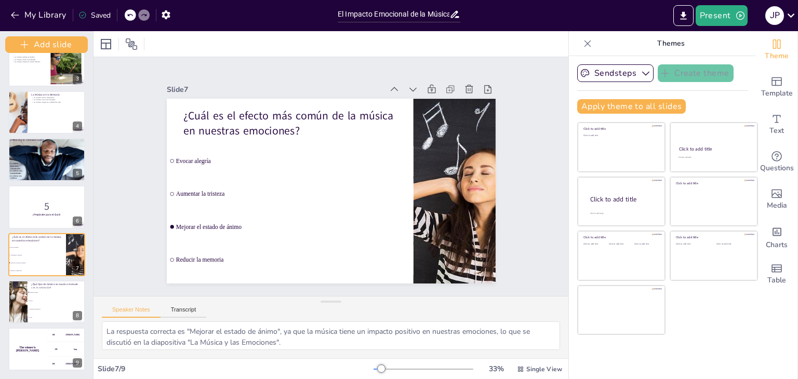
checkbox input "true"
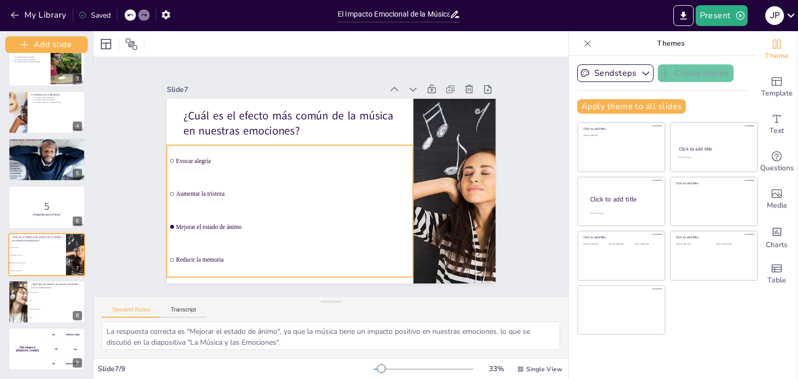
checkbox input "true"
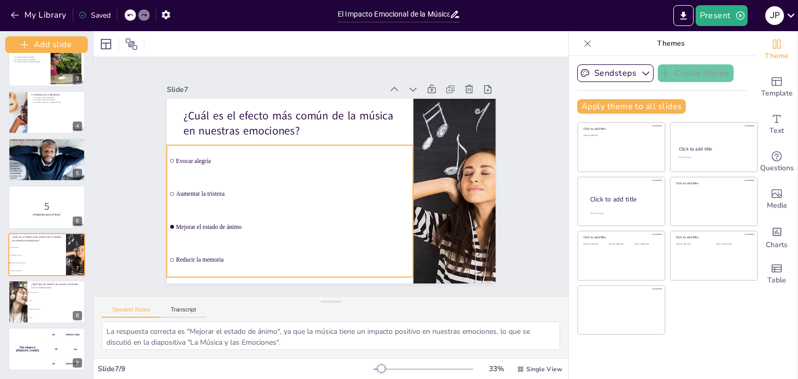
checkbox input "true"
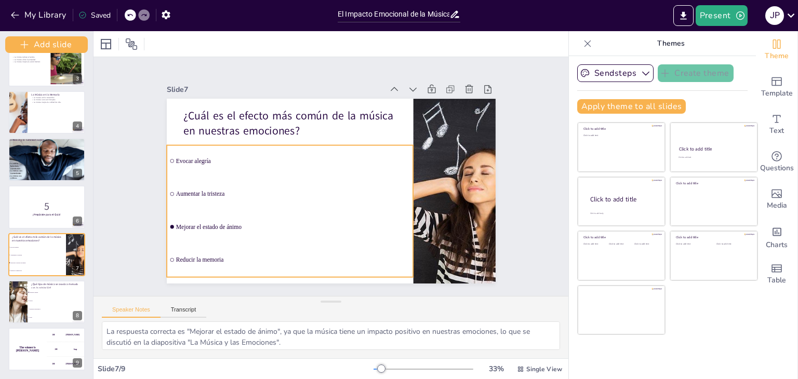
checkbox input "true"
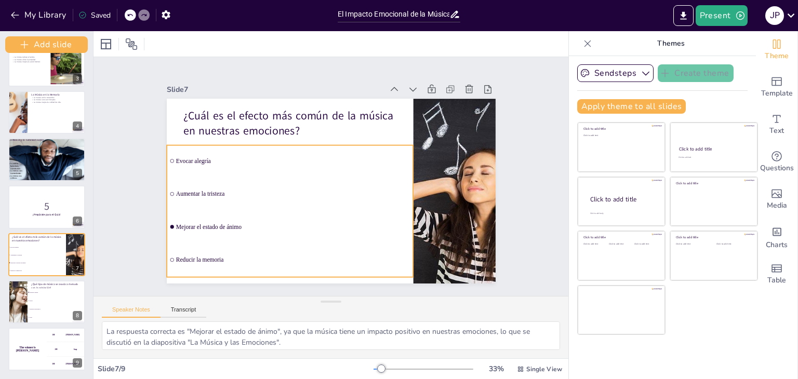
click at [167, 191] on li "Aumentar la tristeza" at bounding box center [290, 194] width 247 height 32
checkbox input "true"
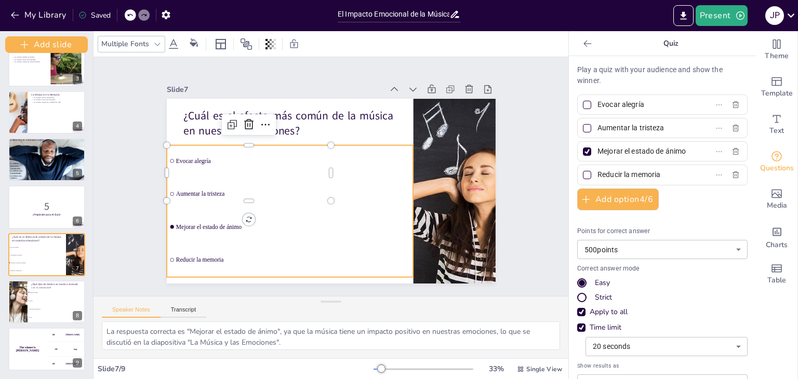
checkbox input "true"
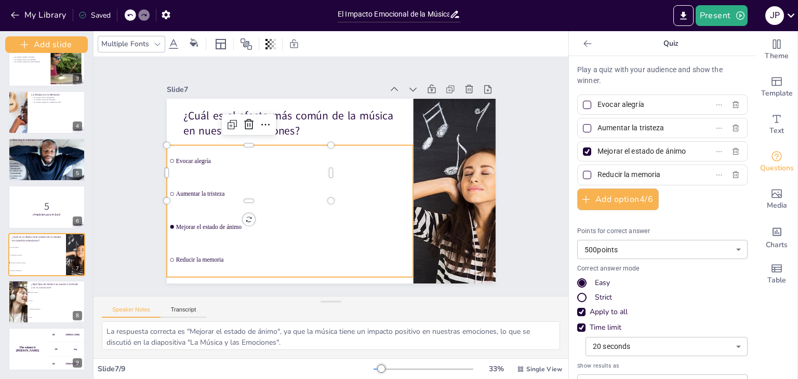
checkbox input "true"
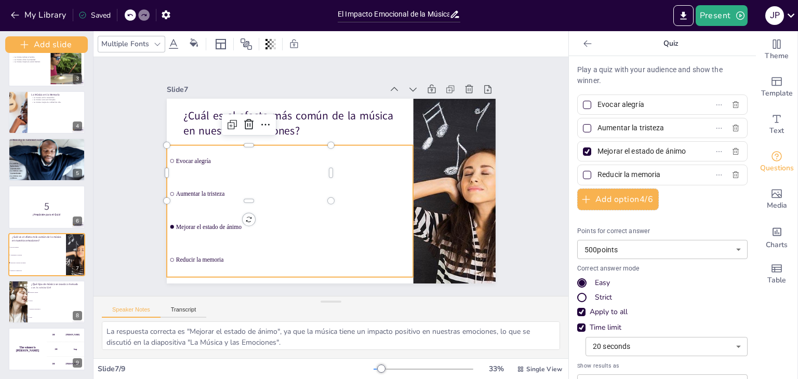
checkbox input "true"
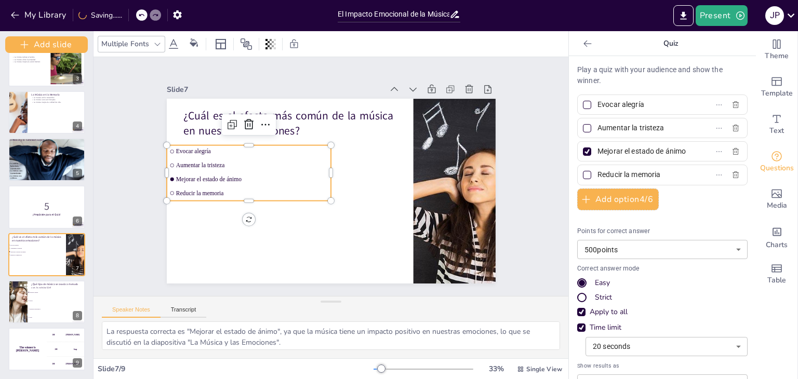
checkbox input "true"
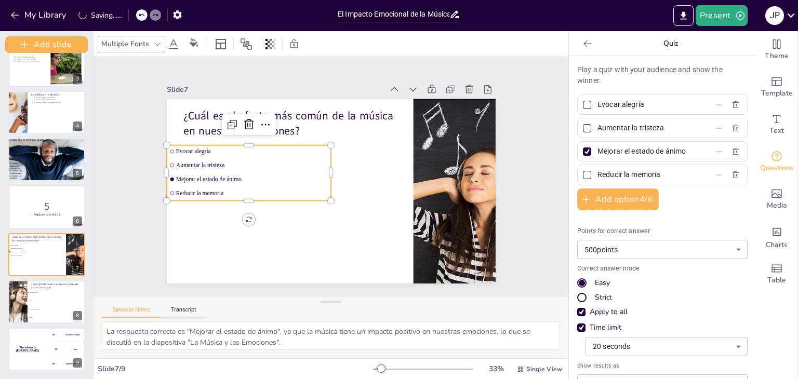
checkbox input "true"
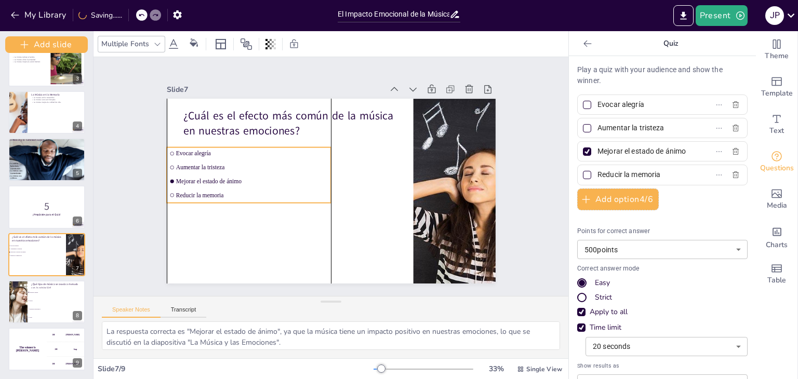
checkbox input "true"
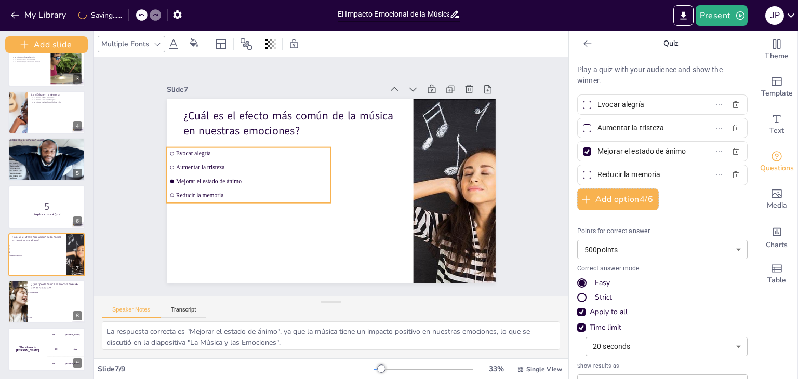
checkbox input "true"
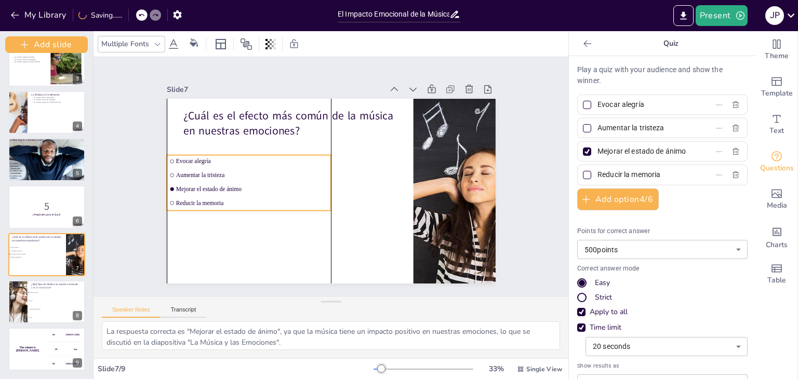
checkbox input "true"
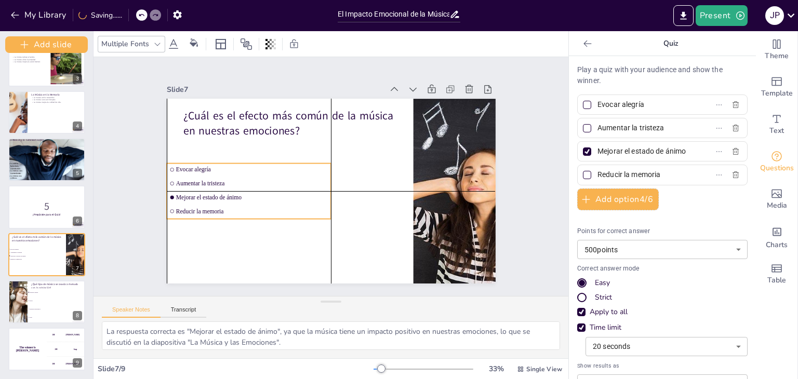
drag, startPoint x: 167, startPoint y: 191, endPoint x: 168, endPoint y: 208, distance: 16.7
click at [168, 208] on li "Reducir la memoria" at bounding box center [249, 211] width 164 height 12
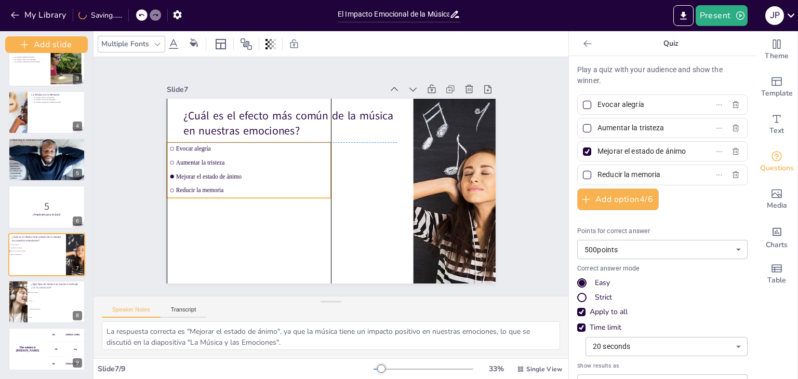
drag, startPoint x: 238, startPoint y: 162, endPoint x: 240, endPoint y: 144, distance: 17.3
click at [240, 144] on li "Evocar alegría" at bounding box center [249, 148] width 164 height 12
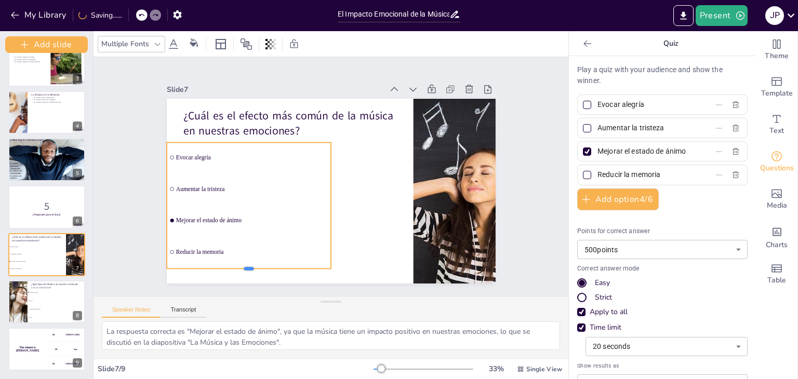
drag, startPoint x: 253, startPoint y: 195, endPoint x: 257, endPoint y: 266, distance: 70.8
click at [257, 269] on div at bounding box center [249, 273] width 164 height 8
click at [46, 283] on p "¿Qué tipo de música se asocia a menudo con la relajación?" at bounding box center [56, 285] width 51 height 7
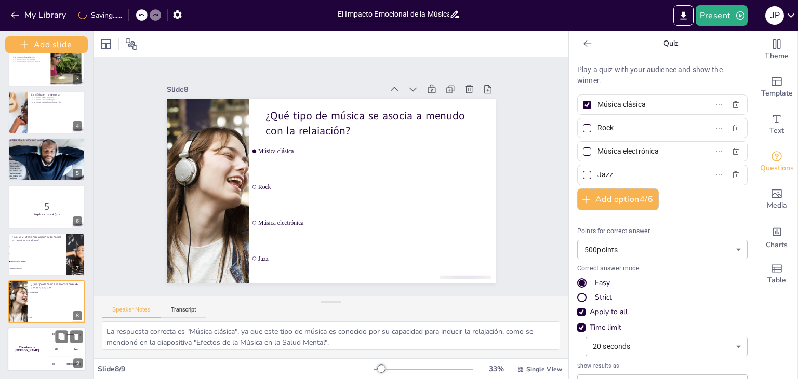
click at [34, 354] on div "The winner is Niels 🏆" at bounding box center [27, 349] width 39 height 44
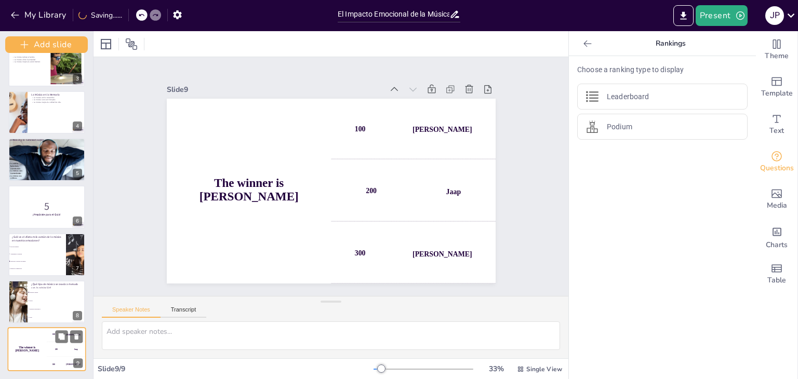
scroll to position [112, 0]
click at [472, 99] on icon at bounding box center [477, 104] width 11 height 11
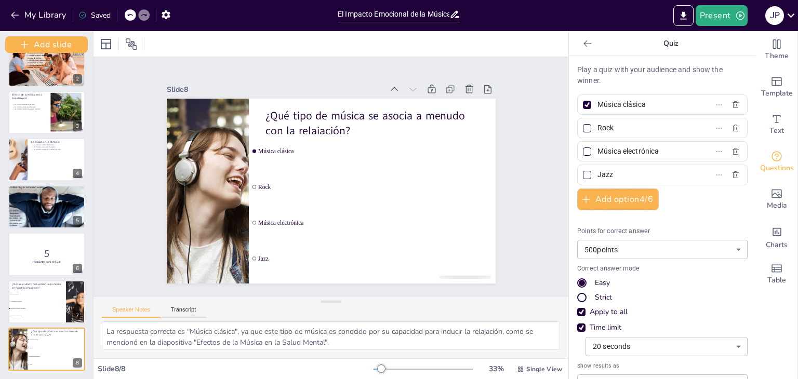
scroll to position [65, 0]
click at [52, 219] on div at bounding box center [47, 206] width 78 height 49
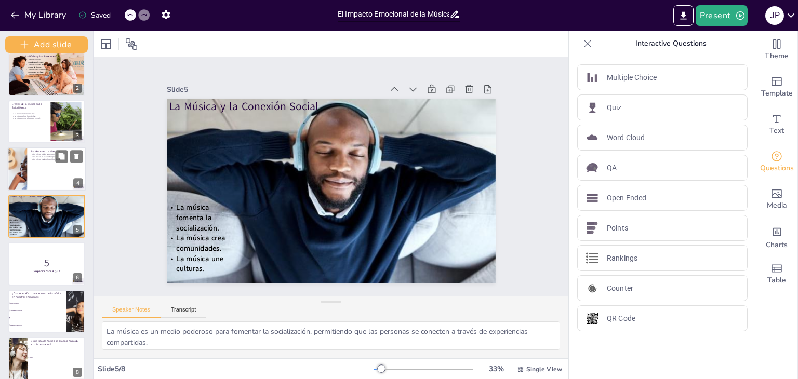
click at [53, 151] on p "La Música en la Memoria" at bounding box center [56, 151] width 51 height 4
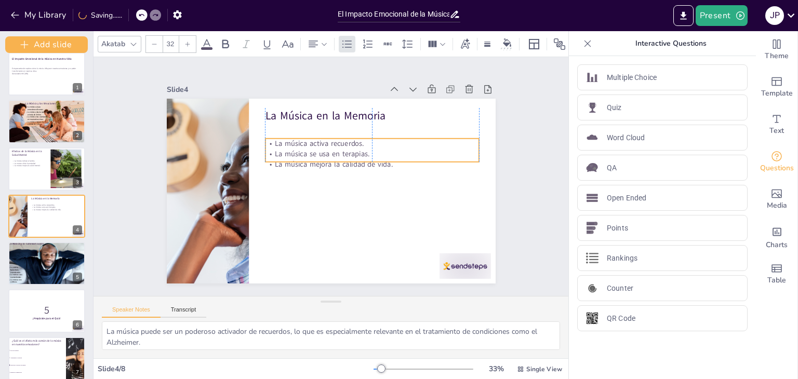
drag, startPoint x: 317, startPoint y: 149, endPoint x: 315, endPoint y: 165, distance: 15.7
click at [315, 165] on p "La música mejora la calidad de vida." at bounding box center [372, 164] width 214 height 10
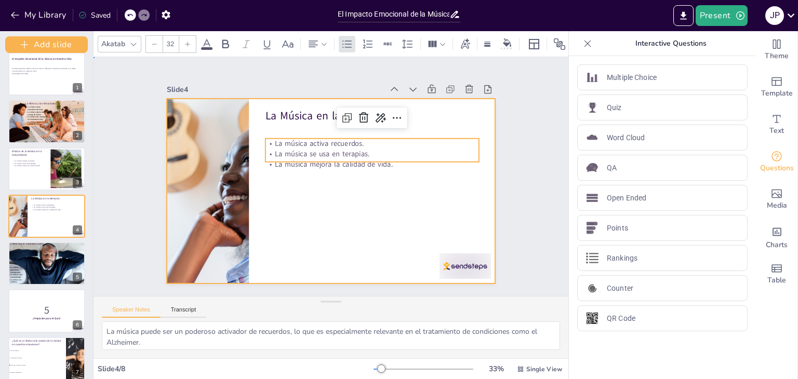
click at [301, 216] on div at bounding box center [331, 191] width 329 height 185
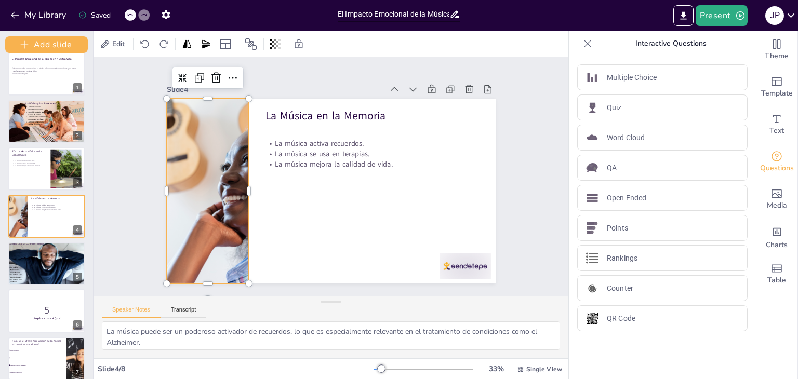
click at [201, 177] on div at bounding box center [206, 178] width 339 height 218
click at [201, 177] on div at bounding box center [208, 191] width 322 height 185
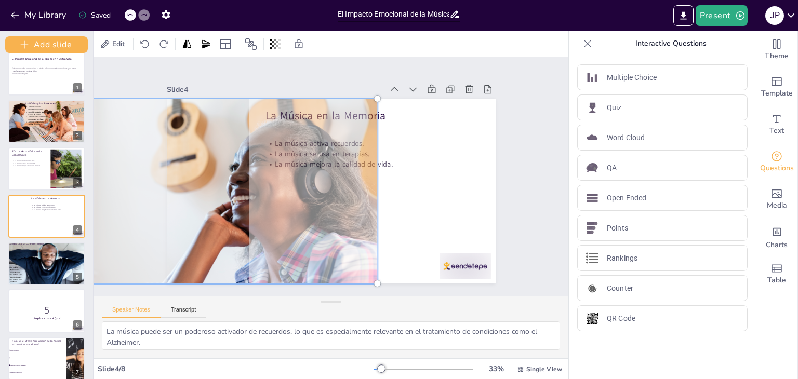
click at [210, 181] on div at bounding box center [216, 190] width 335 height 197
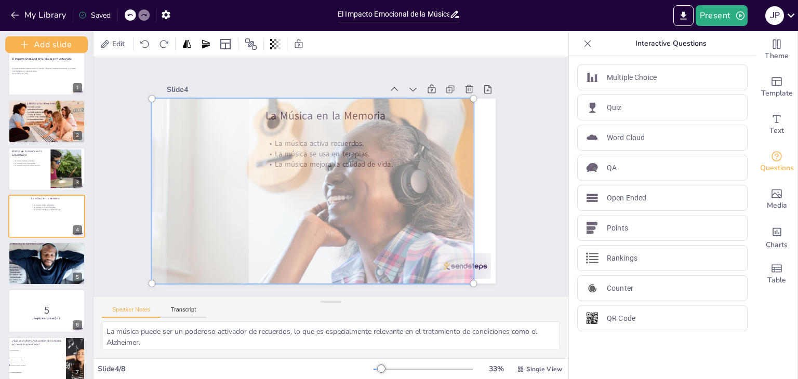
drag, startPoint x: 255, startPoint y: 185, endPoint x: 354, endPoint y: 190, distance: 98.8
click at [354, 190] on div at bounding box center [312, 190] width 335 height 197
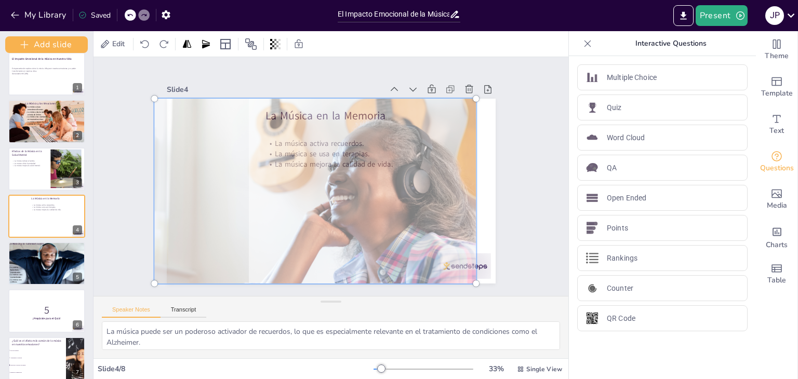
click at [354, 190] on div at bounding box center [315, 190] width 335 height 197
click at [434, 185] on div at bounding box center [318, 159] width 231 height 353
click at [472, 185] on div at bounding box center [315, 190] width 335 height 197
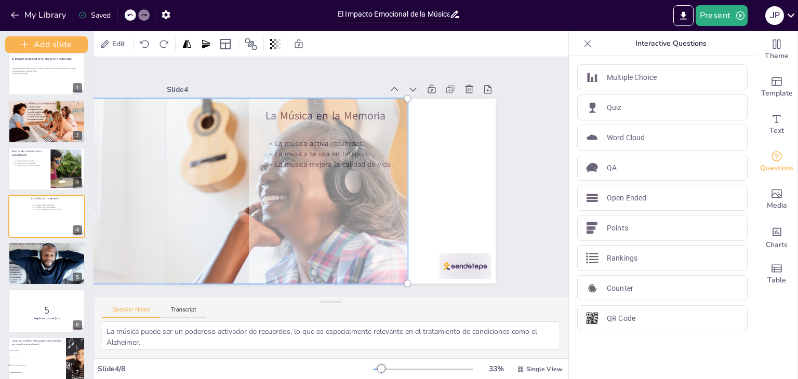
drag, startPoint x: 472, startPoint y: 185, endPoint x: 404, endPoint y: 165, distance: 70.5
click at [404, 165] on div at bounding box center [245, 182] width 353 height 231
click at [404, 165] on div at bounding box center [246, 182] width 353 height 231
click at [404, 165] on div at bounding box center [248, 190] width 335 height 197
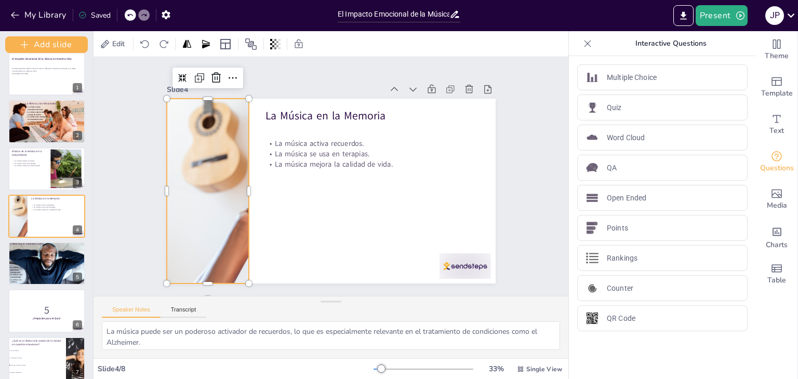
click at [127, 15] on icon at bounding box center [130, 15] width 6 height 6
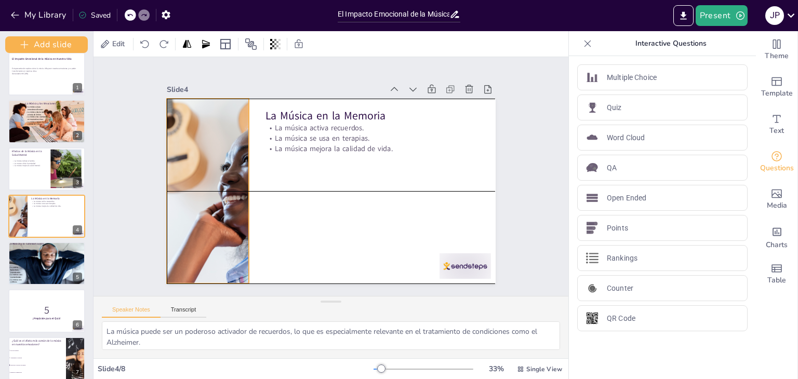
click at [241, 185] on div at bounding box center [208, 191] width 322 height 185
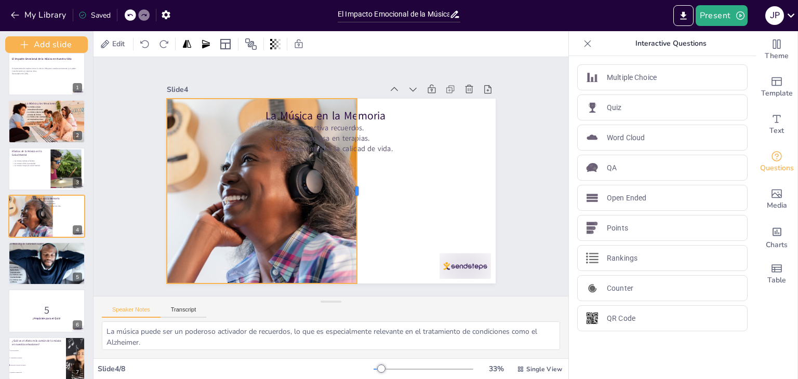
drag, startPoint x: 241, startPoint y: 192, endPoint x: 349, endPoint y: 129, distance: 124.8
click at [349, 129] on div at bounding box center [360, 194] width 28 height 185
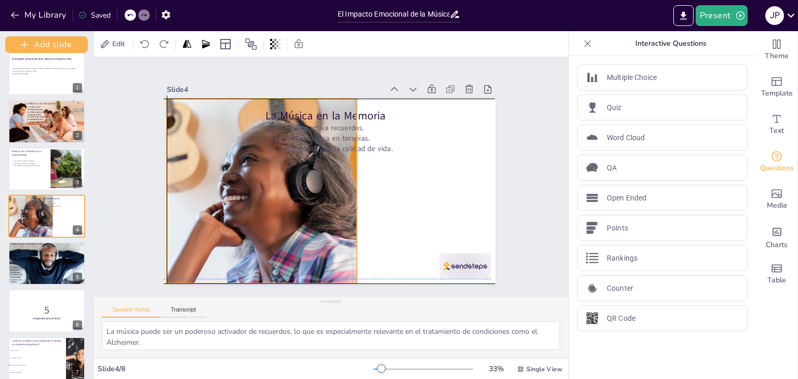
click at [320, 123] on p "La música activa recuerdos." at bounding box center [372, 128] width 214 height 10
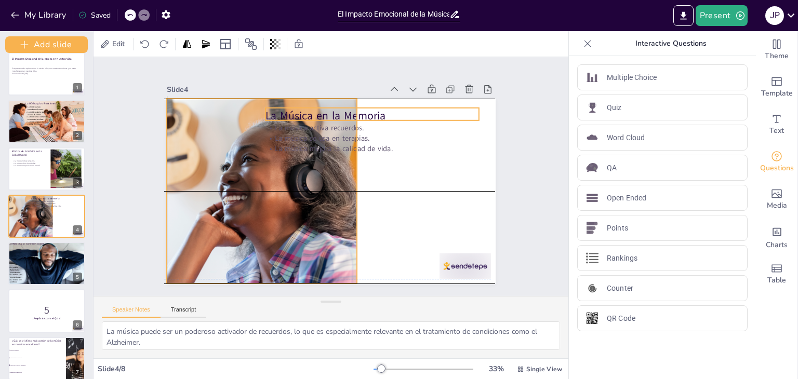
click at [322, 111] on p "La Música en la Memoria" at bounding box center [372, 116] width 214 height 16
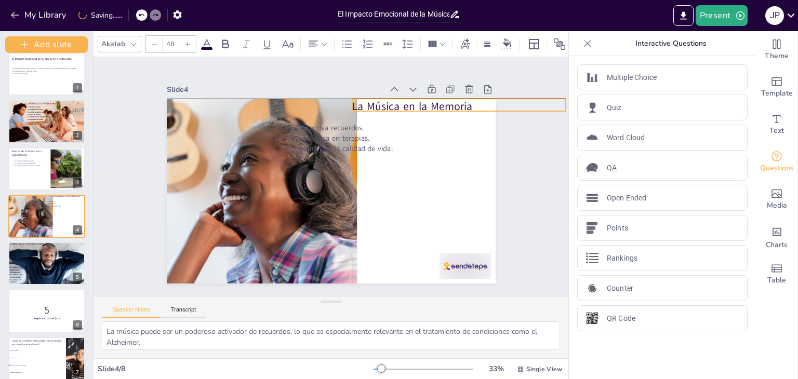
drag, startPoint x: 367, startPoint y: 113, endPoint x: 454, endPoint y: 107, distance: 87.0
click at [454, 107] on p "La Música en la Memoria" at bounding box center [466, 119] width 214 height 37
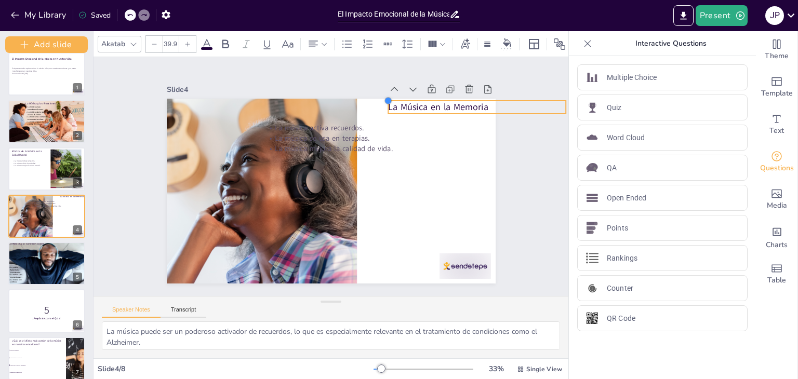
drag, startPoint x: 342, startPoint y: 98, endPoint x: 432, endPoint y: 101, distance: 89.4
click at [432, 101] on div "La Música en la Memoria La música activa recuerdos. La música se usa en terapia…" at bounding box center [331, 191] width 329 height 185
click at [488, 100] on div at bounding box center [489, 113] width 169 height 26
drag, startPoint x: 389, startPoint y: 102, endPoint x: 349, endPoint y: 102, distance: 39.5
click at [356, 103] on div at bounding box center [360, 109] width 9 height 13
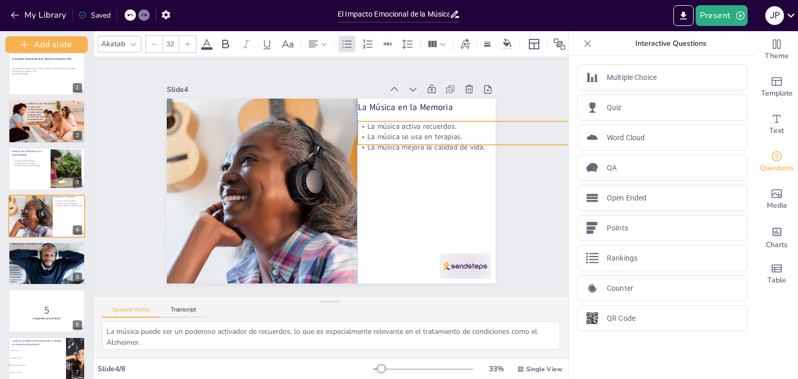
drag, startPoint x: 358, startPoint y: 131, endPoint x: 447, endPoint y: 129, distance: 88.9
click at [447, 131] on p "La música se usa en terapias." at bounding box center [464, 136] width 214 height 10
click at [453, 142] on p "La música mejora la calidad de vida." at bounding box center [468, 158] width 214 height 33
drag, startPoint x: 457, startPoint y: 138, endPoint x: 458, endPoint y: 155, distance: 17.2
click at [458, 162] on div at bounding box center [466, 177] width 214 height 31
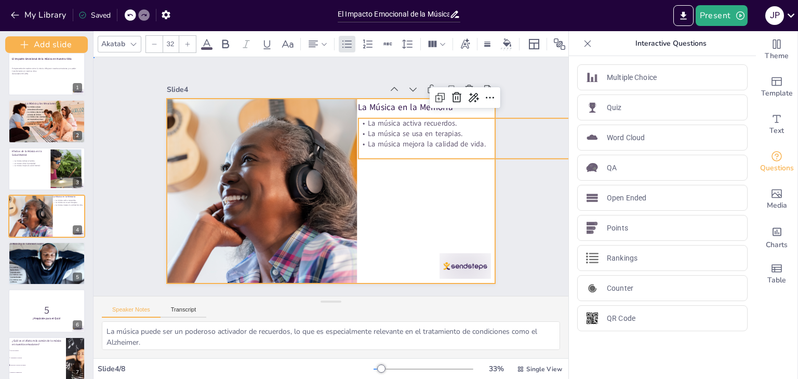
click at [438, 179] on div at bounding box center [329, 191] width 347 height 218
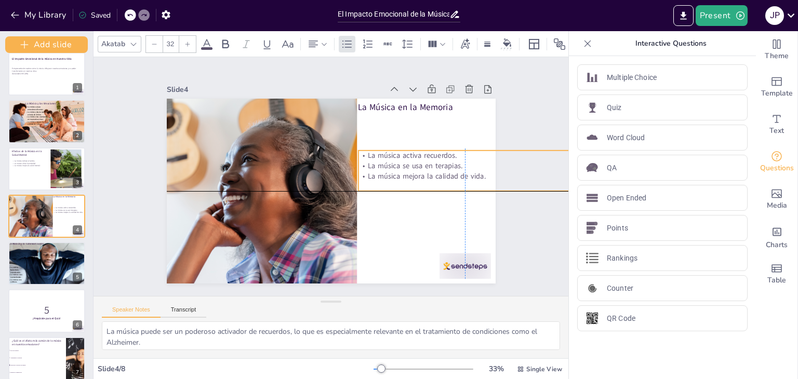
drag, startPoint x: 401, startPoint y: 138, endPoint x: 401, endPoint y: 168, distance: 30.1
click at [304, 175] on p "La música mejora la calidad de vida." at bounding box center [198, 191] width 214 height 33
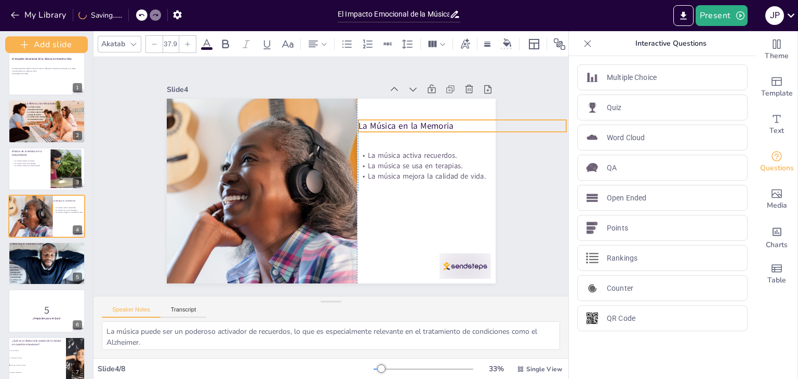
drag, startPoint x: 390, startPoint y: 104, endPoint x: 389, endPoint y: 123, distance: 18.8
click at [389, 123] on p "La Música en la Memoria" at bounding box center [462, 126] width 208 height 12
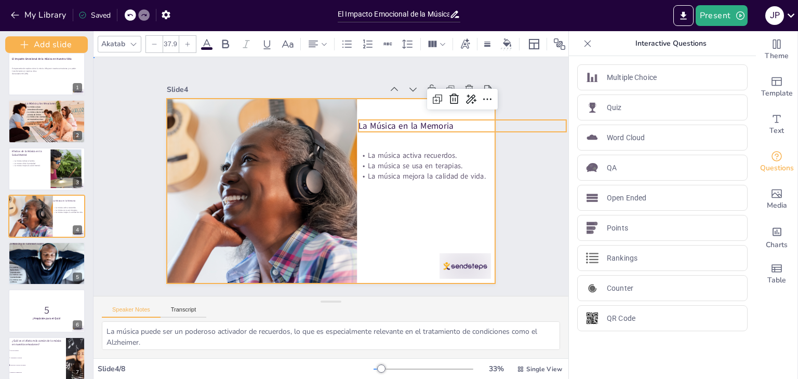
click at [399, 195] on div at bounding box center [331, 191] width 329 height 185
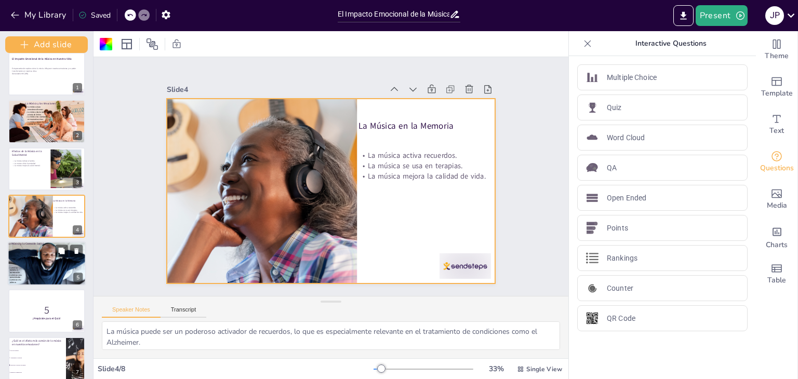
click at [49, 249] on div at bounding box center [47, 263] width 78 height 49
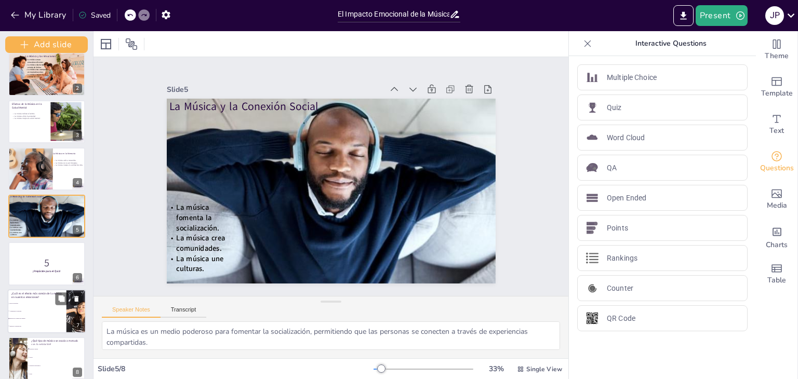
click at [34, 305] on li "Evocar alegría" at bounding box center [27, 303] width 39 height 7
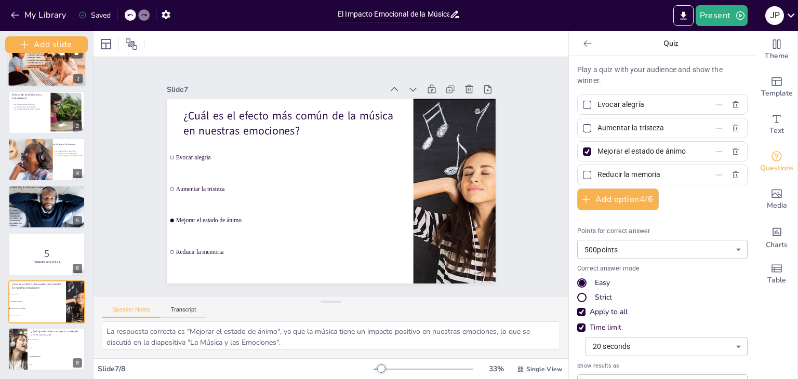
click at [34, 77] on div at bounding box center [47, 65] width 78 height 52
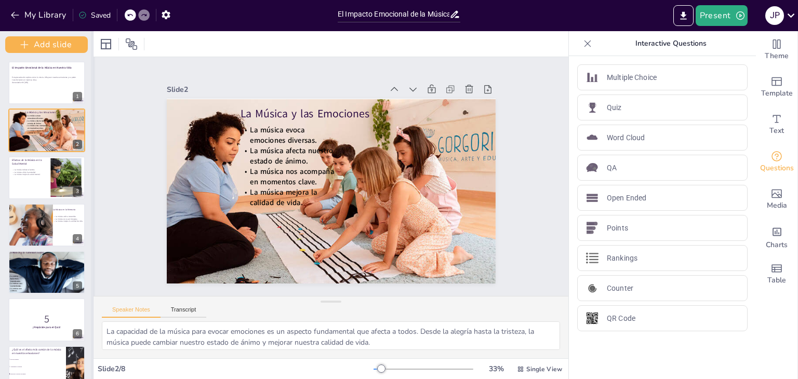
click at [92, 129] on div at bounding box center [93, 205] width 4 height 348
click at [88, 129] on div "Add slide El Impacto Emocional de la Música en Nuestra Vida Esta presentación e…" at bounding box center [47, 205] width 94 height 348
click at [56, 75] on button at bounding box center [61, 70] width 12 height 12
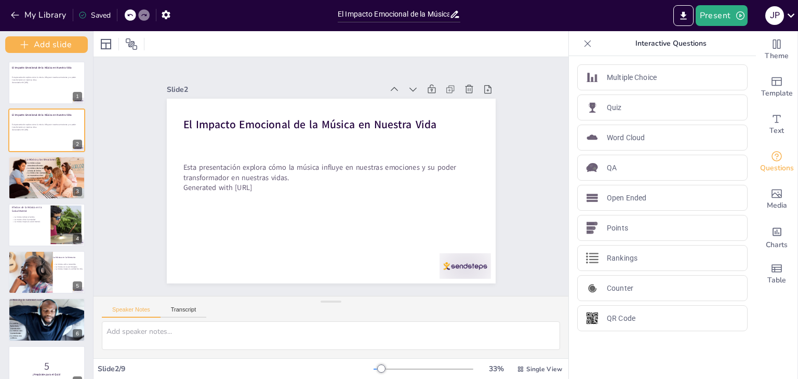
drag, startPoint x: 754, startPoint y: 96, endPoint x: 735, endPoint y: -39, distance: 136.0
click at [735, 0] on html "My Library Saved El Impacto Emocional de la Música en Nuestra Vida Present j p …" at bounding box center [399, 189] width 798 height 379
click at [725, 25] on button "Present" at bounding box center [722, 15] width 52 height 21
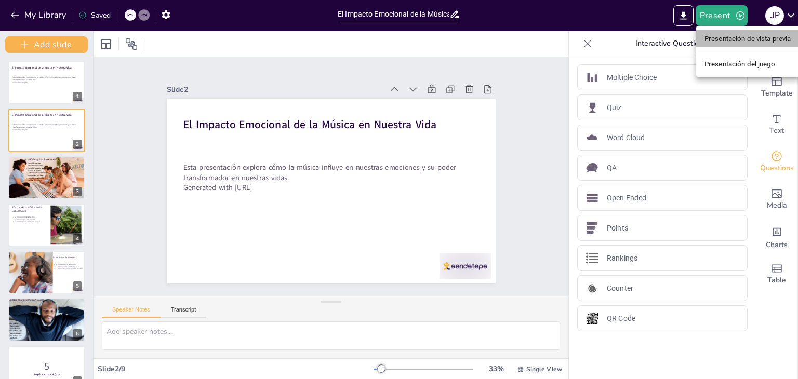
click at [722, 42] on font "Presentación de vista previa" at bounding box center [748, 39] width 87 height 8
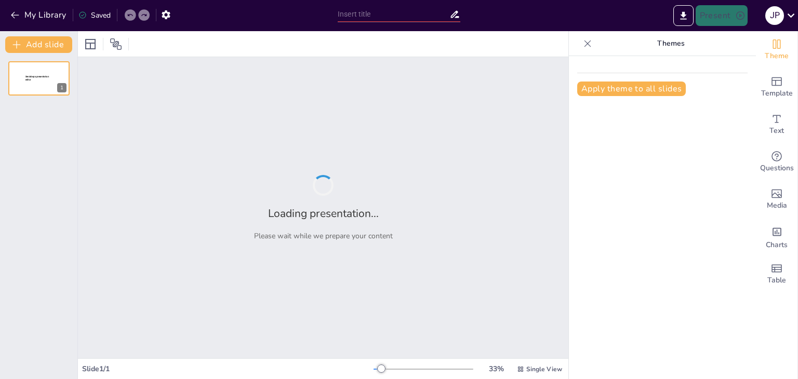
type input "El Impacto Emocional de la Música en Nuestra Vida"
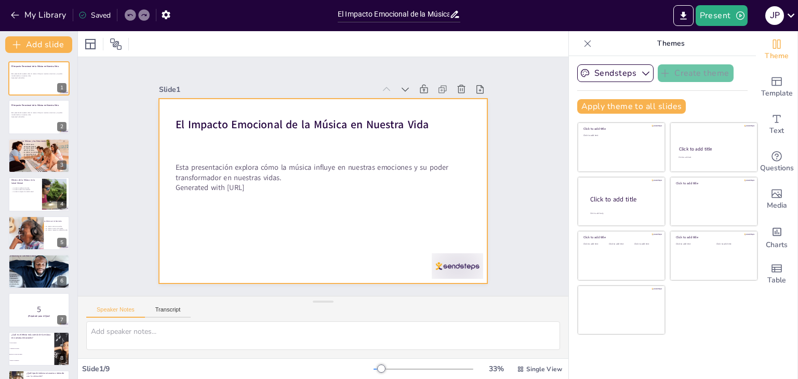
checkbox input "true"
